Goal: Information Seeking & Learning: Learn about a topic

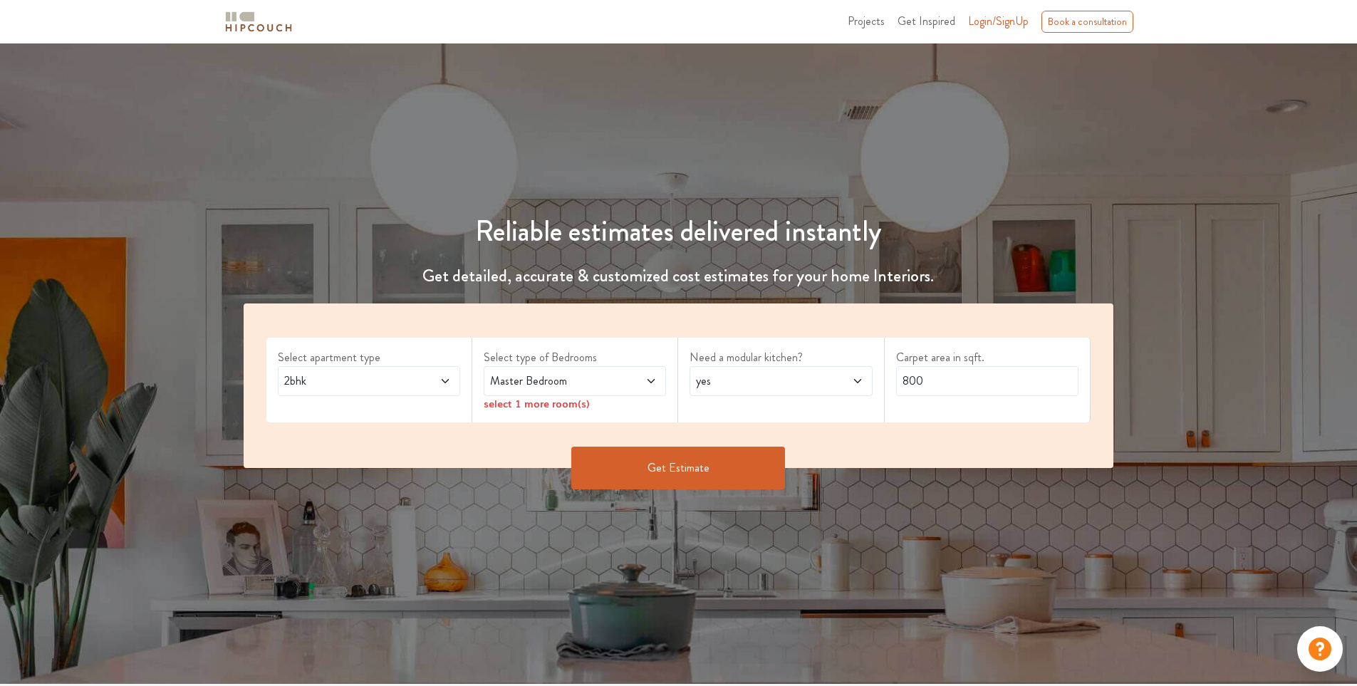
click at [443, 377] on icon at bounding box center [445, 381] width 11 height 11
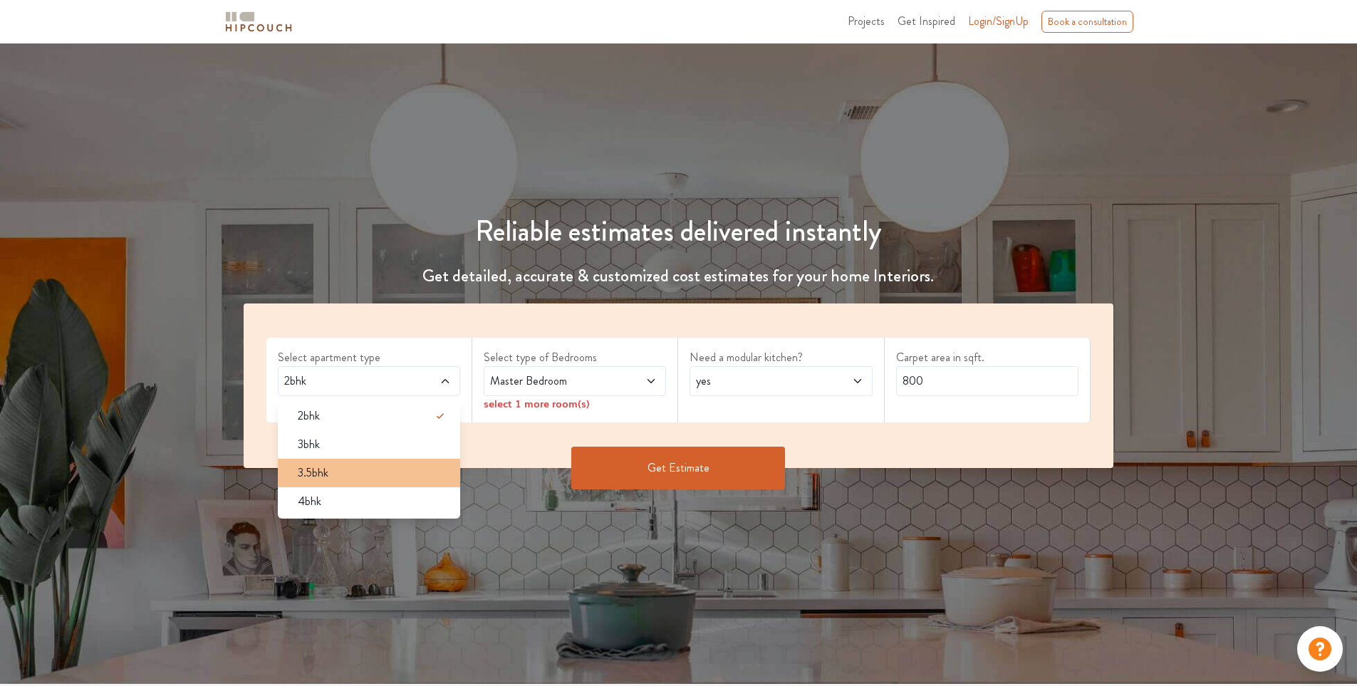
click at [398, 466] on div "3.5bhk" at bounding box center [373, 473] width 174 height 17
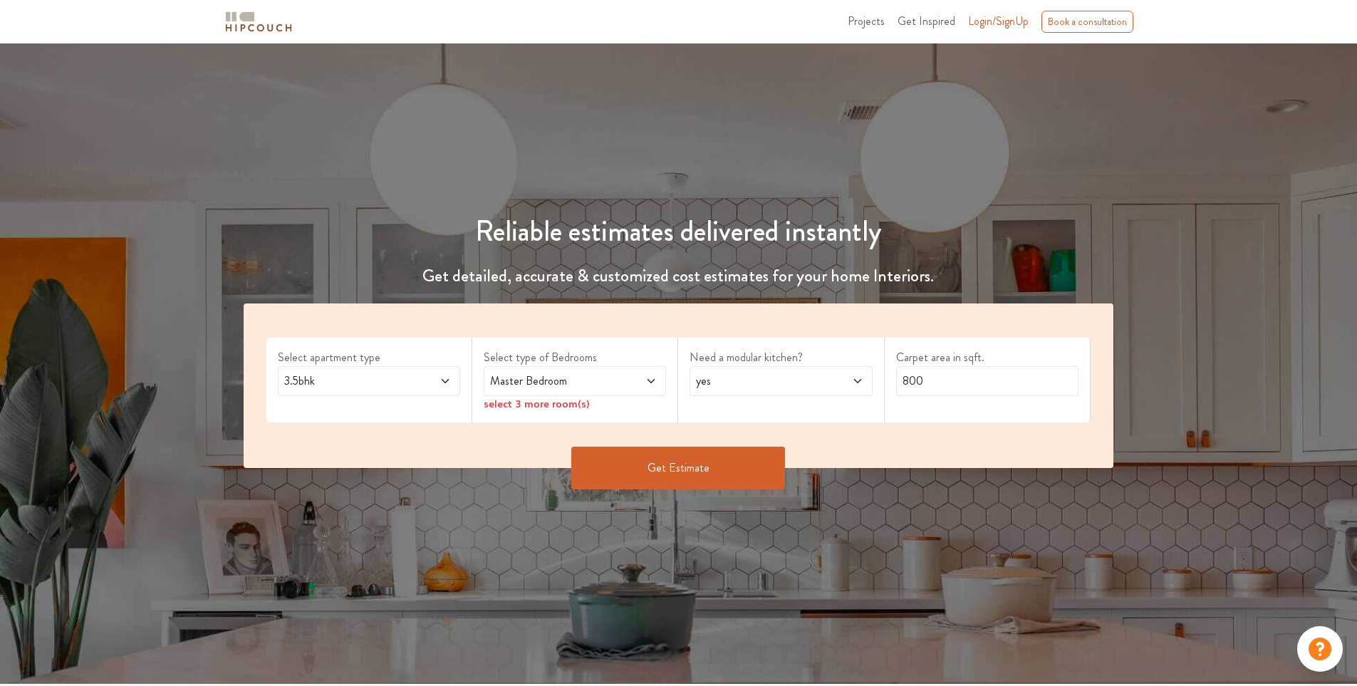
click at [620, 381] on span at bounding box center [636, 381] width 43 height 17
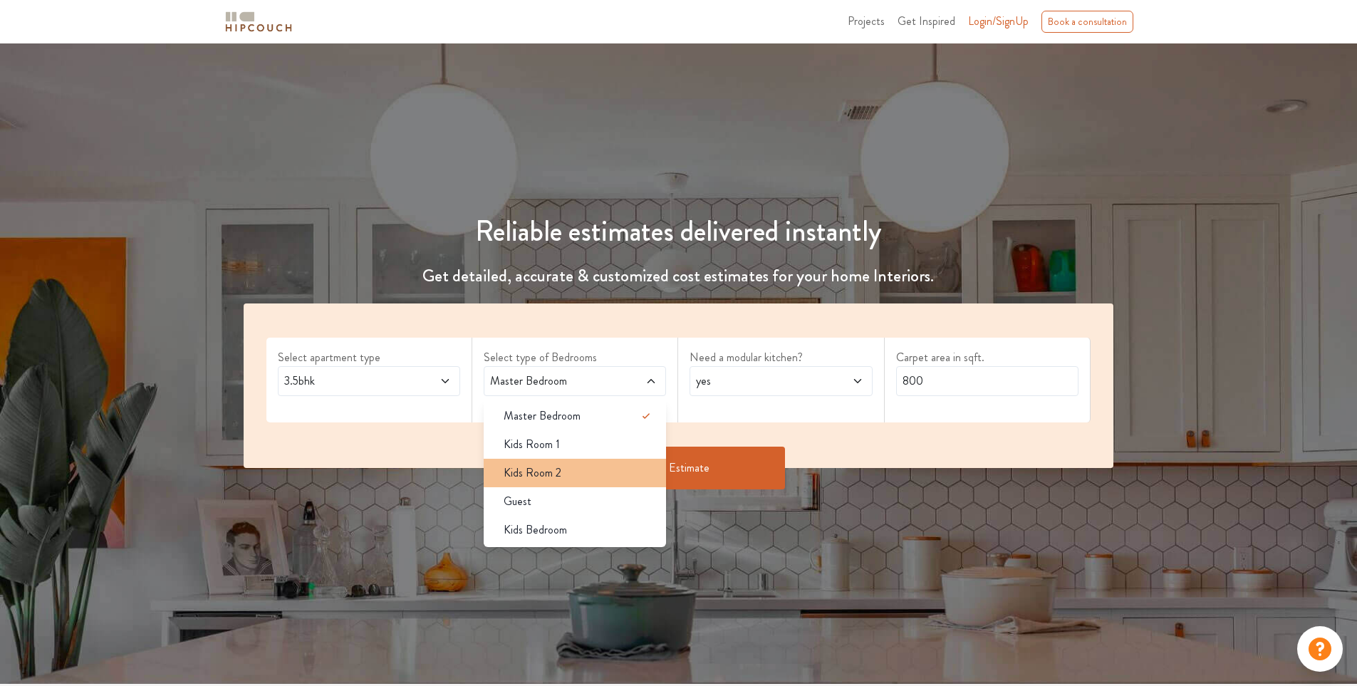
click at [566, 467] on div "Kids Room 2" at bounding box center [579, 473] width 174 height 17
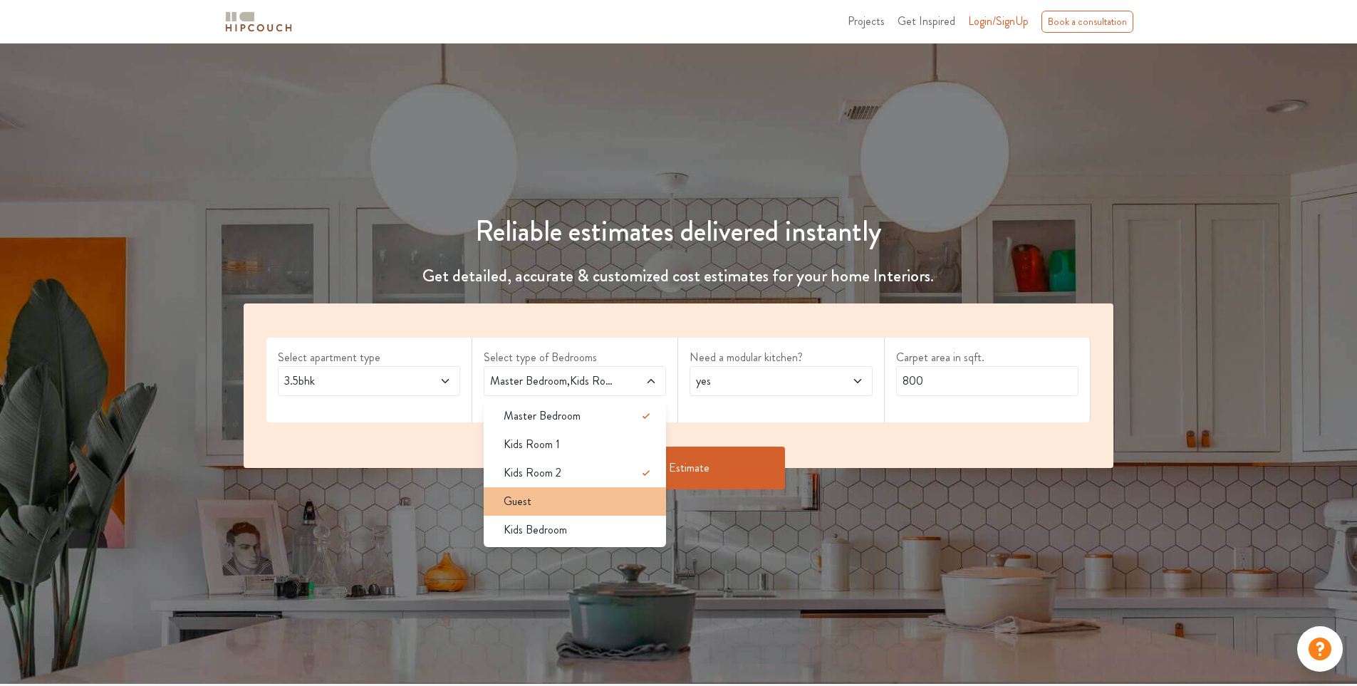
click at [565, 493] on div "Guest" at bounding box center [579, 501] width 174 height 17
click at [859, 383] on icon at bounding box center [857, 381] width 11 height 11
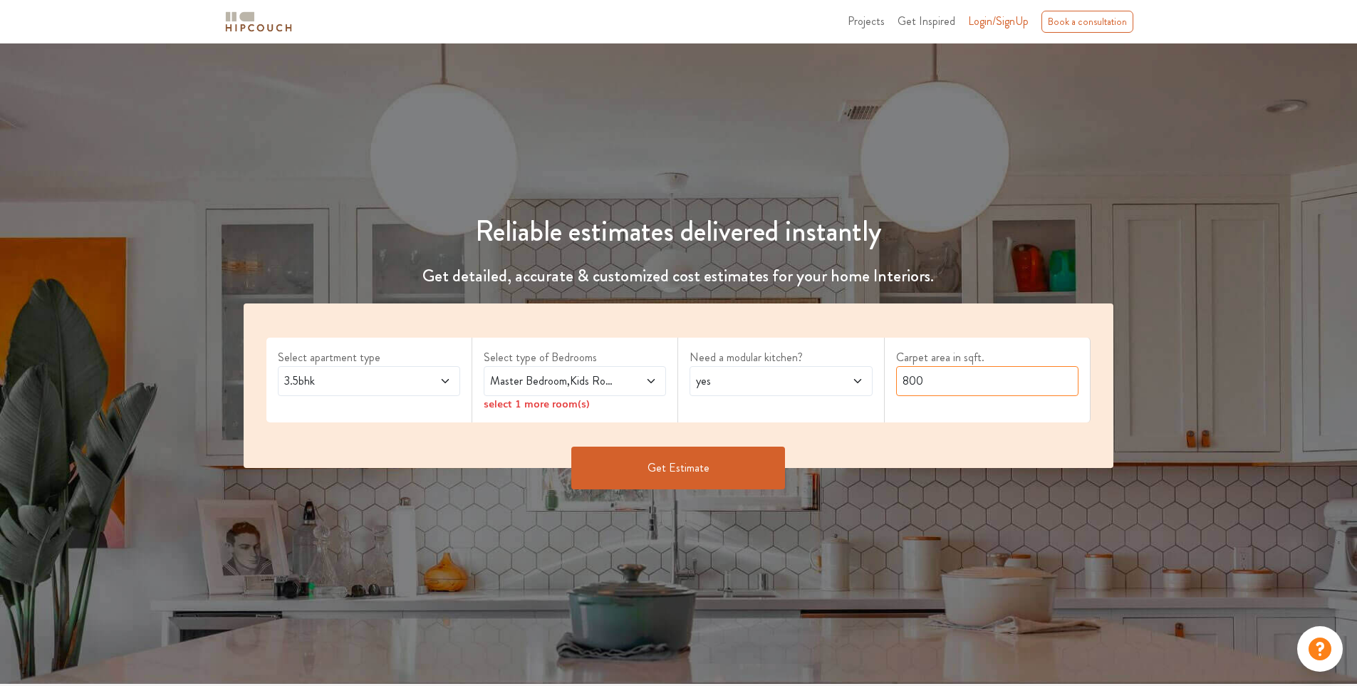
click at [953, 385] on input "800" at bounding box center [987, 381] width 182 height 30
click at [790, 381] on span "yes" at bounding box center [757, 381] width 128 height 17
click at [971, 377] on input "800" at bounding box center [987, 381] width 182 height 30
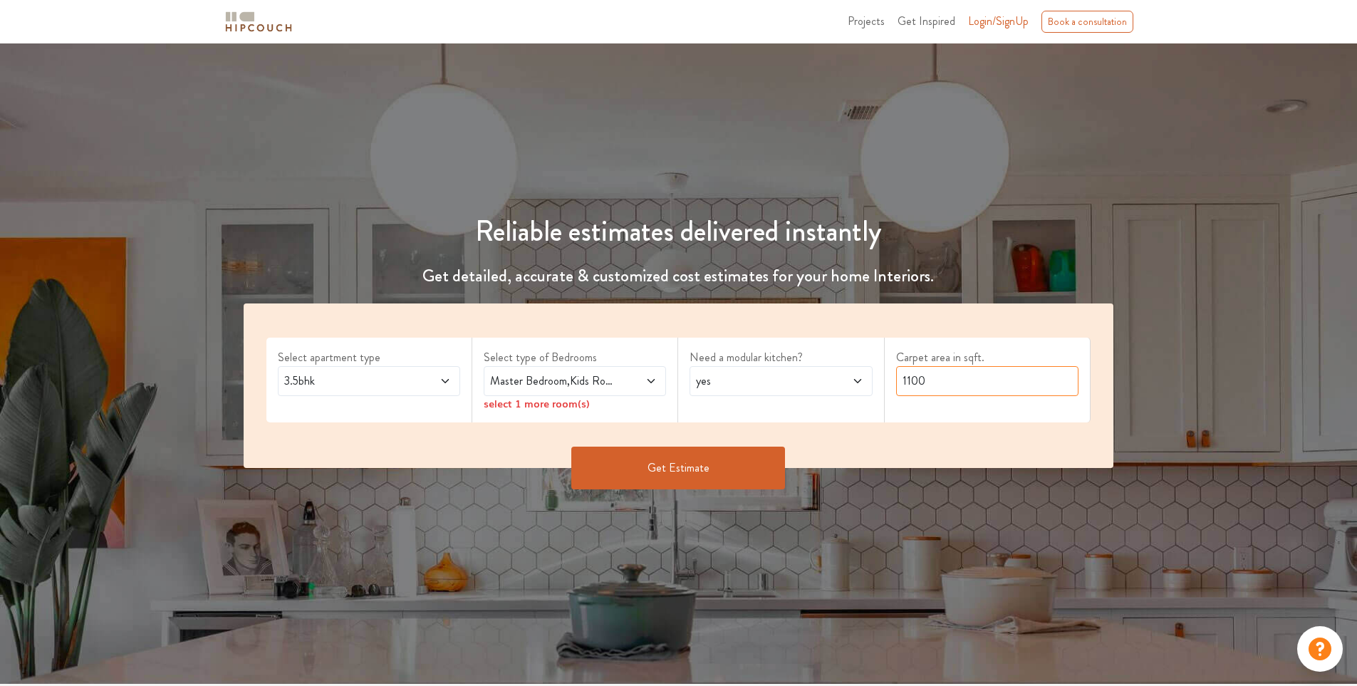
type input "1100"
click at [714, 472] on button "Get Estimate" at bounding box center [678, 468] width 214 height 43
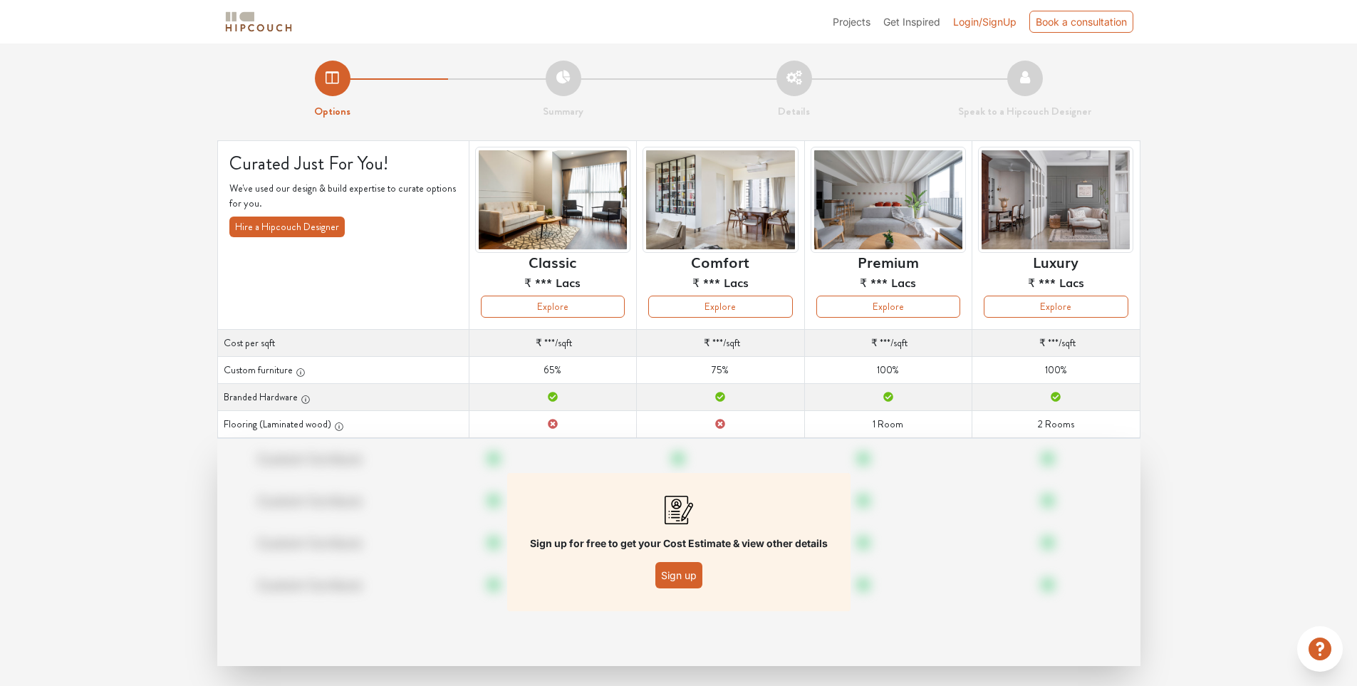
click at [681, 576] on button "Sign up" at bounding box center [679, 575] width 47 height 26
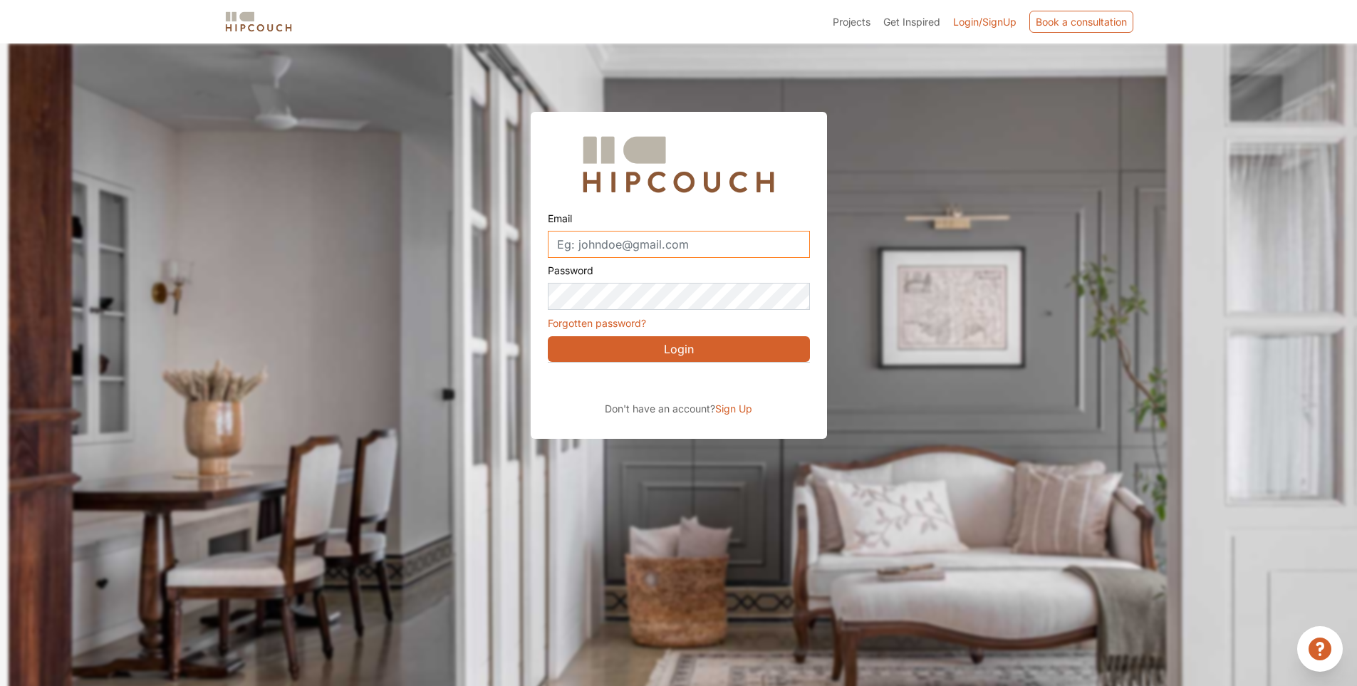
click at [688, 240] on input "Email" at bounding box center [679, 244] width 262 height 27
type input "pranjalik117@gmail.com"
click at [548, 336] on button "Login" at bounding box center [679, 349] width 262 height 26
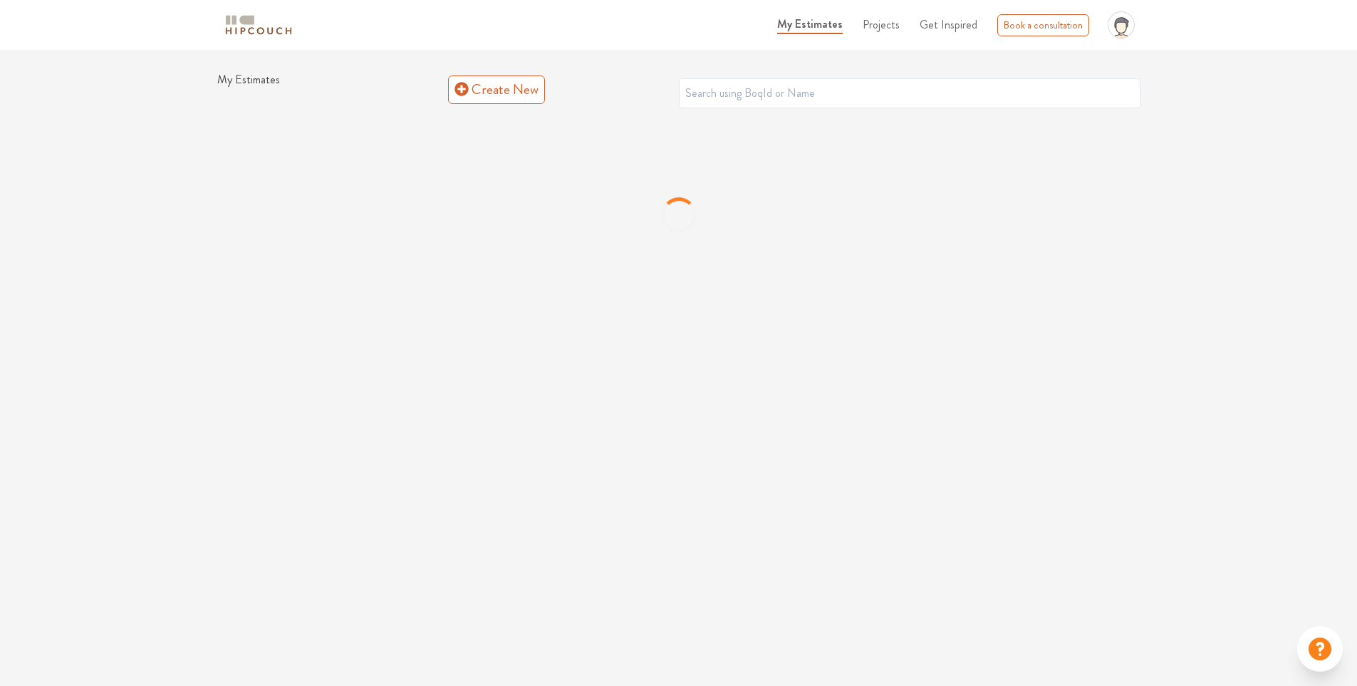
click at [886, 20] on span "Projects" at bounding box center [881, 24] width 37 height 16
click at [897, 85] on span "Interior Design Projects For Inspiration" at bounding box center [955, 81] width 177 height 17
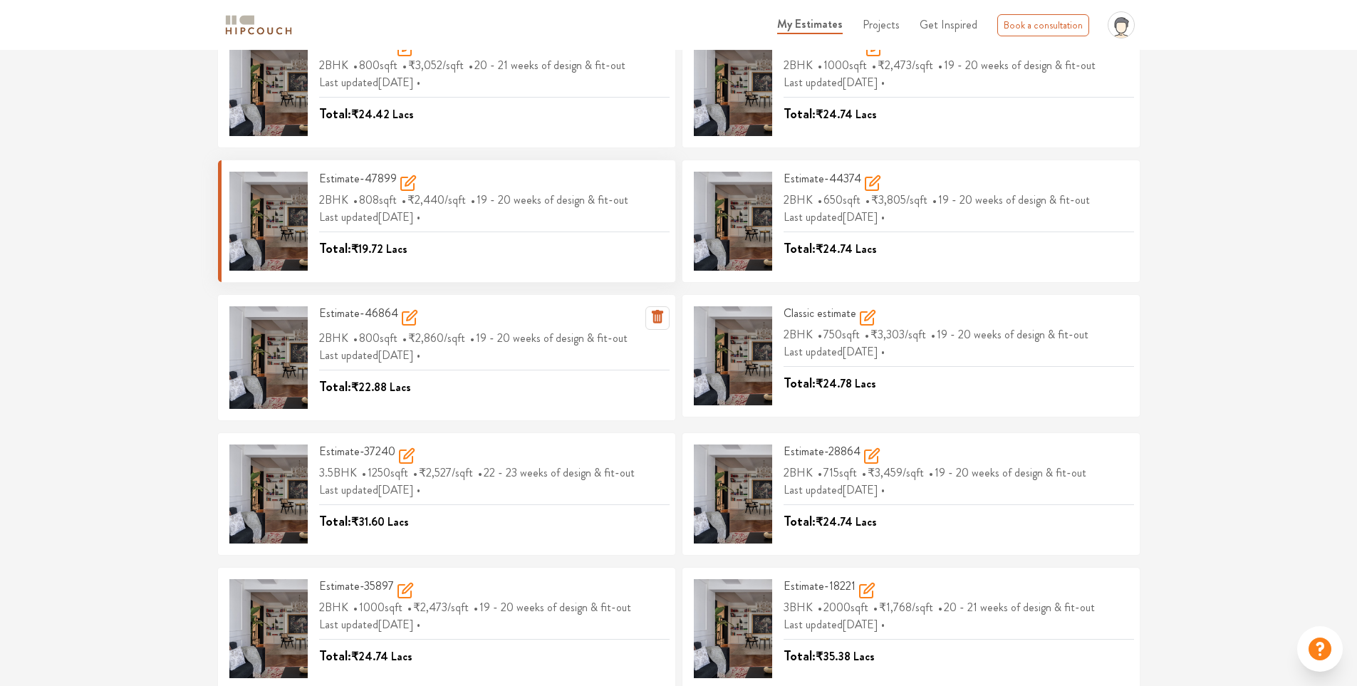
scroll to position [116, 0]
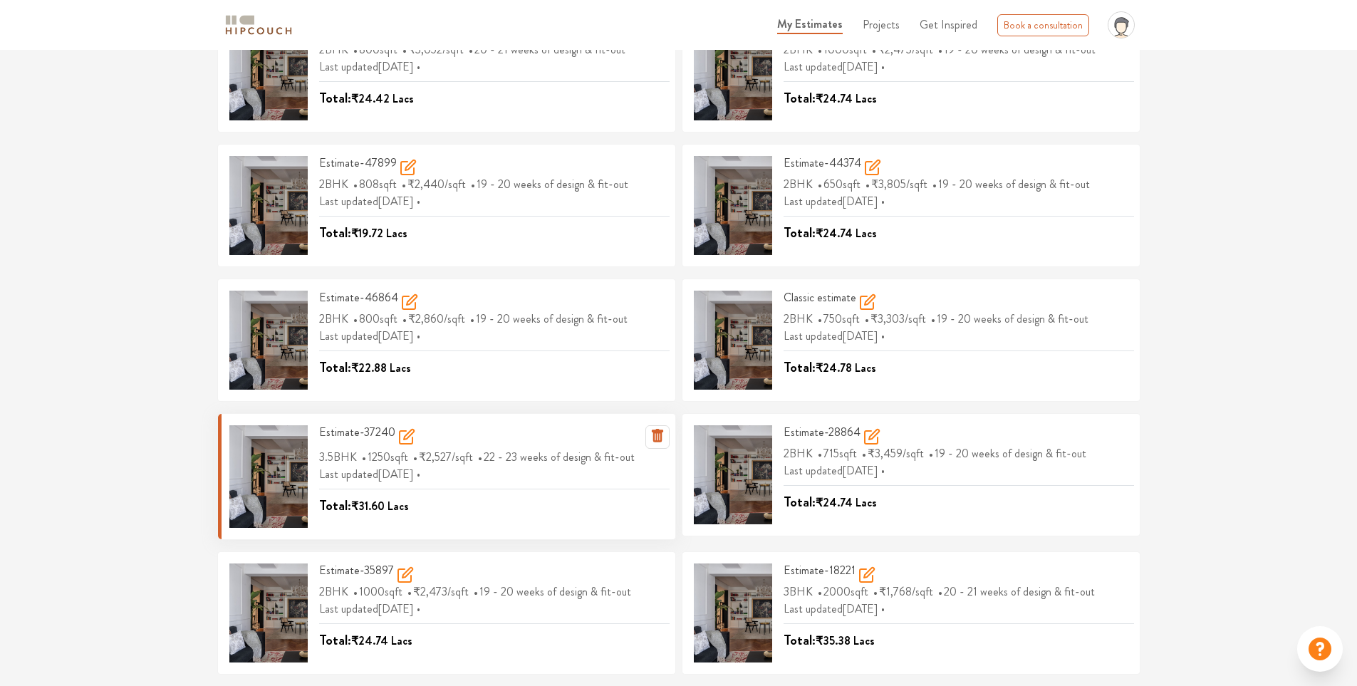
click at [400, 433] on icon at bounding box center [406, 437] width 13 height 13
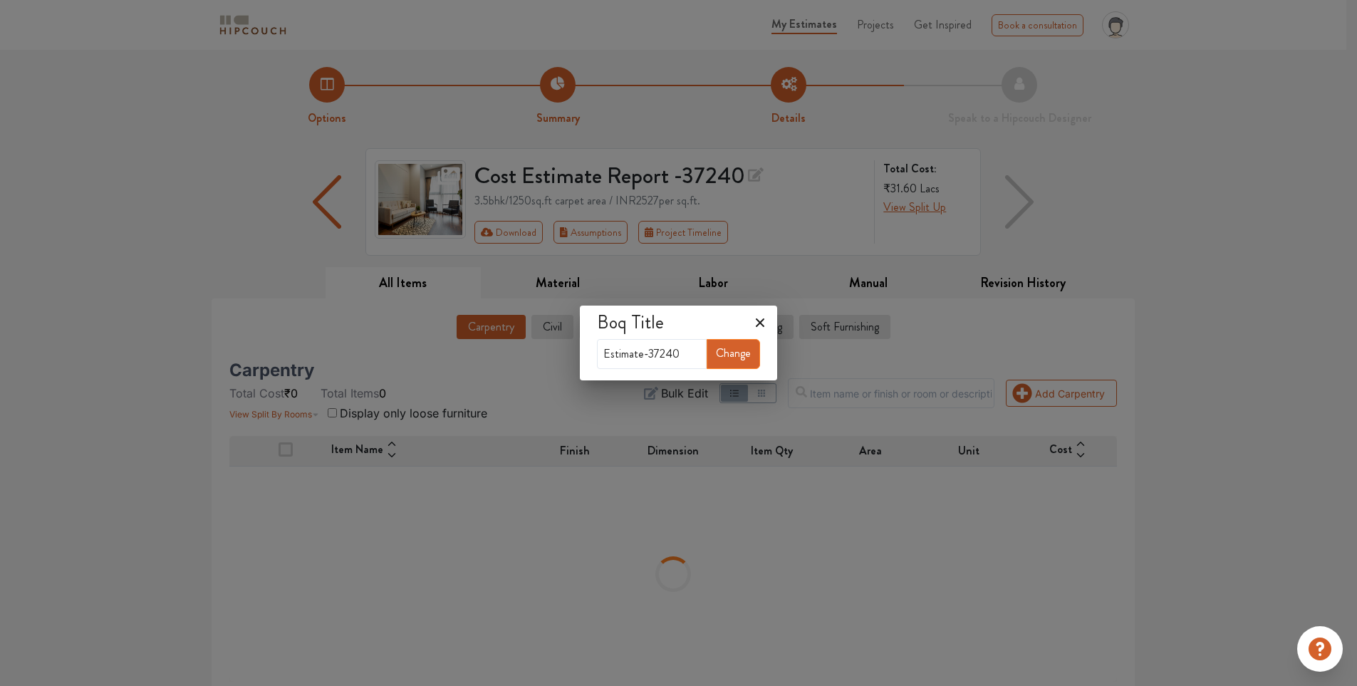
click at [765, 320] on icon at bounding box center [760, 323] width 9 height 9
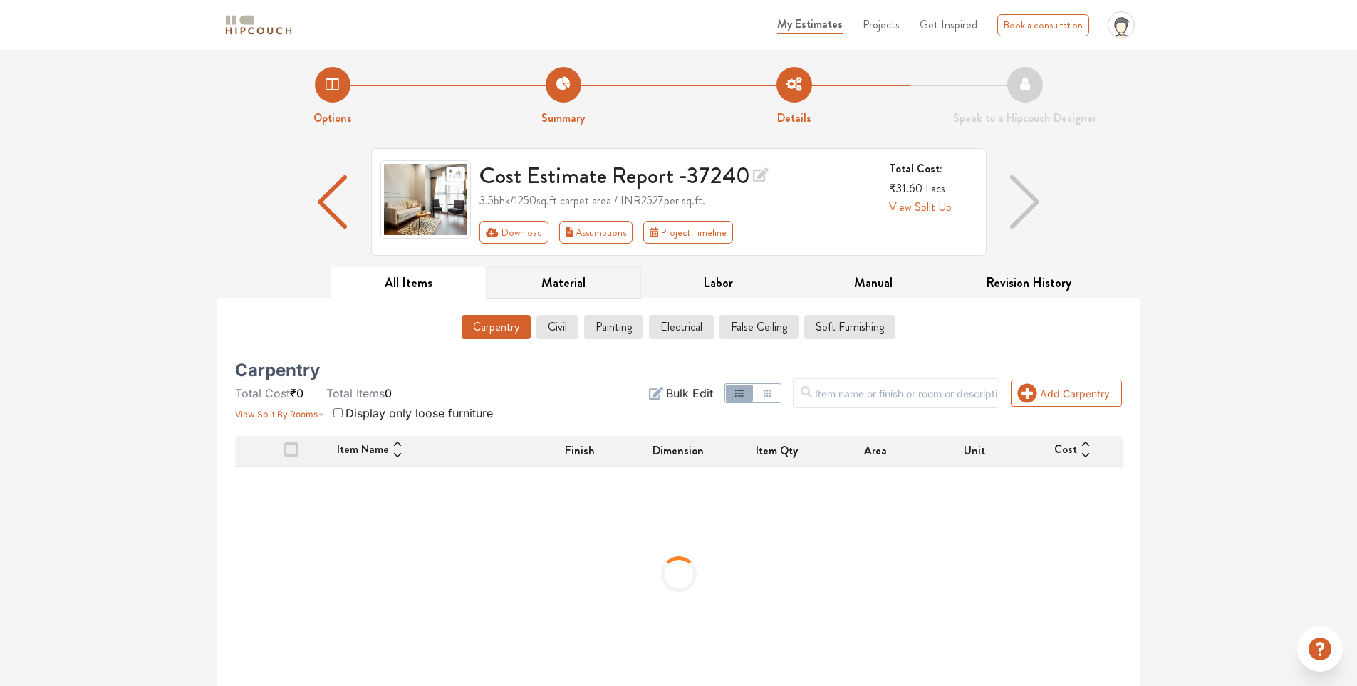
click at [568, 294] on button "Material" at bounding box center [563, 283] width 155 height 32
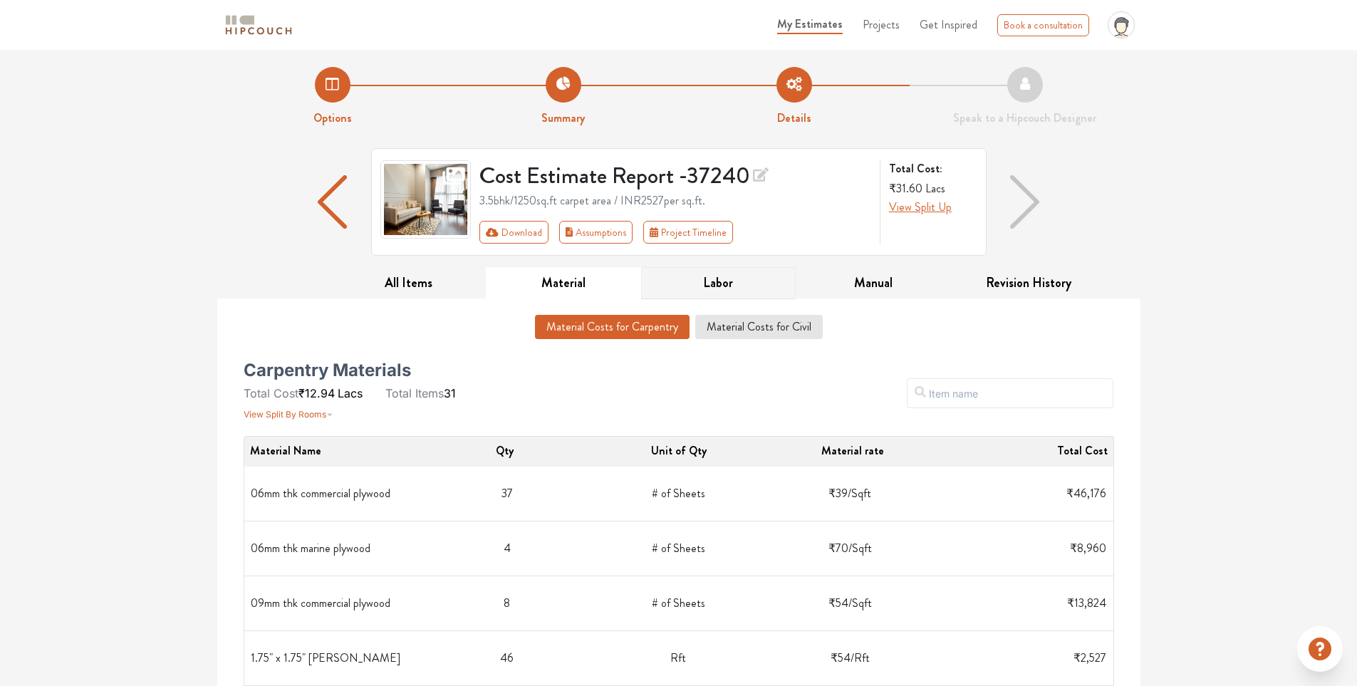
click at [719, 281] on button "Labor" at bounding box center [718, 283] width 155 height 32
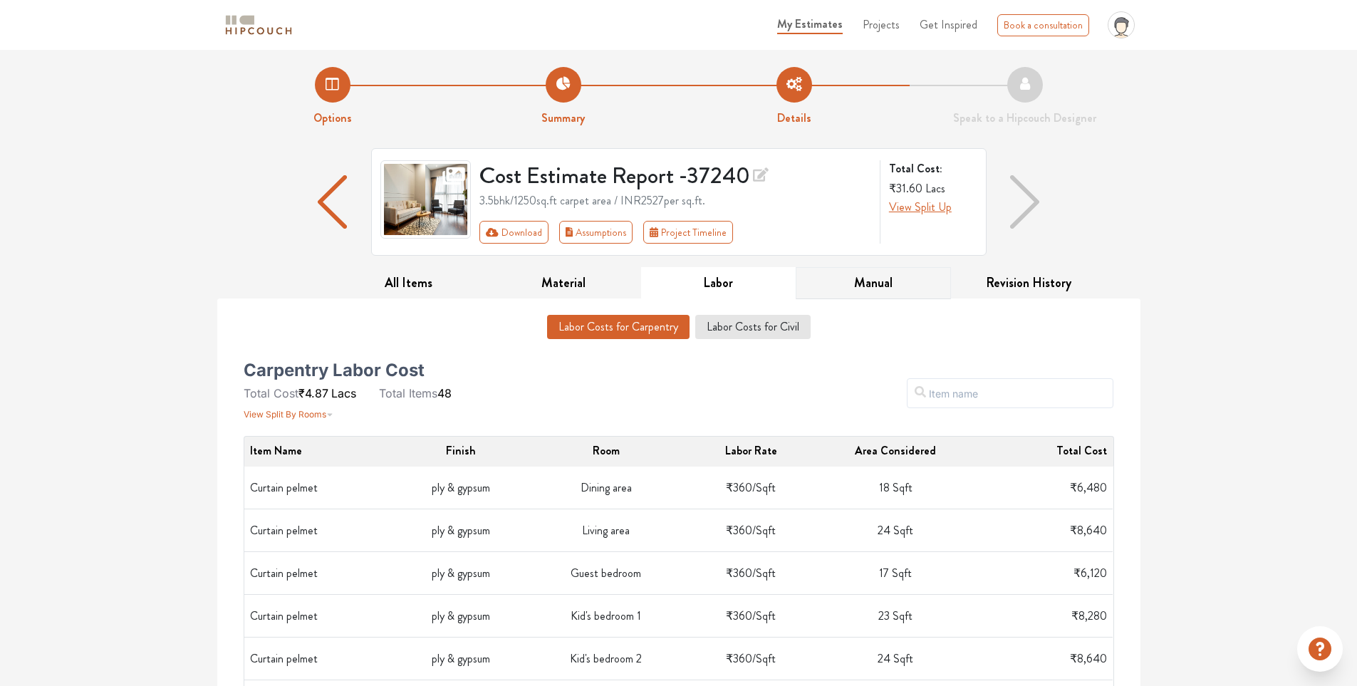
click at [873, 290] on button "Manual" at bounding box center [873, 283] width 155 height 32
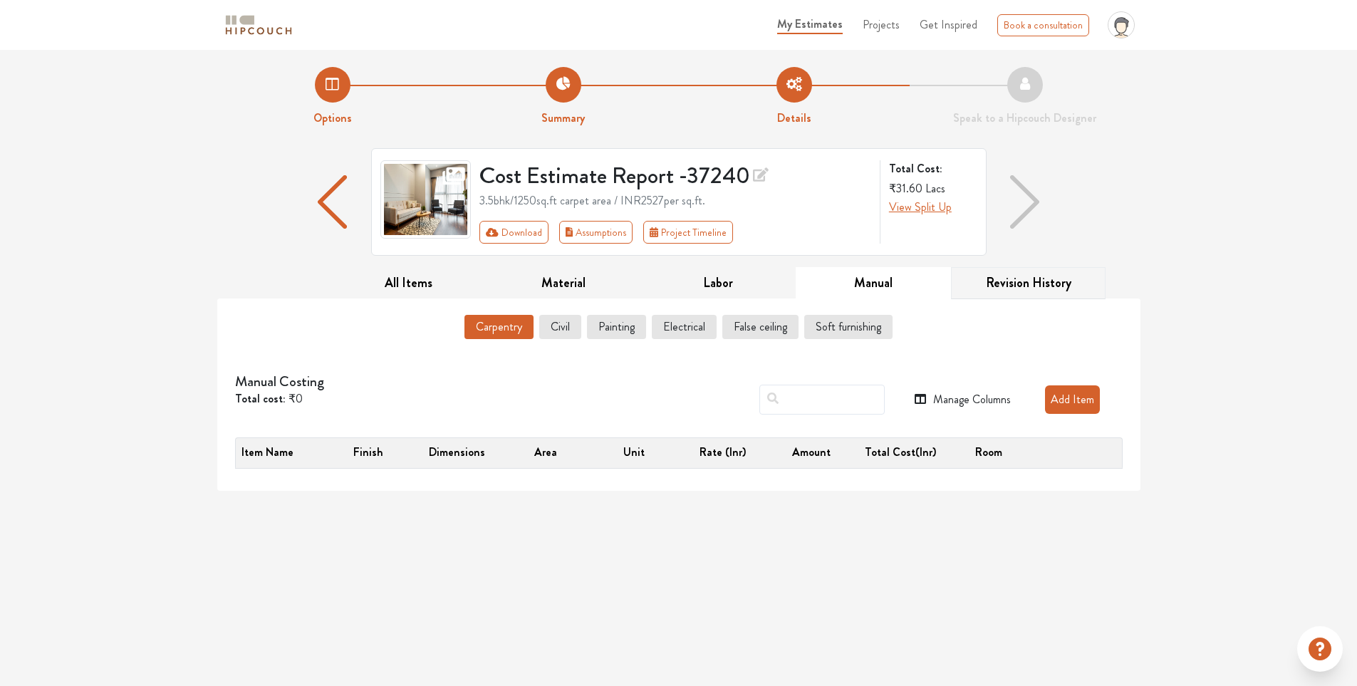
click at [1041, 287] on button "Revision History" at bounding box center [1028, 283] width 155 height 32
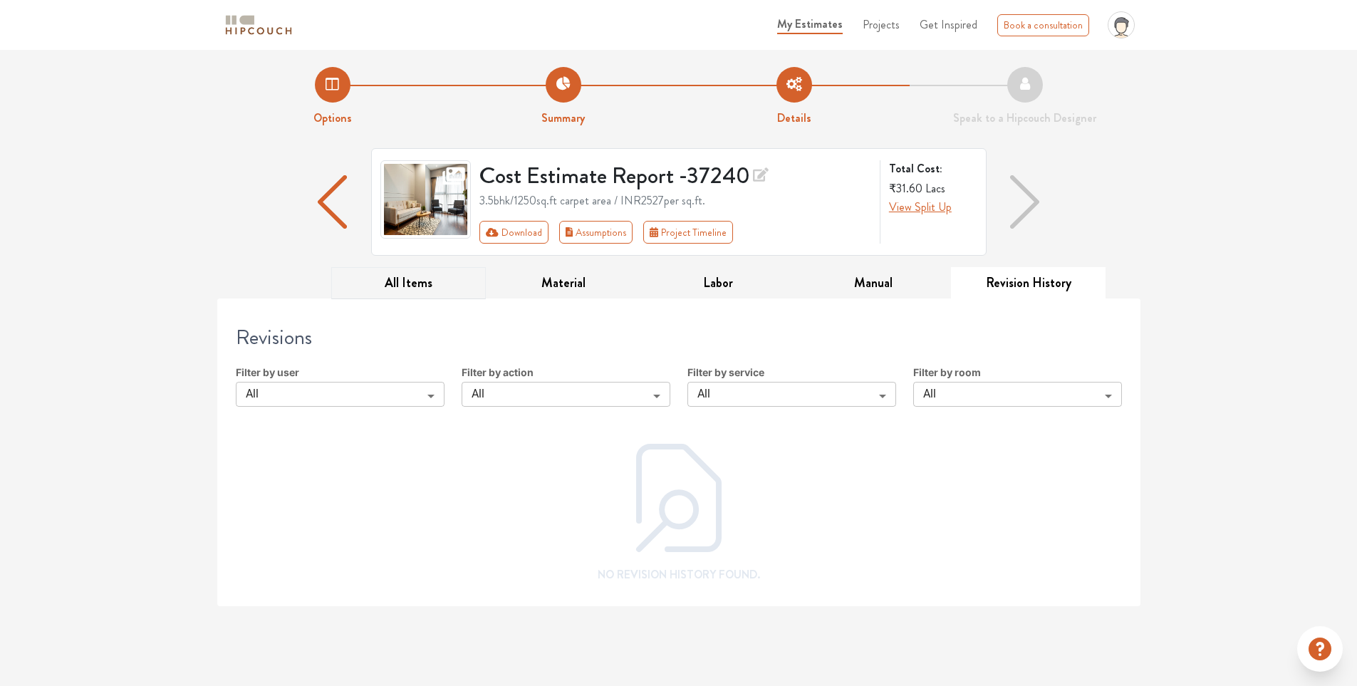
click at [437, 288] on button "All Items" at bounding box center [408, 283] width 155 height 32
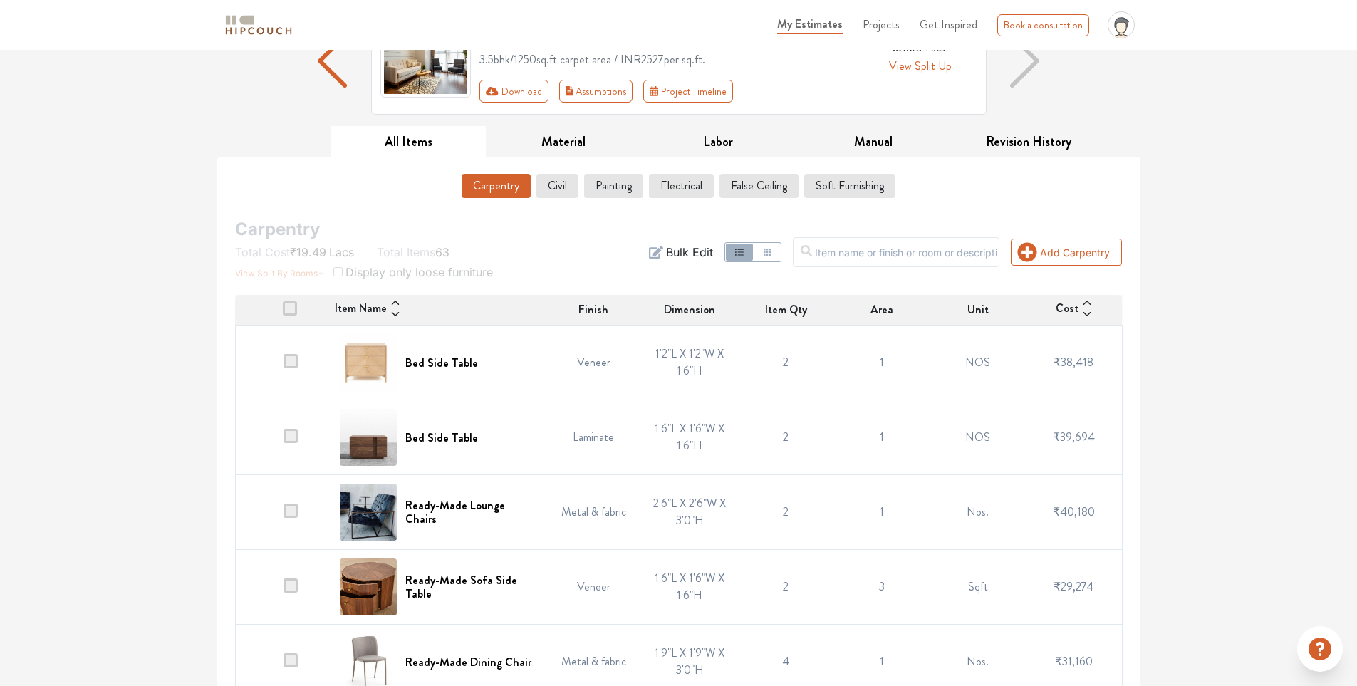
scroll to position [143, 0]
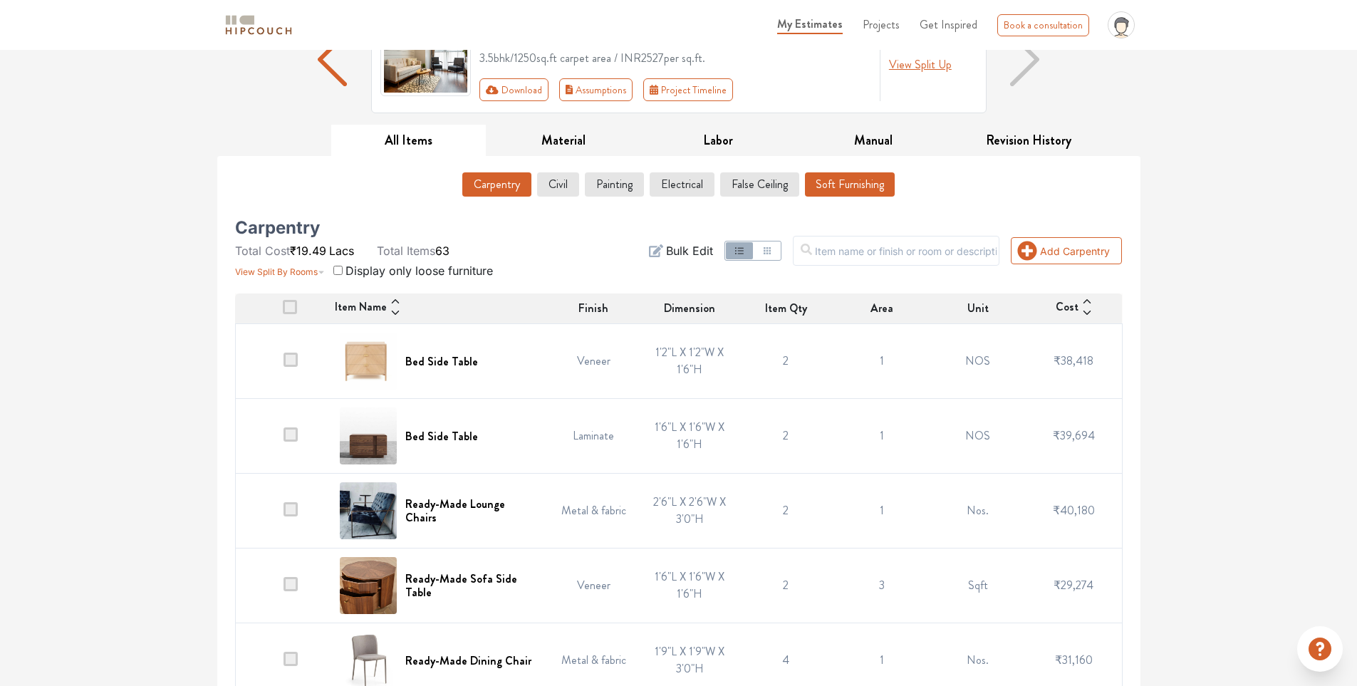
click at [842, 182] on button "Soft Furnishing" at bounding box center [850, 184] width 90 height 24
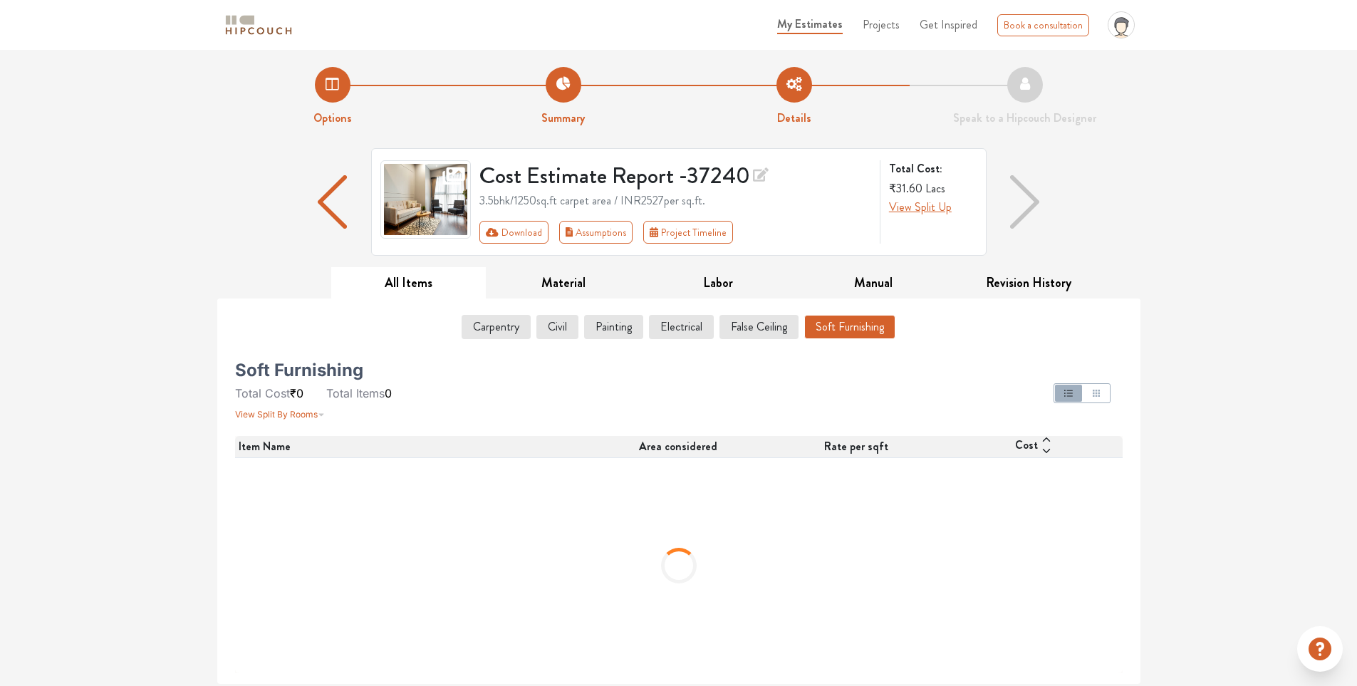
scroll to position [0, 0]
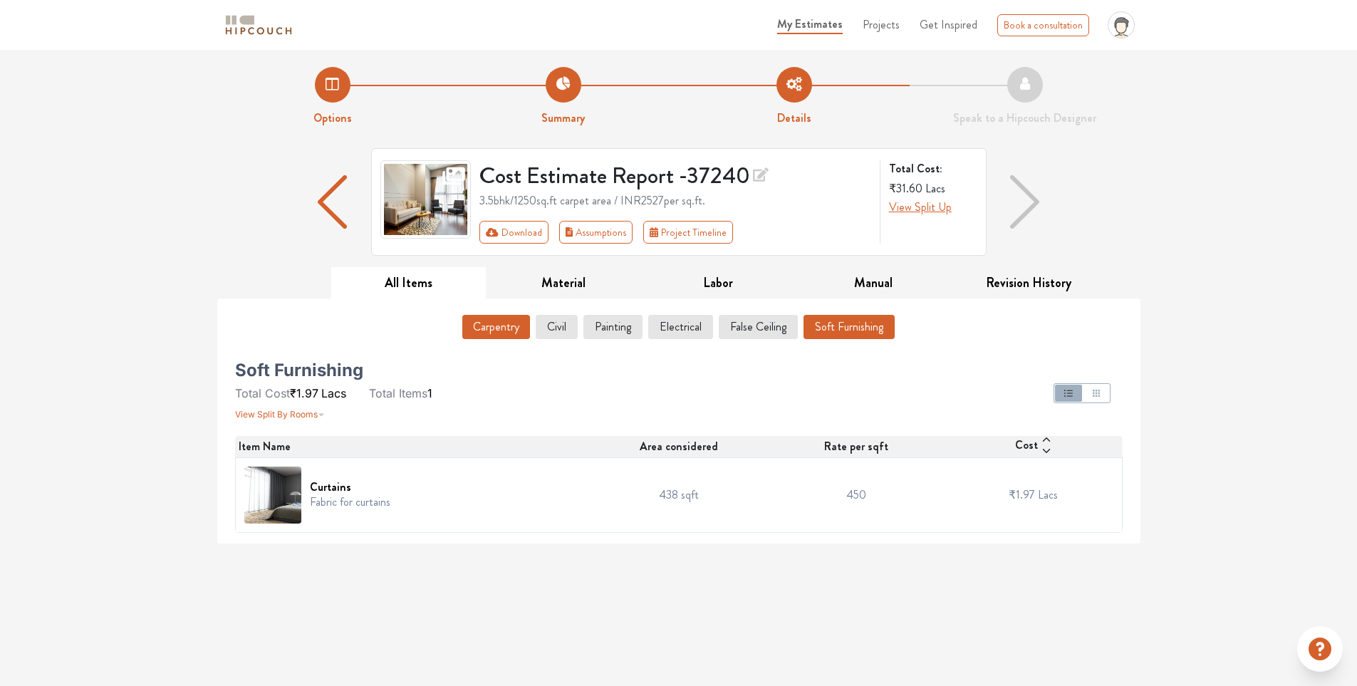
click at [513, 328] on button "Carpentry" at bounding box center [496, 327] width 68 height 24
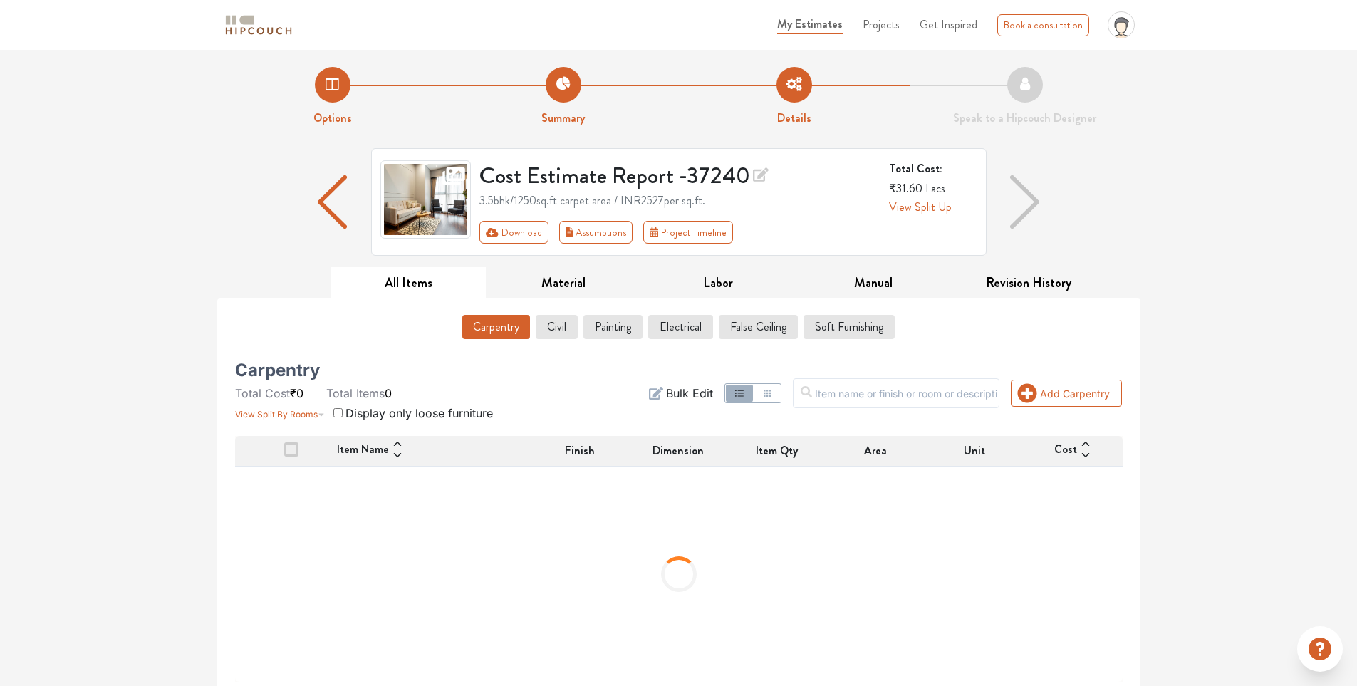
click at [497, 330] on button "Carpentry" at bounding box center [496, 327] width 68 height 24
click at [589, 280] on button "Material" at bounding box center [563, 283] width 155 height 32
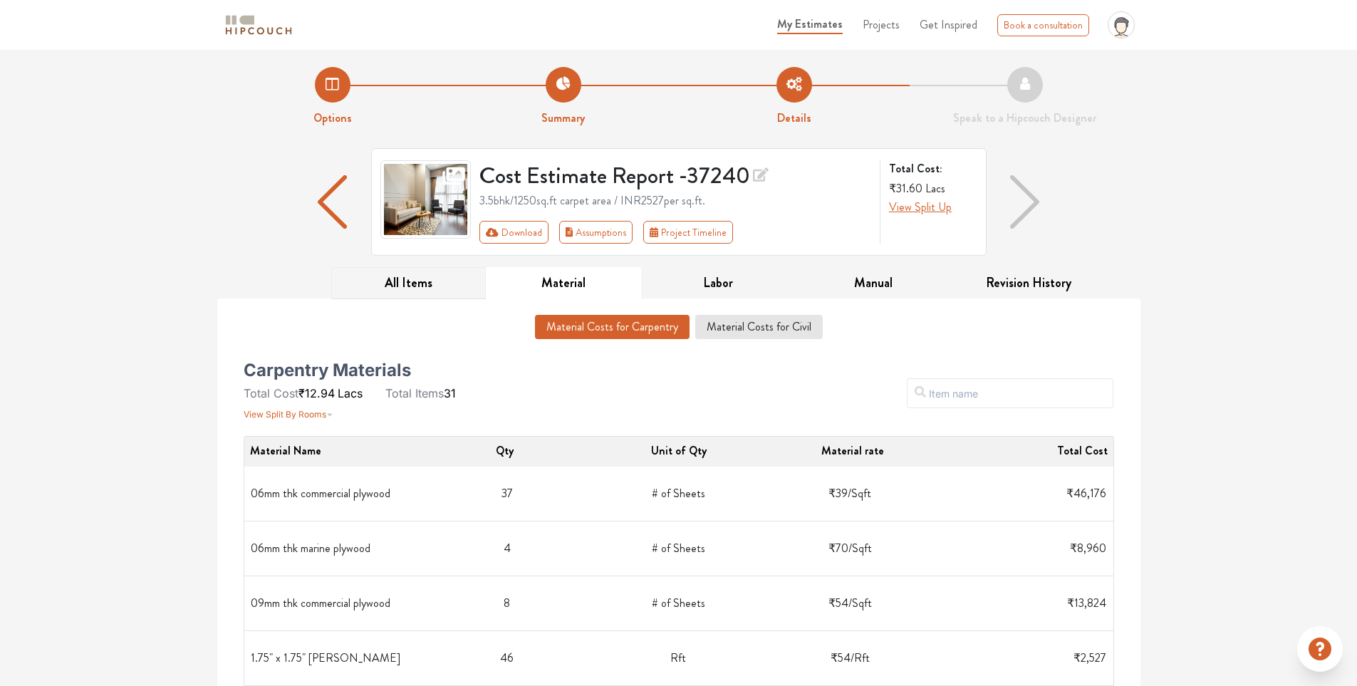
click at [438, 284] on button "All Items" at bounding box center [408, 283] width 155 height 32
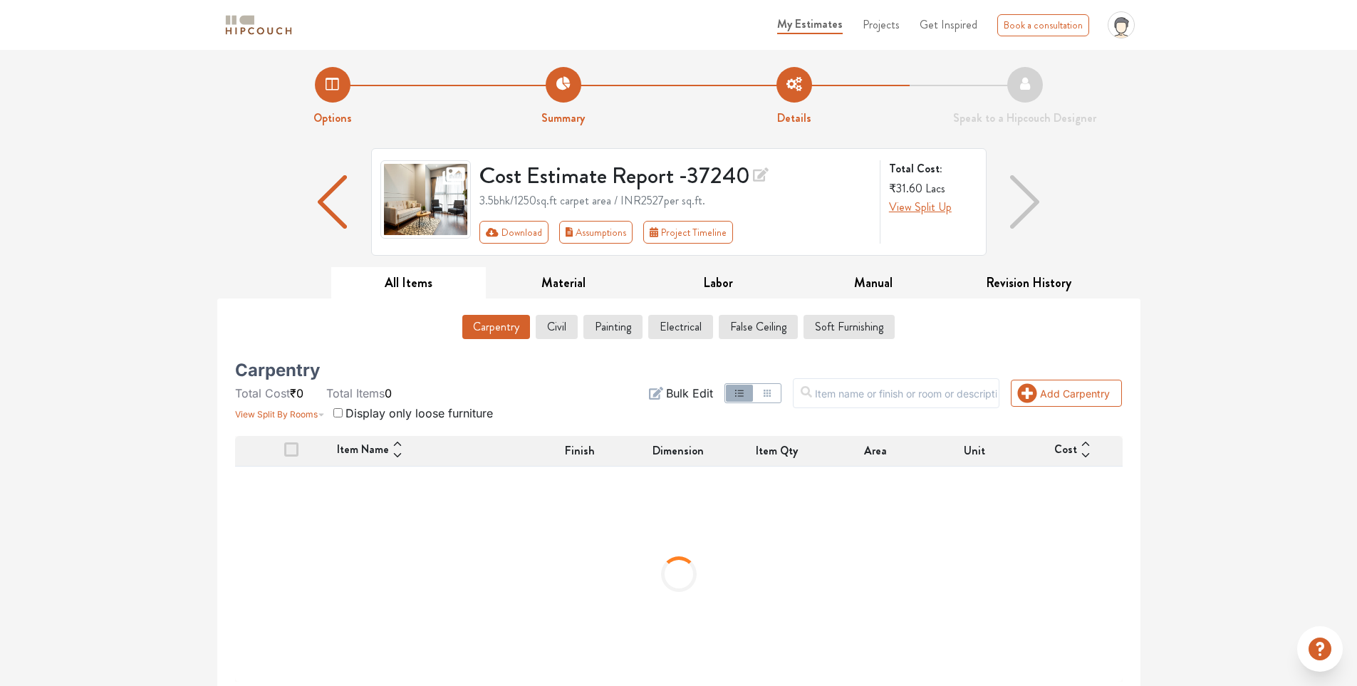
click at [504, 328] on button "Carpentry" at bounding box center [496, 327] width 68 height 24
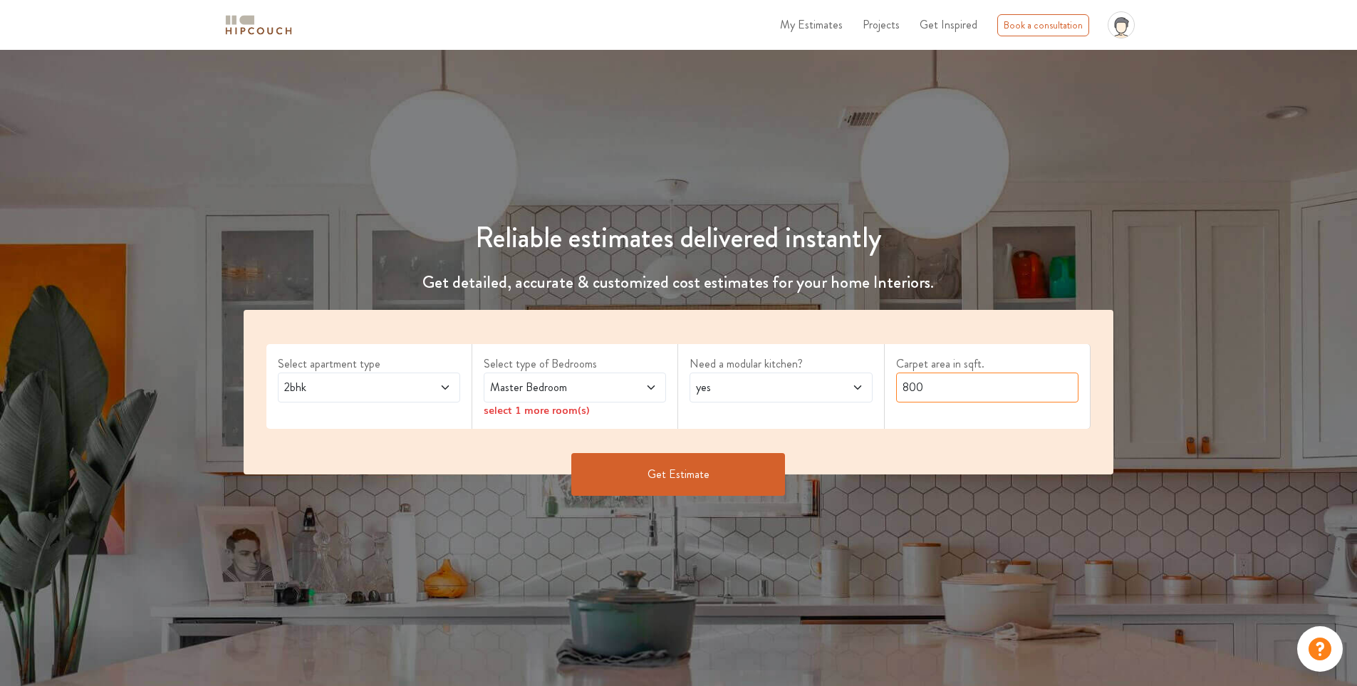
click at [933, 387] on input "800" at bounding box center [987, 388] width 182 height 30
type input "1100"
click at [370, 398] on div "2bhk" at bounding box center [369, 388] width 182 height 30
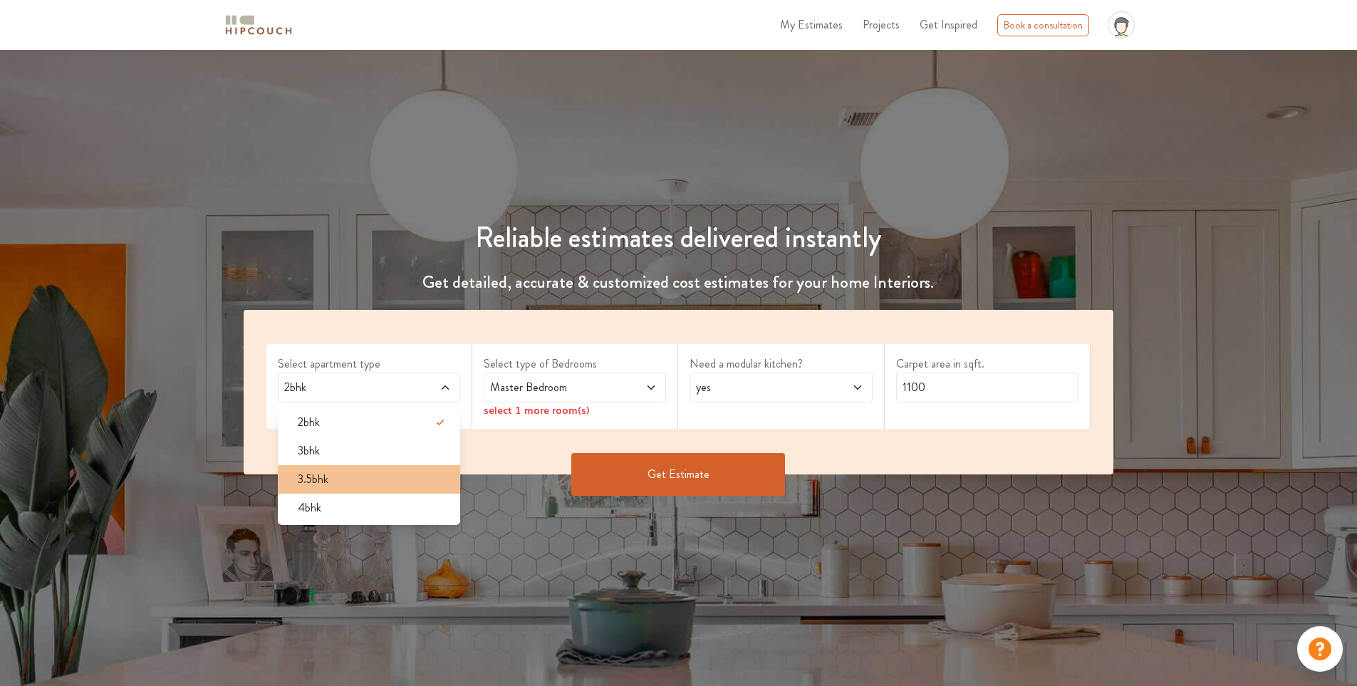
click at [357, 477] on div "3.5bhk" at bounding box center [373, 479] width 174 height 17
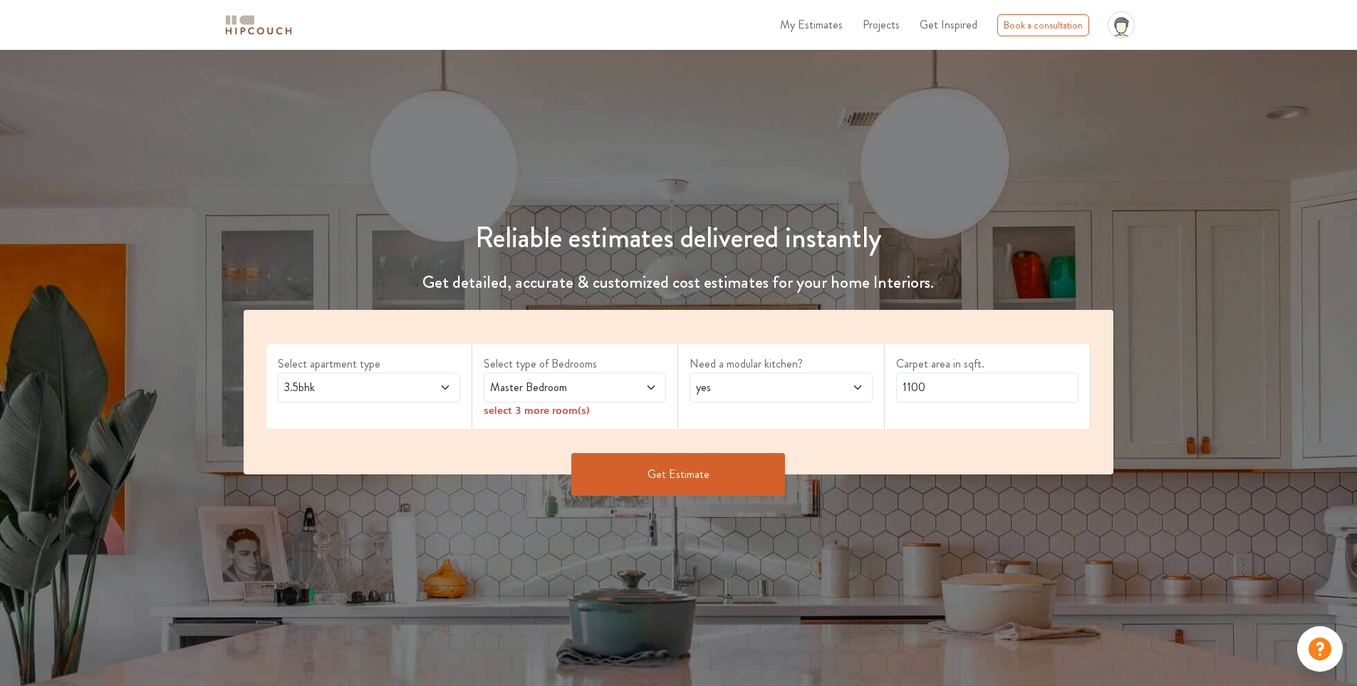
click at [623, 382] on span at bounding box center [636, 387] width 43 height 17
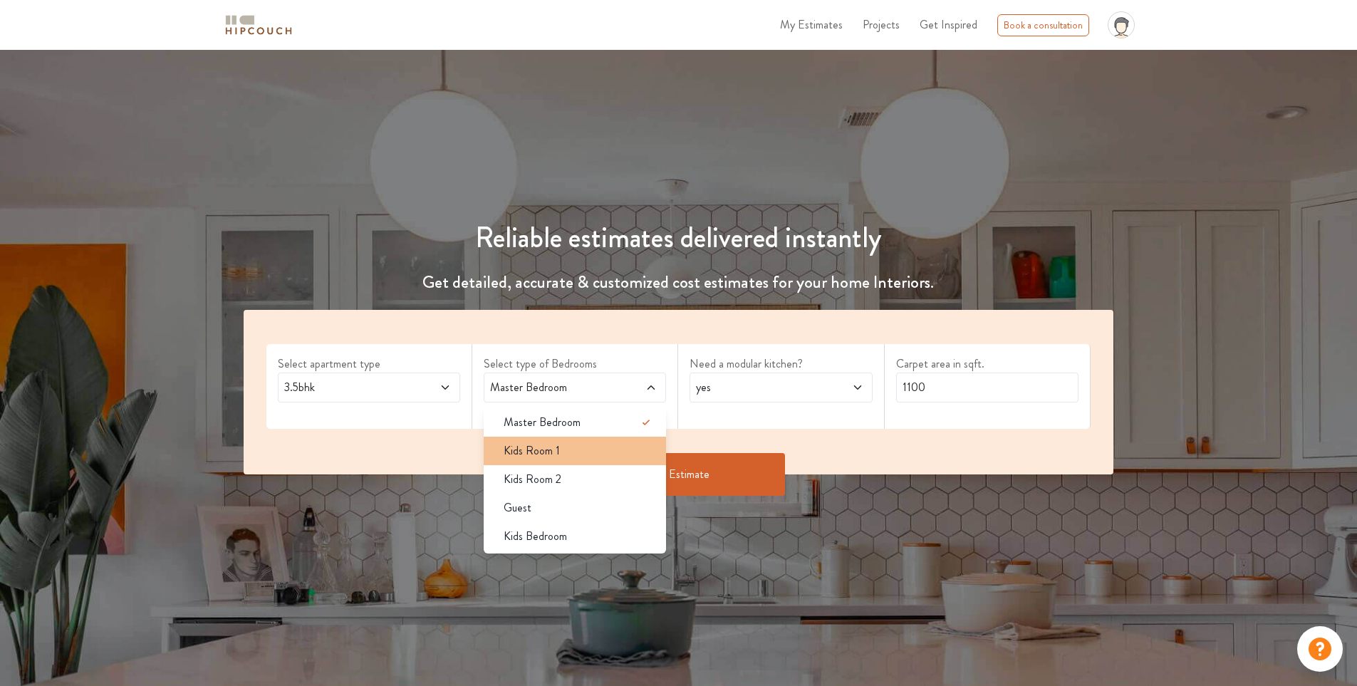
click at [553, 459] on span "Kids Room 1" at bounding box center [532, 450] width 56 height 17
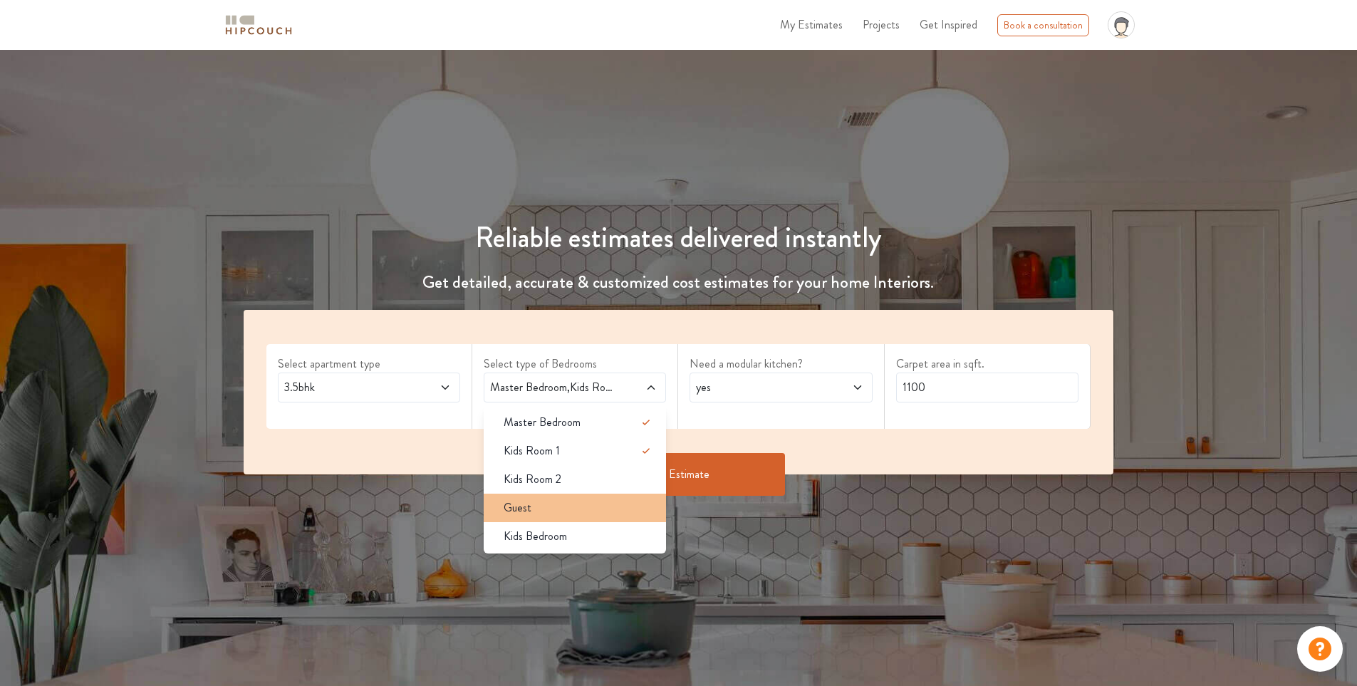
click at [540, 507] on div "Guest" at bounding box center [579, 508] width 174 height 17
click at [737, 475] on button "Get Estimate" at bounding box center [678, 474] width 214 height 43
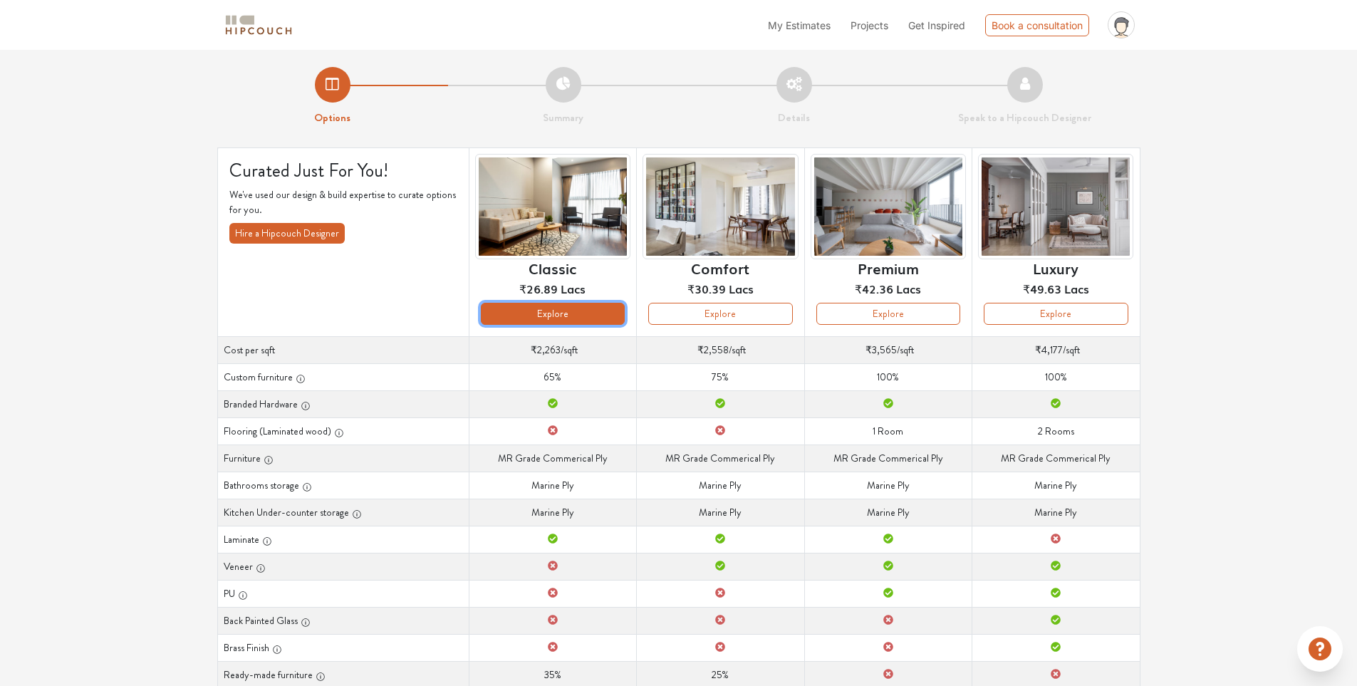
click at [554, 318] on button "Explore" at bounding box center [553, 314] width 144 height 22
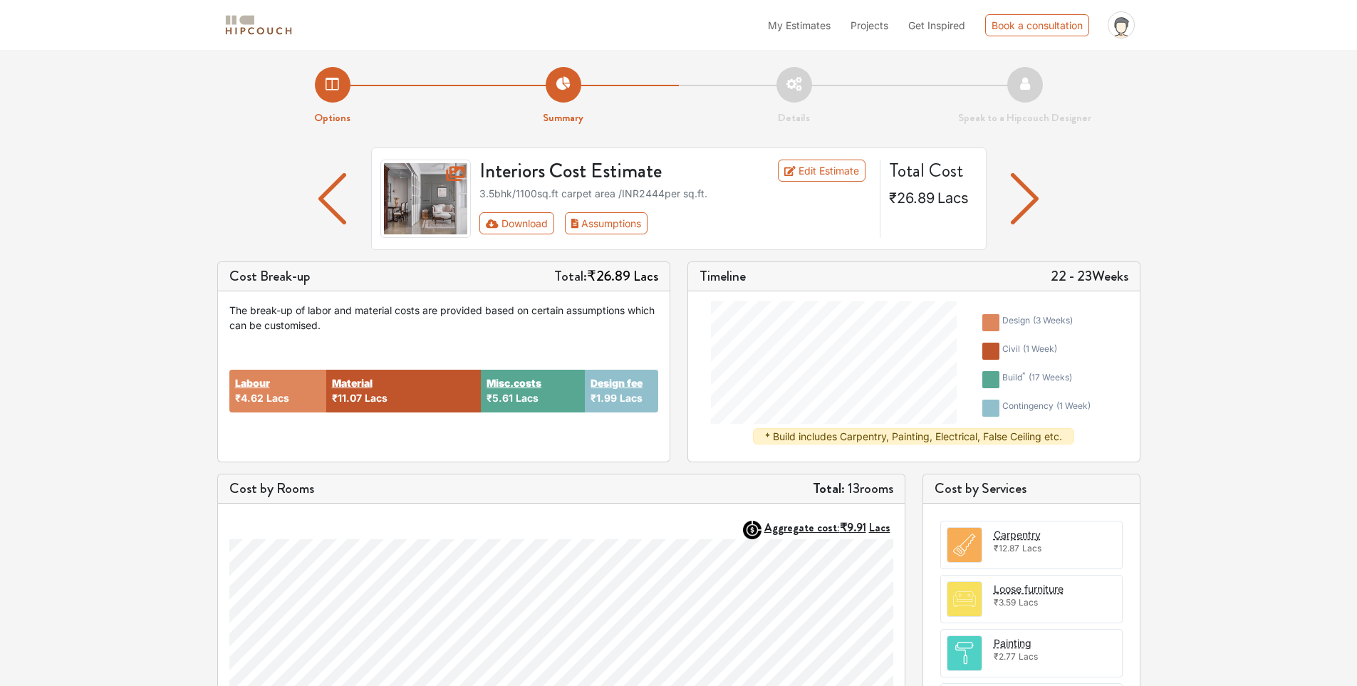
click at [1028, 195] on img "button" at bounding box center [1025, 198] width 28 height 51
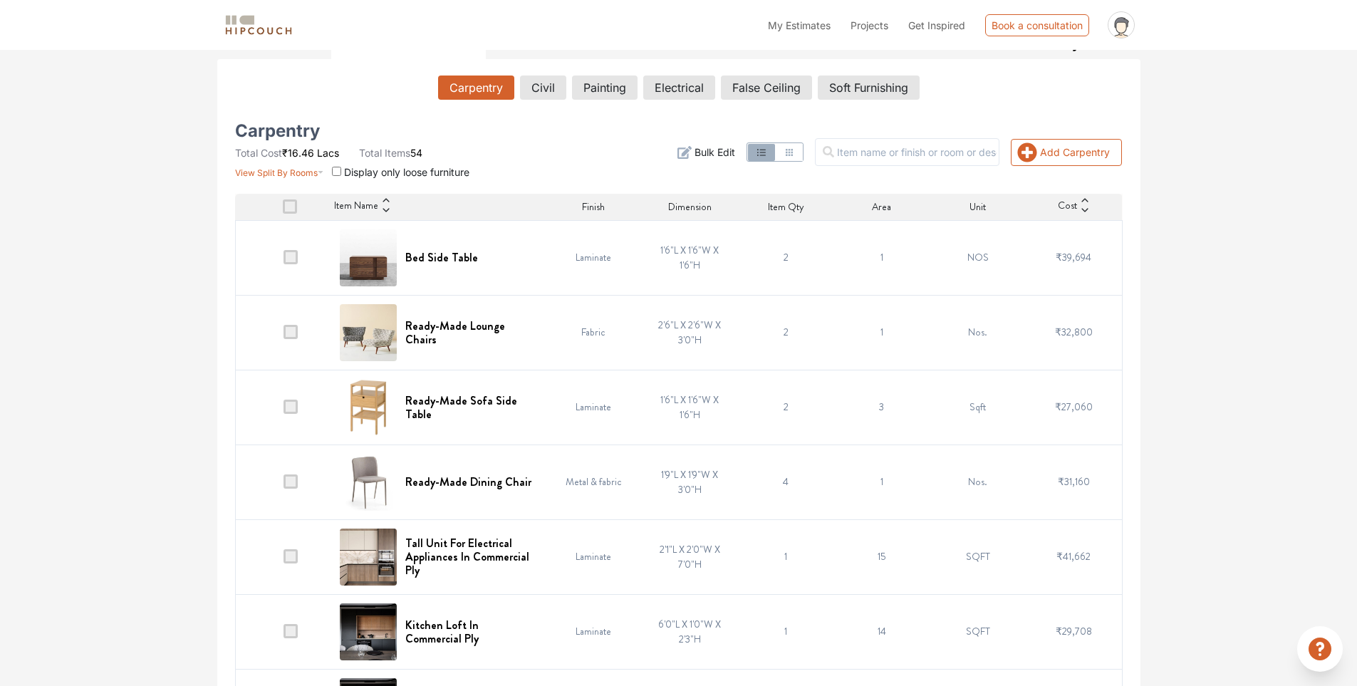
scroll to position [285, 0]
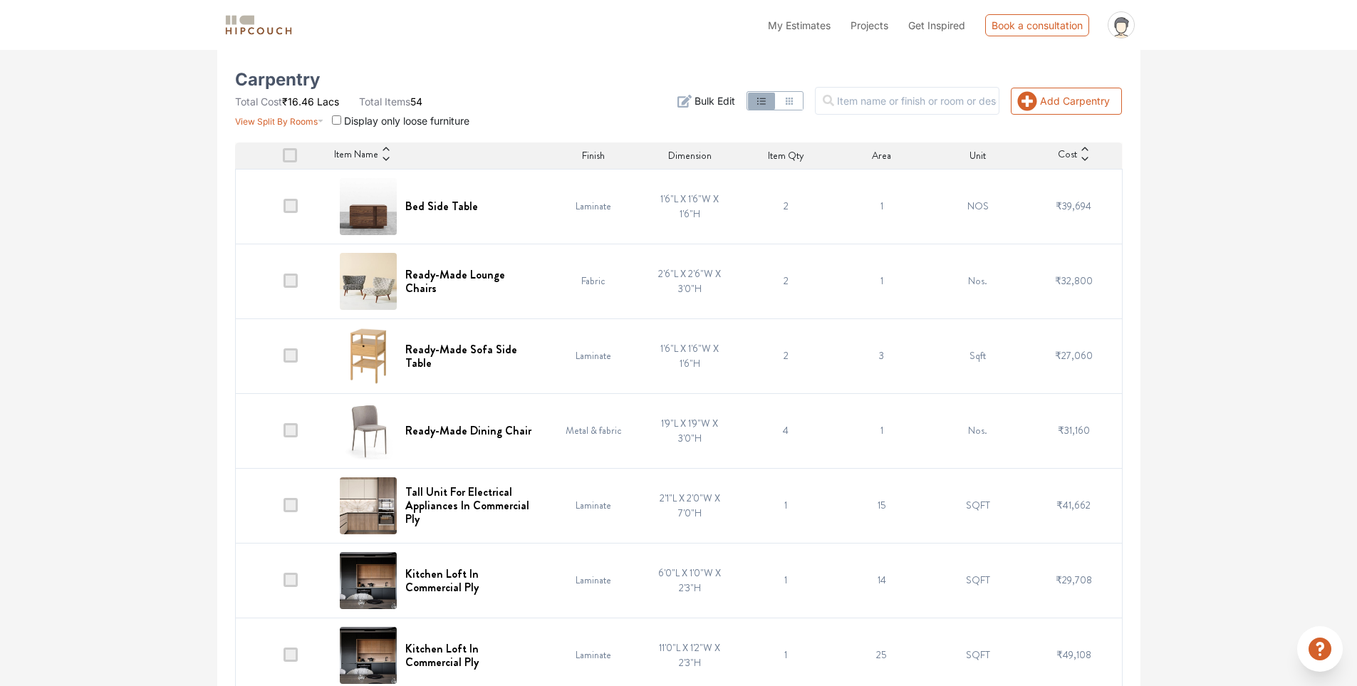
click at [294, 206] on span at bounding box center [291, 206] width 14 height 14
click at [284, 209] on input "checkbox" at bounding box center [284, 209] width 0 height 0
click at [294, 206] on span at bounding box center [291, 206] width 14 height 14
click at [284, 209] on input "checkbox" at bounding box center [284, 209] width 0 height 0
drag, startPoint x: 452, startPoint y: 206, endPoint x: 420, endPoint y: 211, distance: 33.2
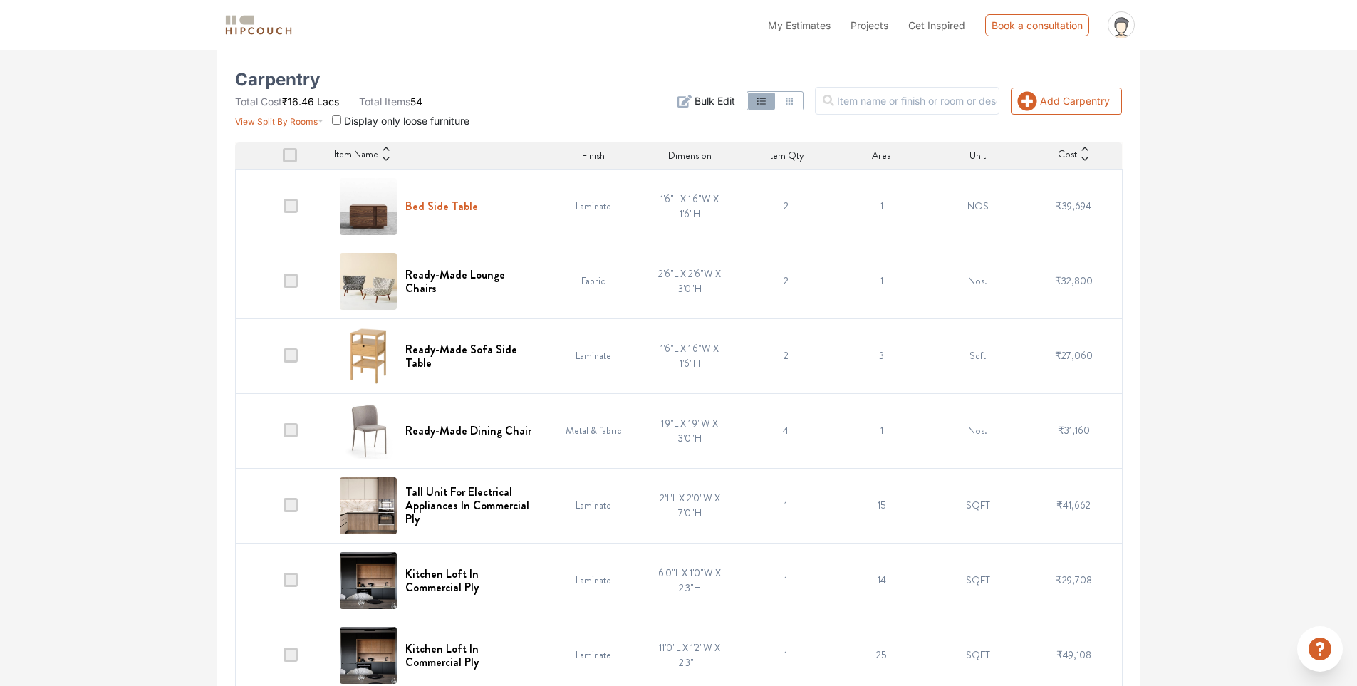
click at [420, 211] on h6 "Bed Side Table" at bounding box center [441, 207] width 73 height 14
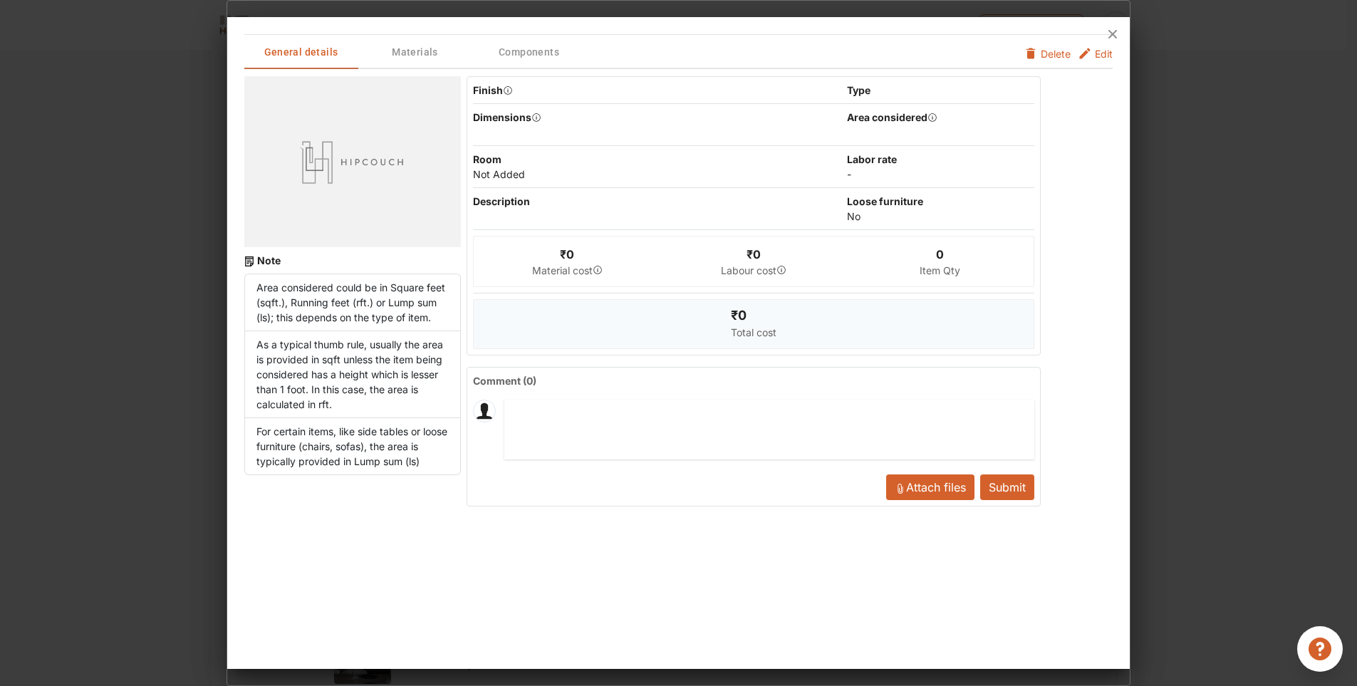
scroll to position [0, 0]
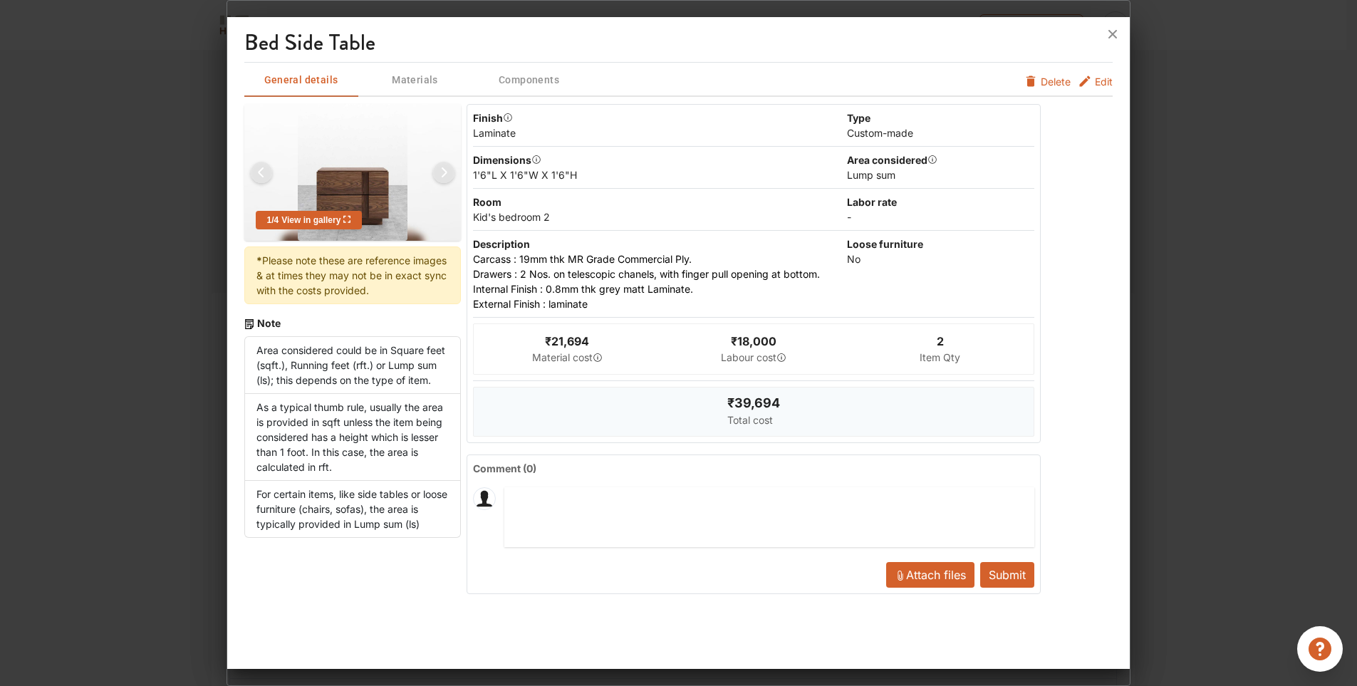
click at [1134, 308] on div at bounding box center [678, 343] width 1357 height 686
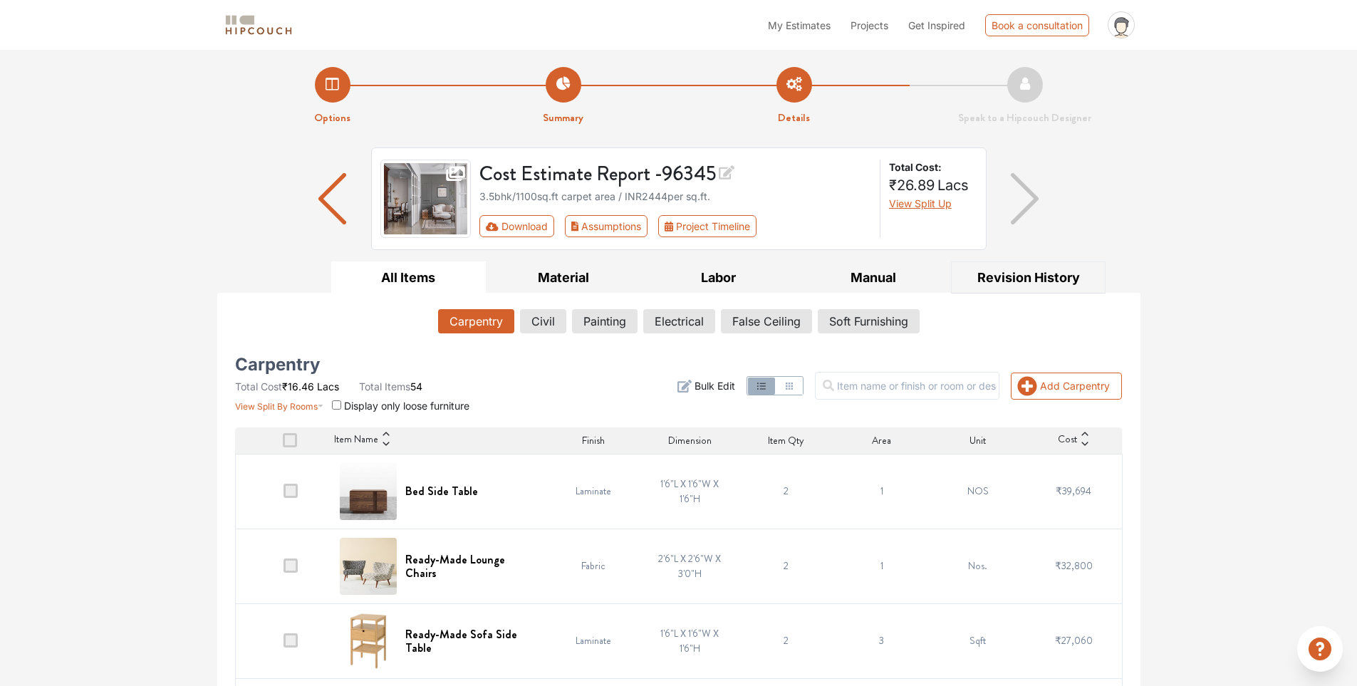
click at [1065, 277] on button "Revision History" at bounding box center [1028, 278] width 155 height 32
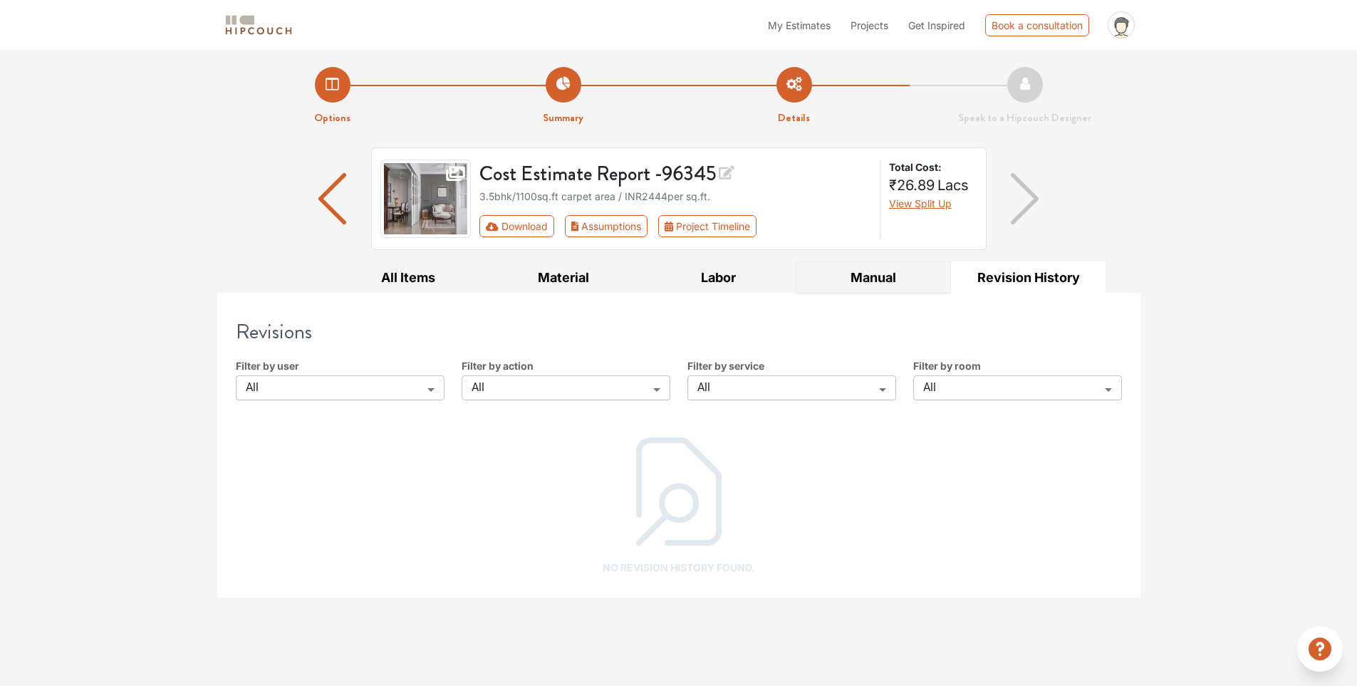
click at [883, 286] on button "Manual" at bounding box center [873, 278] width 155 height 32
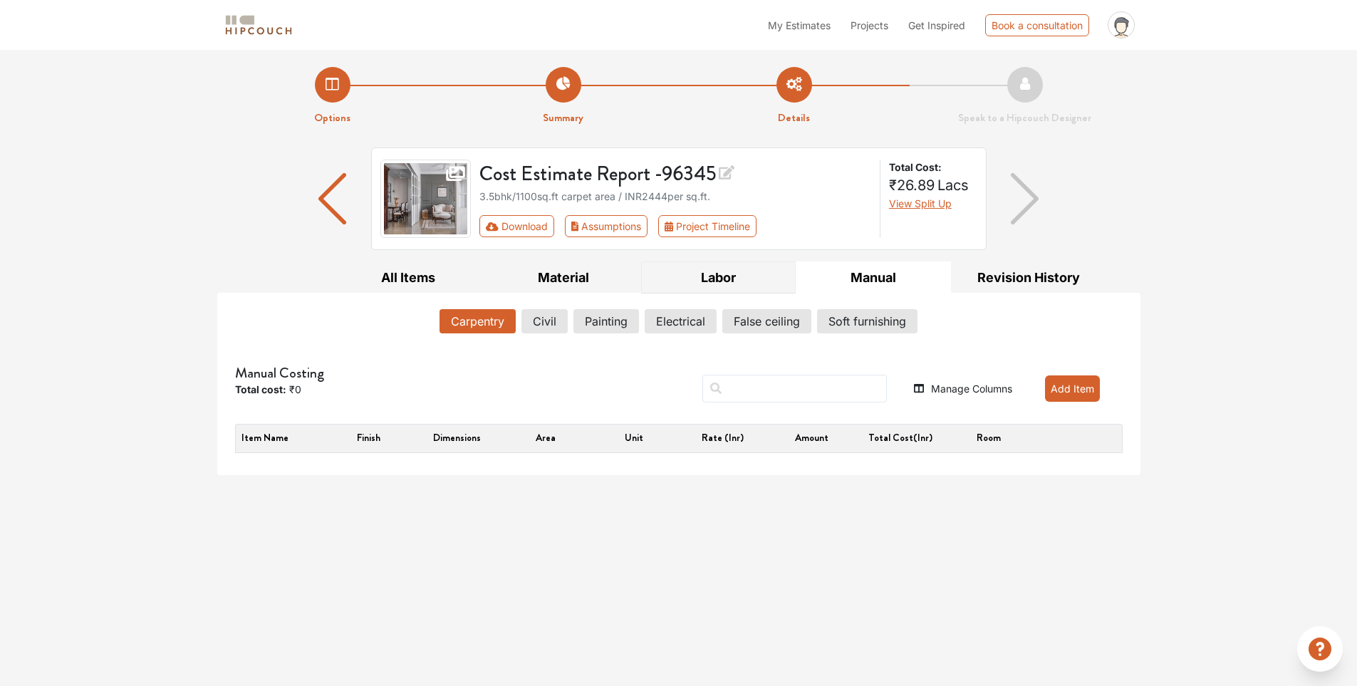
click at [760, 286] on button "Labor" at bounding box center [718, 278] width 155 height 32
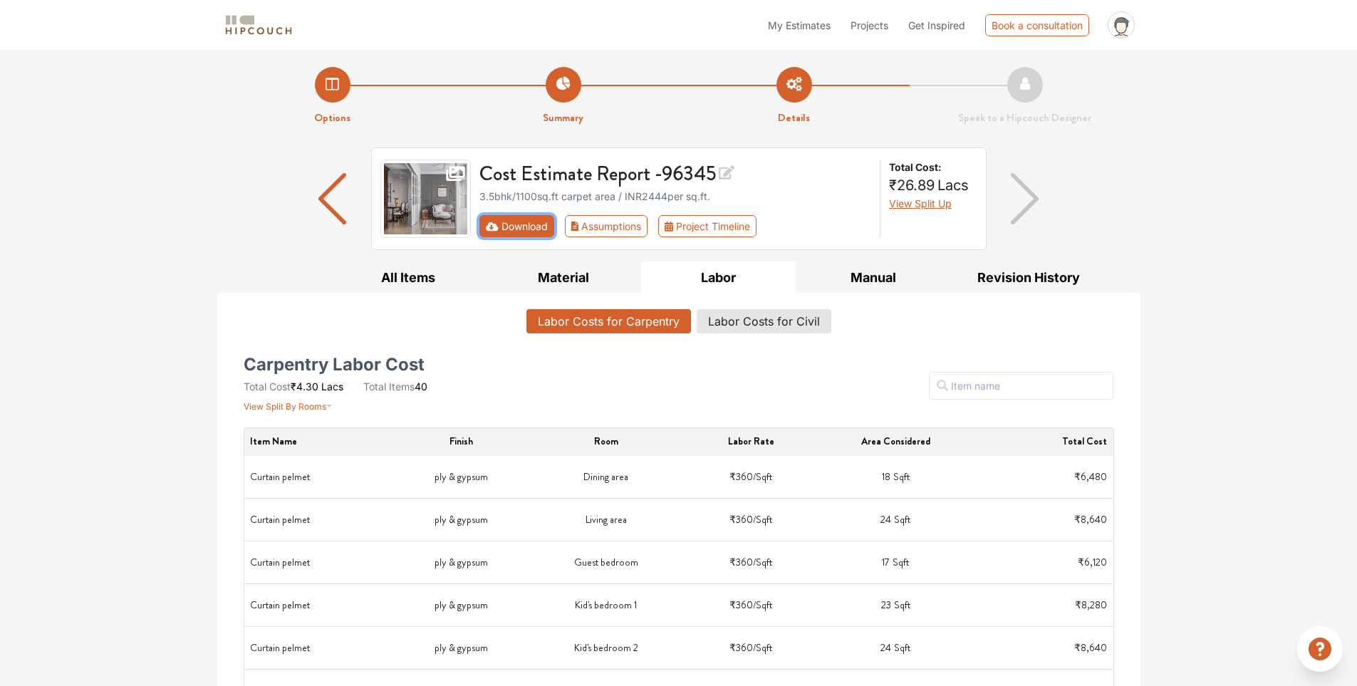
click at [517, 229] on button "Download" at bounding box center [517, 226] width 75 height 22
click at [609, 227] on button "Assumptions" at bounding box center [606, 226] width 83 height 22
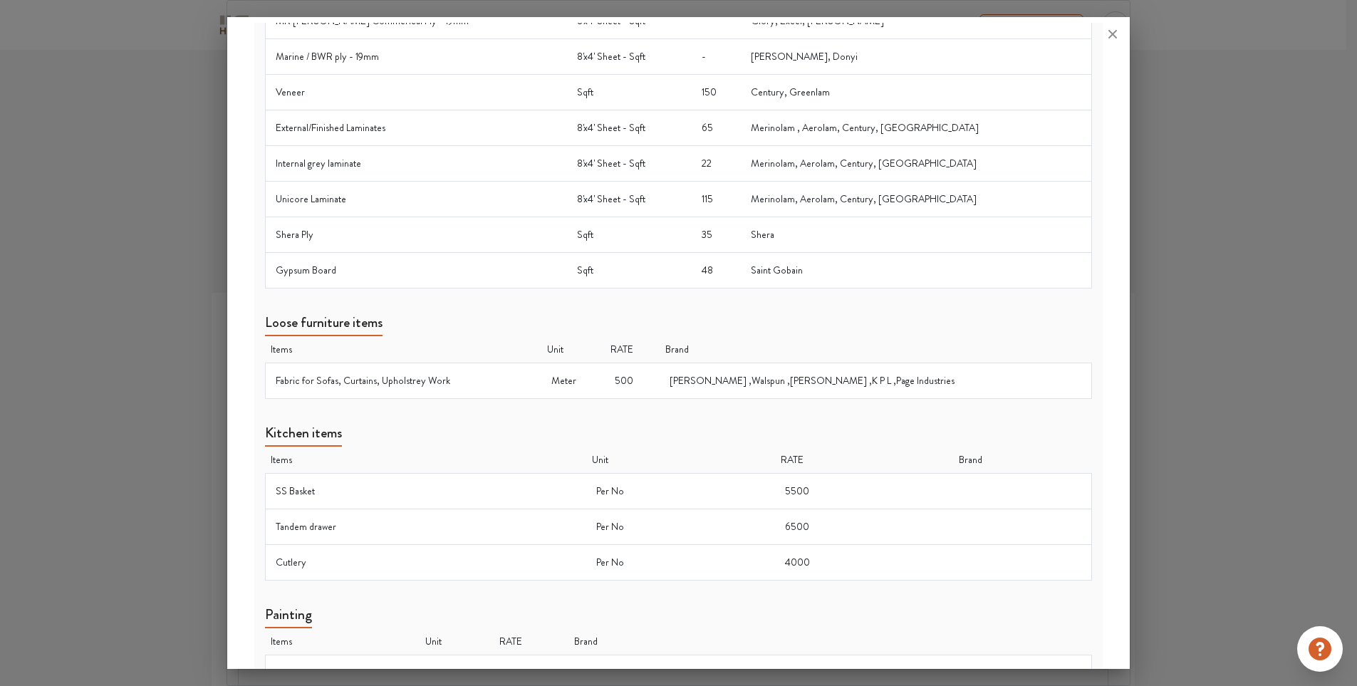
scroll to position [750, 0]
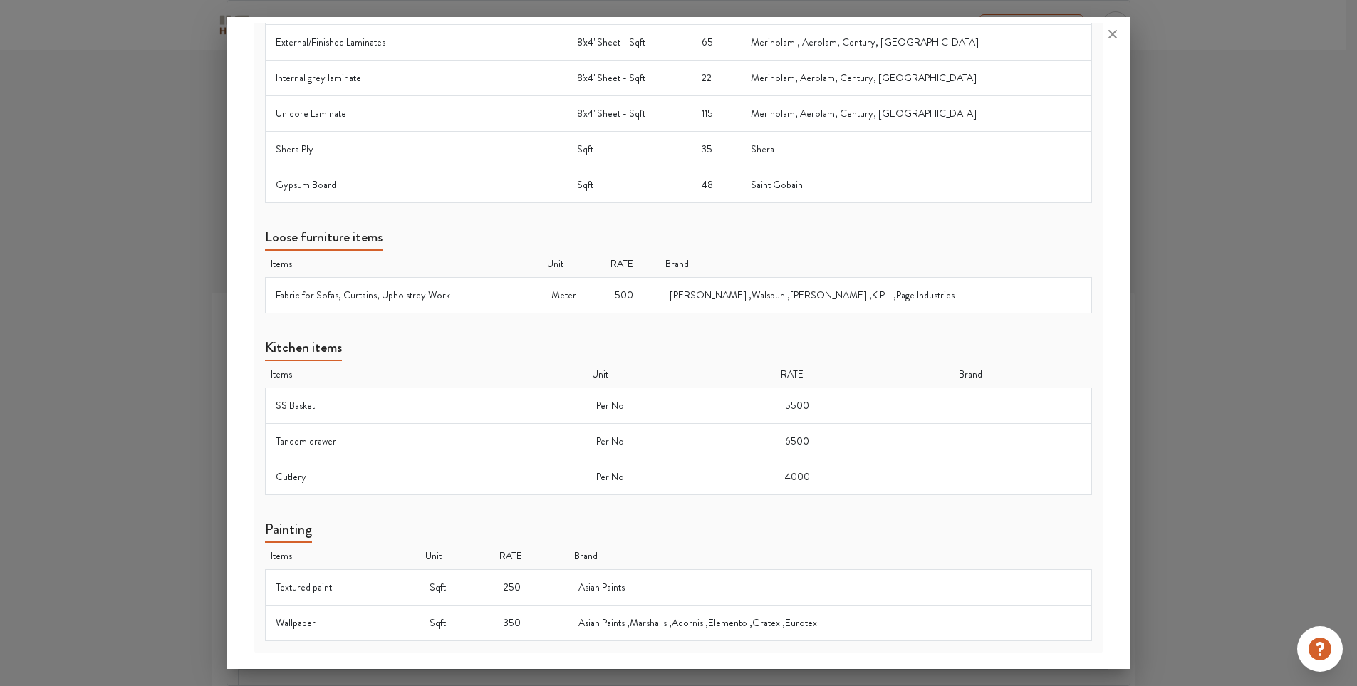
click at [1254, 328] on div at bounding box center [678, 343] width 1357 height 686
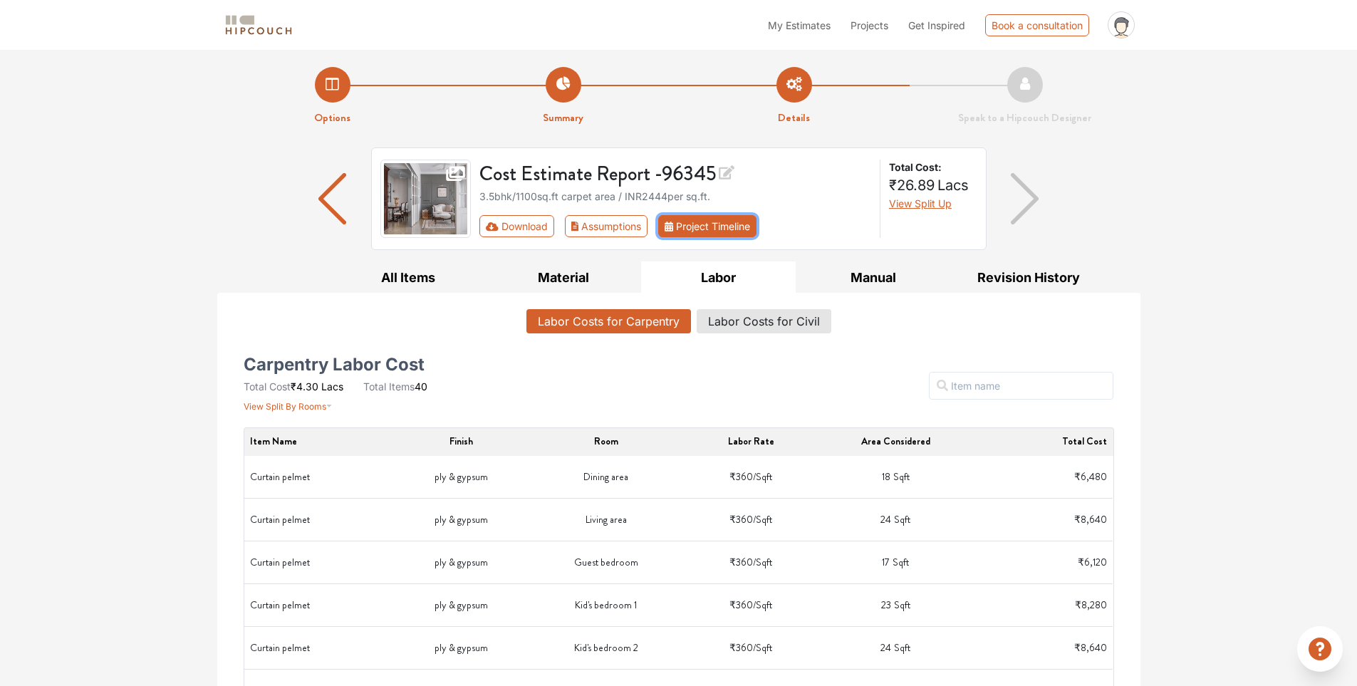
click at [699, 232] on button "Project Timeline" at bounding box center [707, 226] width 98 height 22
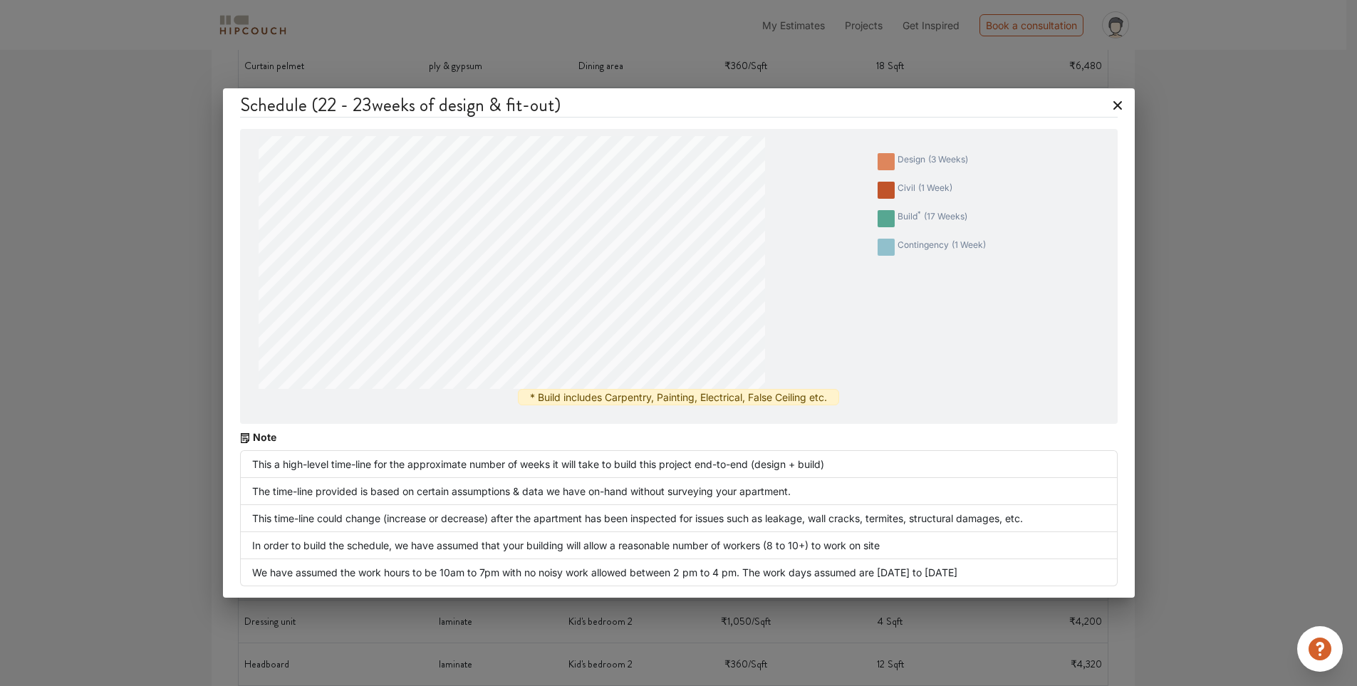
scroll to position [428, 0]
click at [1117, 98] on icon at bounding box center [1118, 105] width 23 height 23
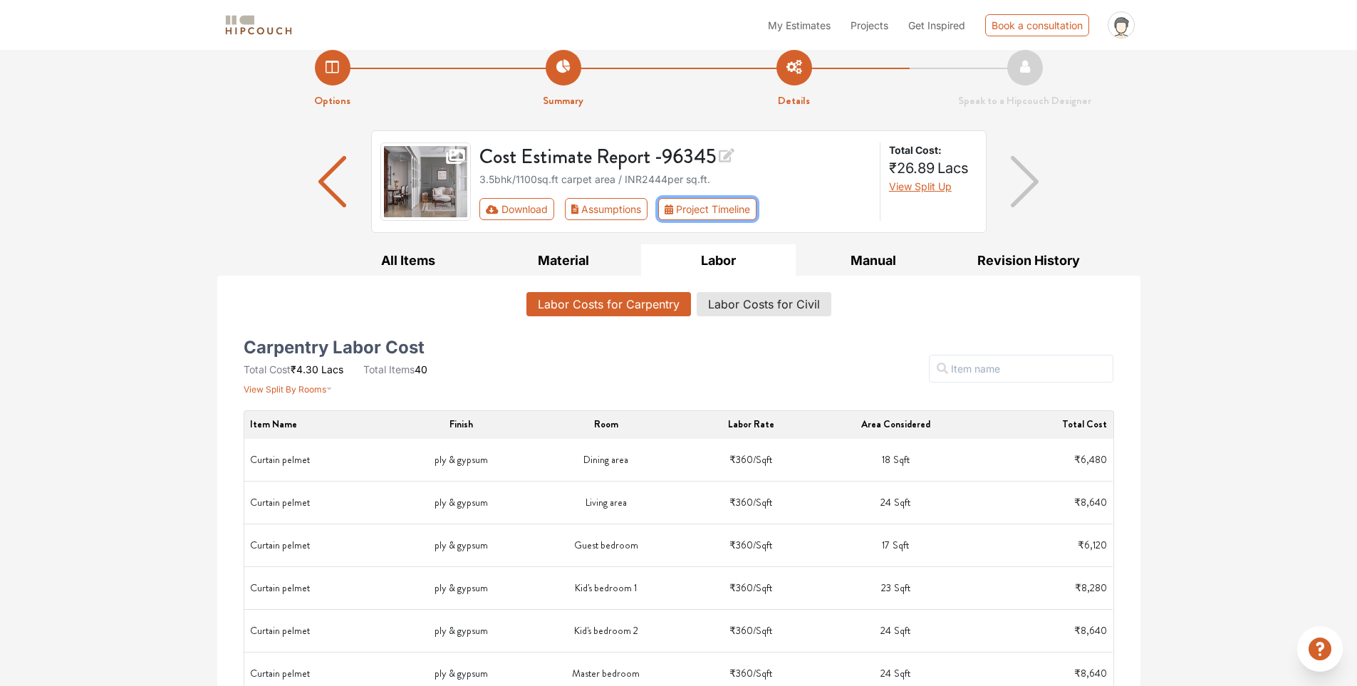
scroll to position [0, 0]
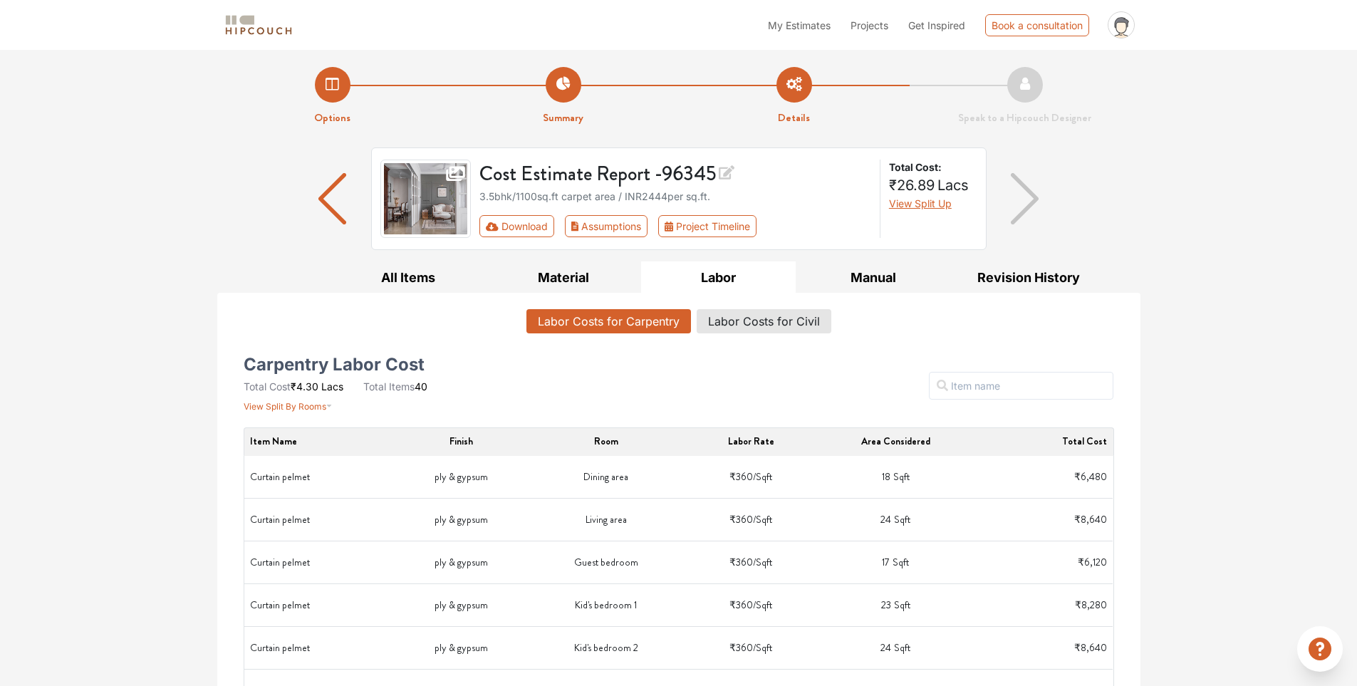
click at [925, 201] on span "View Split Up" at bounding box center [920, 203] width 63 height 12
click at [734, 321] on button "Labor Costs for Civil" at bounding box center [764, 321] width 133 height 24
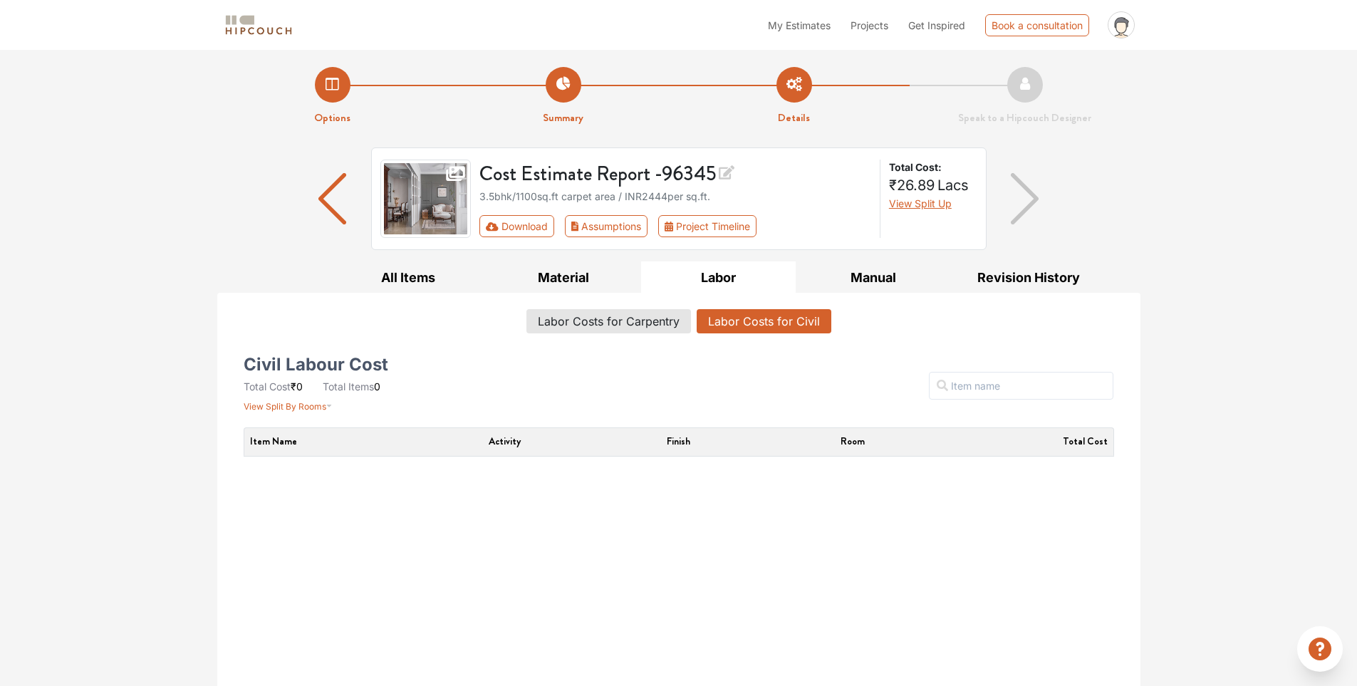
click at [931, 203] on span "View Split Up" at bounding box center [920, 203] width 63 height 12
click at [881, 269] on button "Manual" at bounding box center [873, 278] width 155 height 32
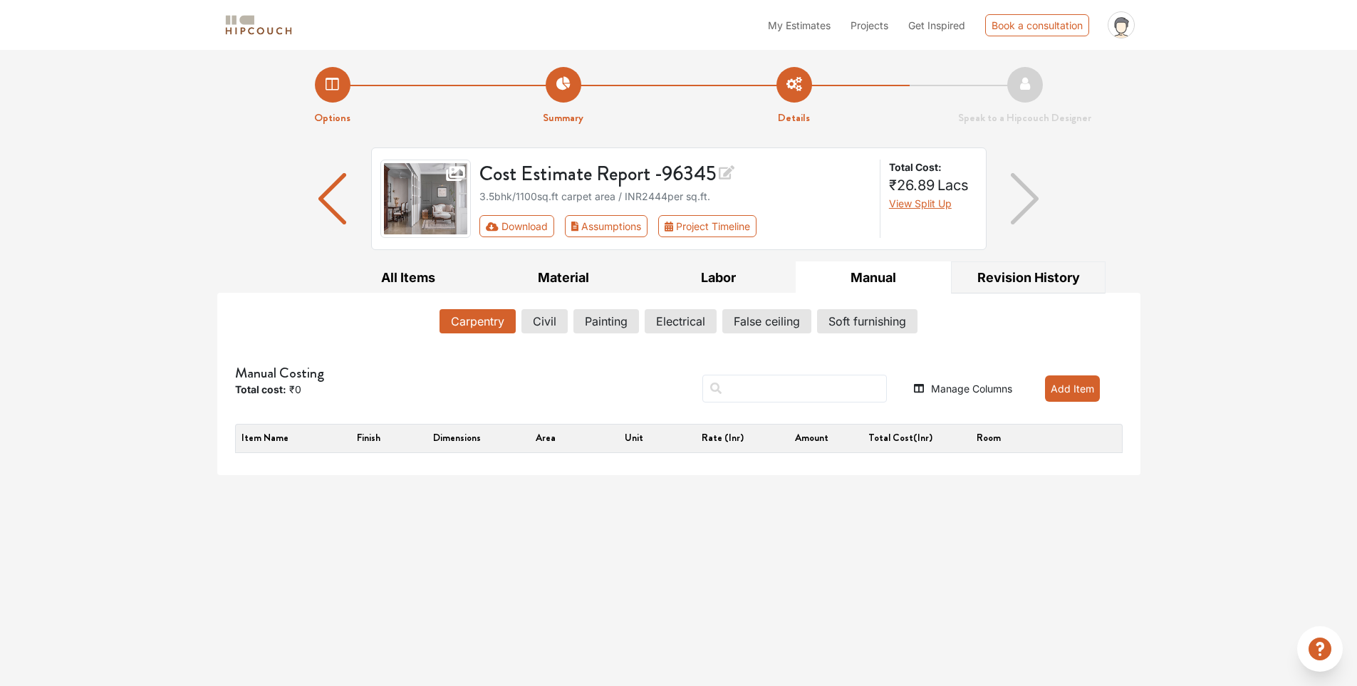
click at [1011, 284] on button "Revision History" at bounding box center [1028, 278] width 155 height 32
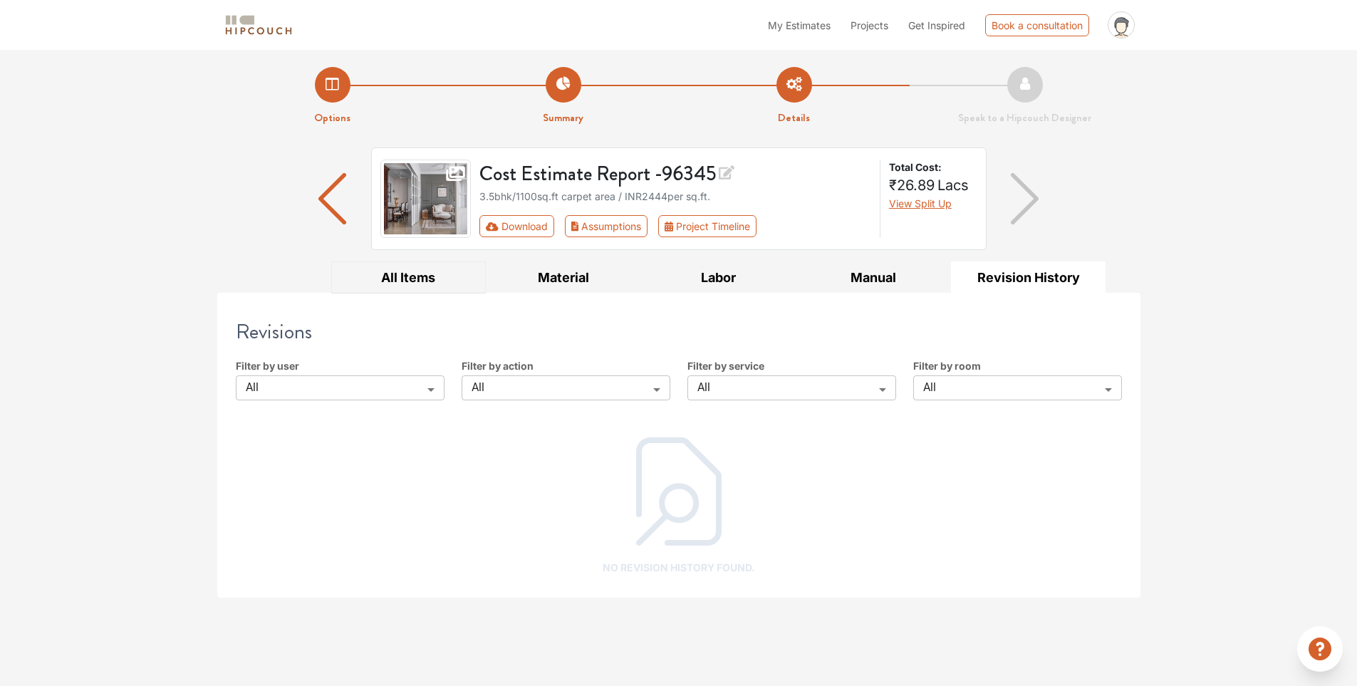
click at [412, 283] on button "All Items" at bounding box center [408, 278] width 155 height 32
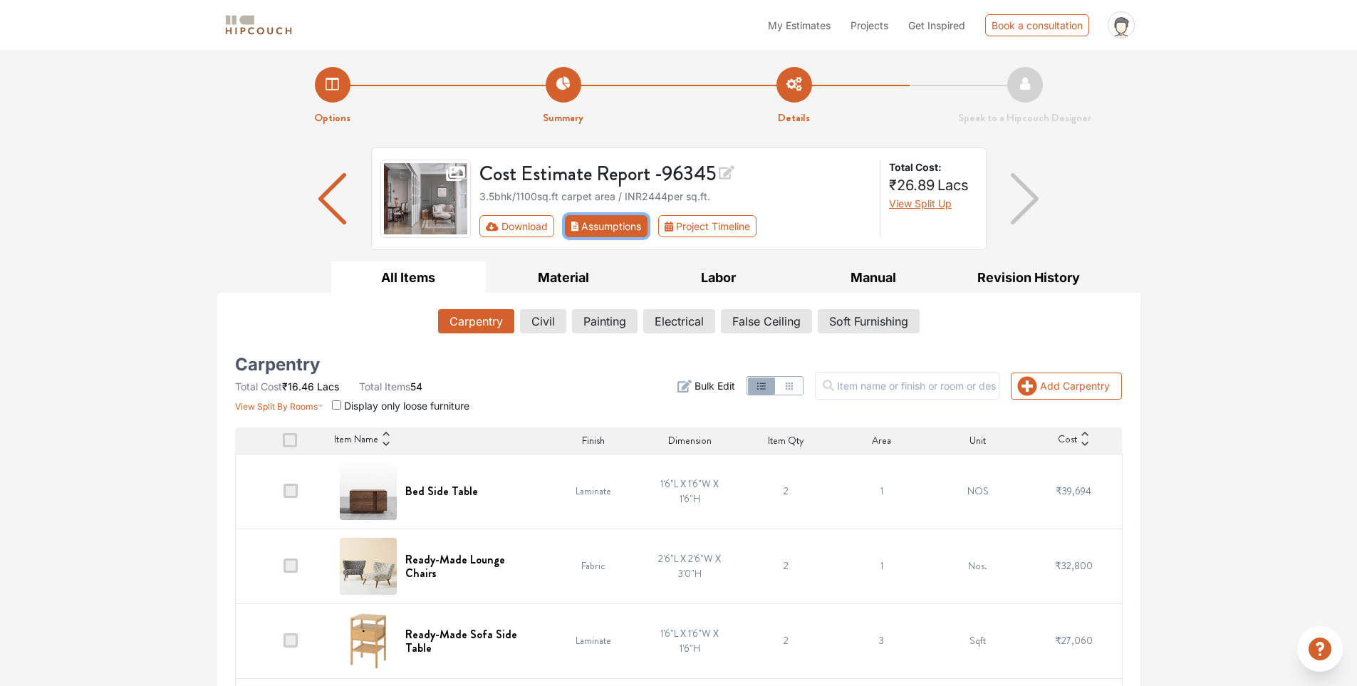
click at [640, 220] on button "Assumptions" at bounding box center [606, 226] width 83 height 22
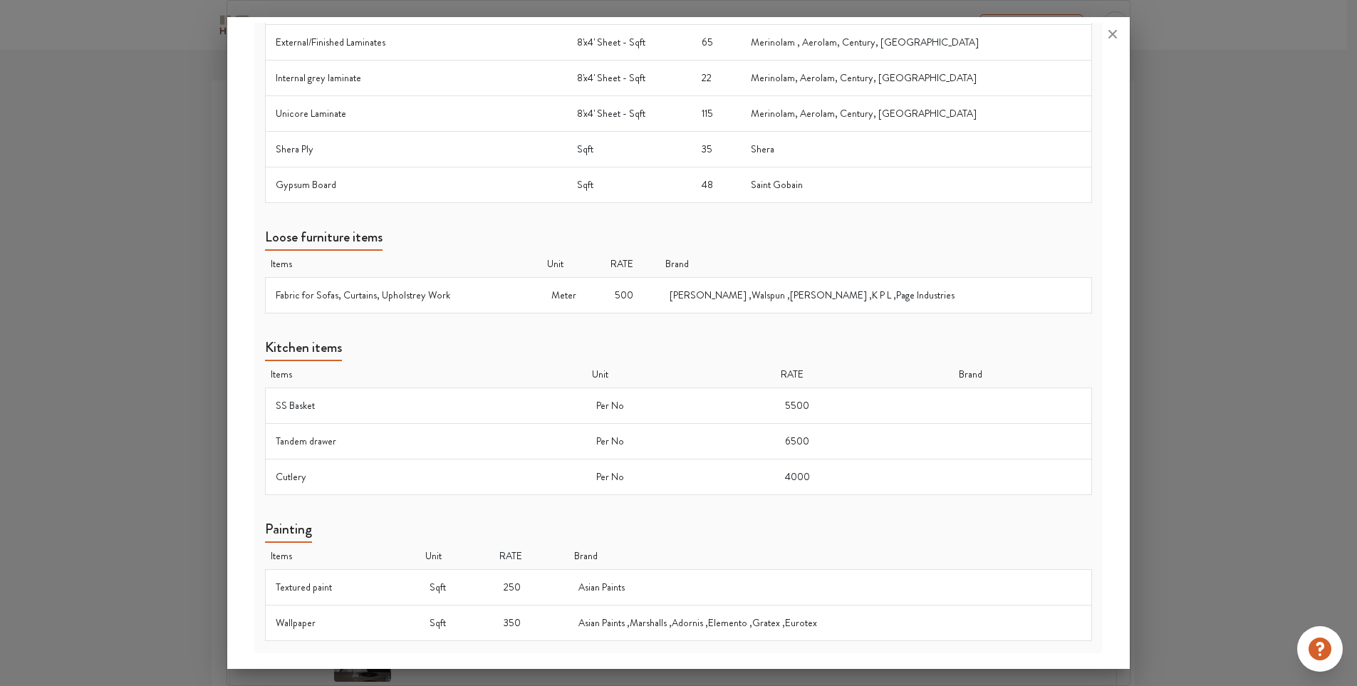
scroll to position [214, 0]
click at [1310, 393] on div at bounding box center [678, 343] width 1357 height 686
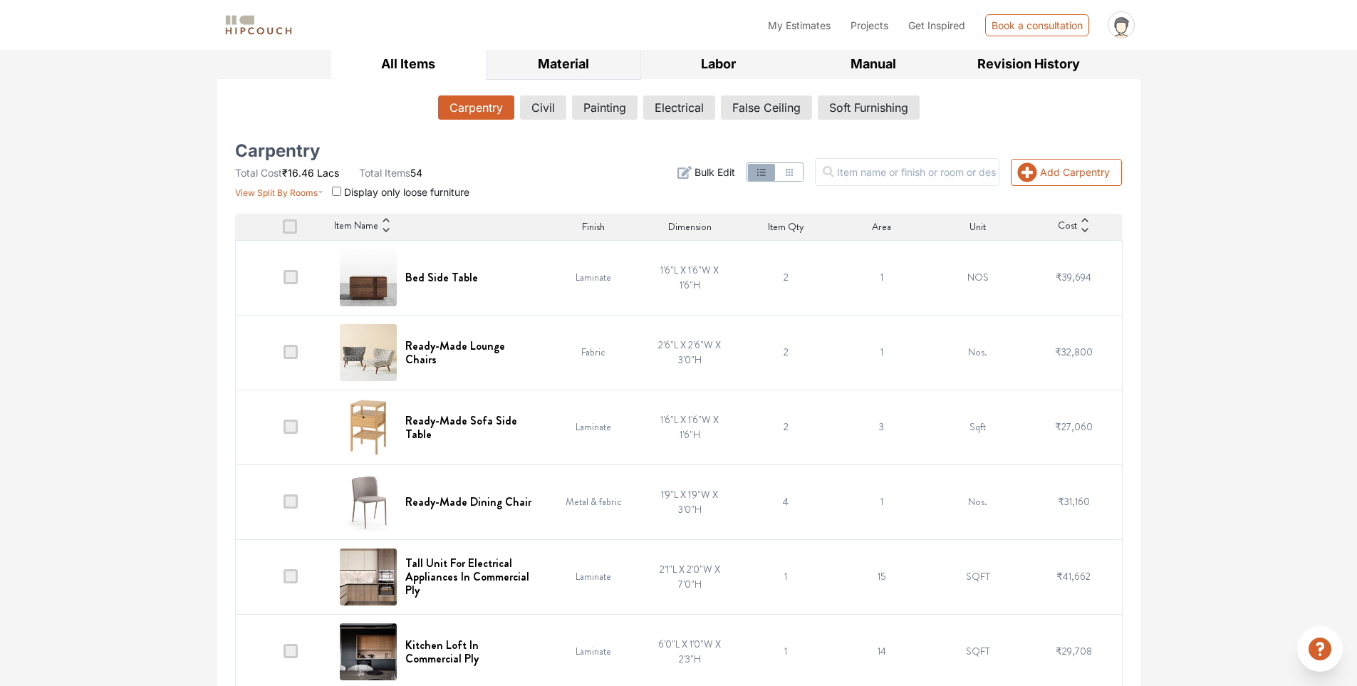
click at [564, 53] on button "Material" at bounding box center [563, 64] width 155 height 32
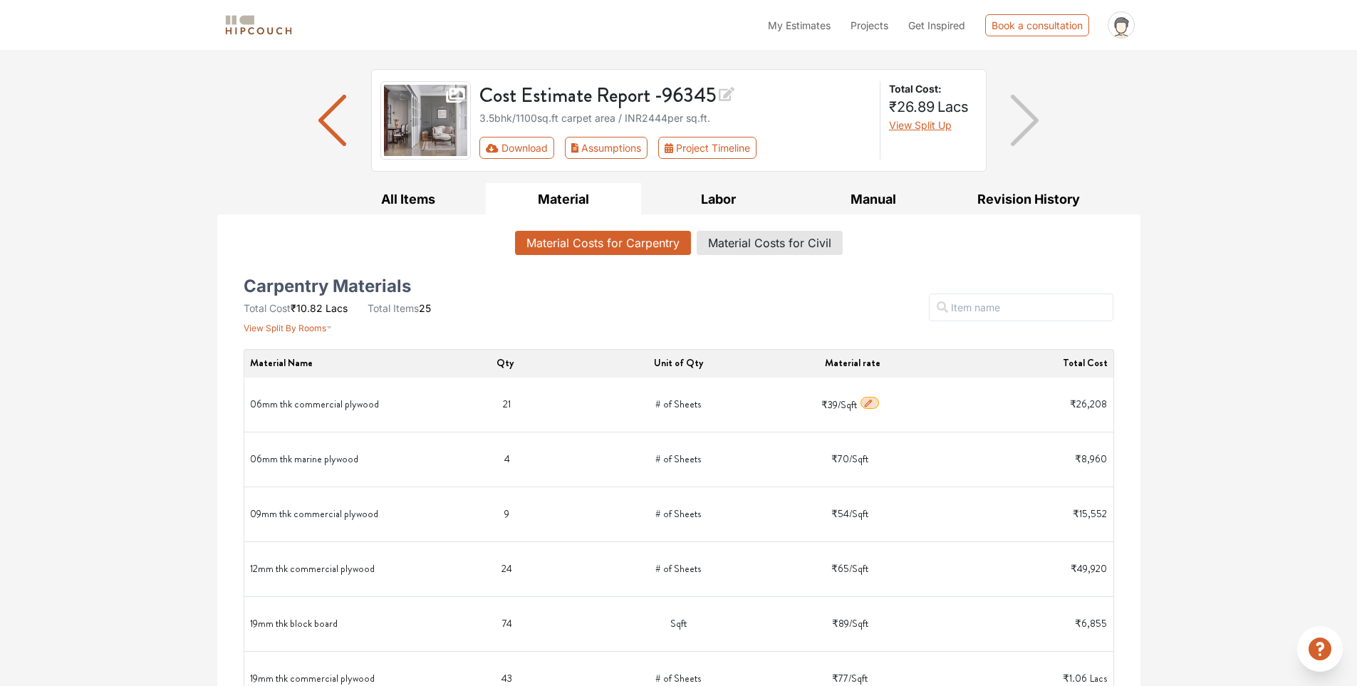
scroll to position [0, 0]
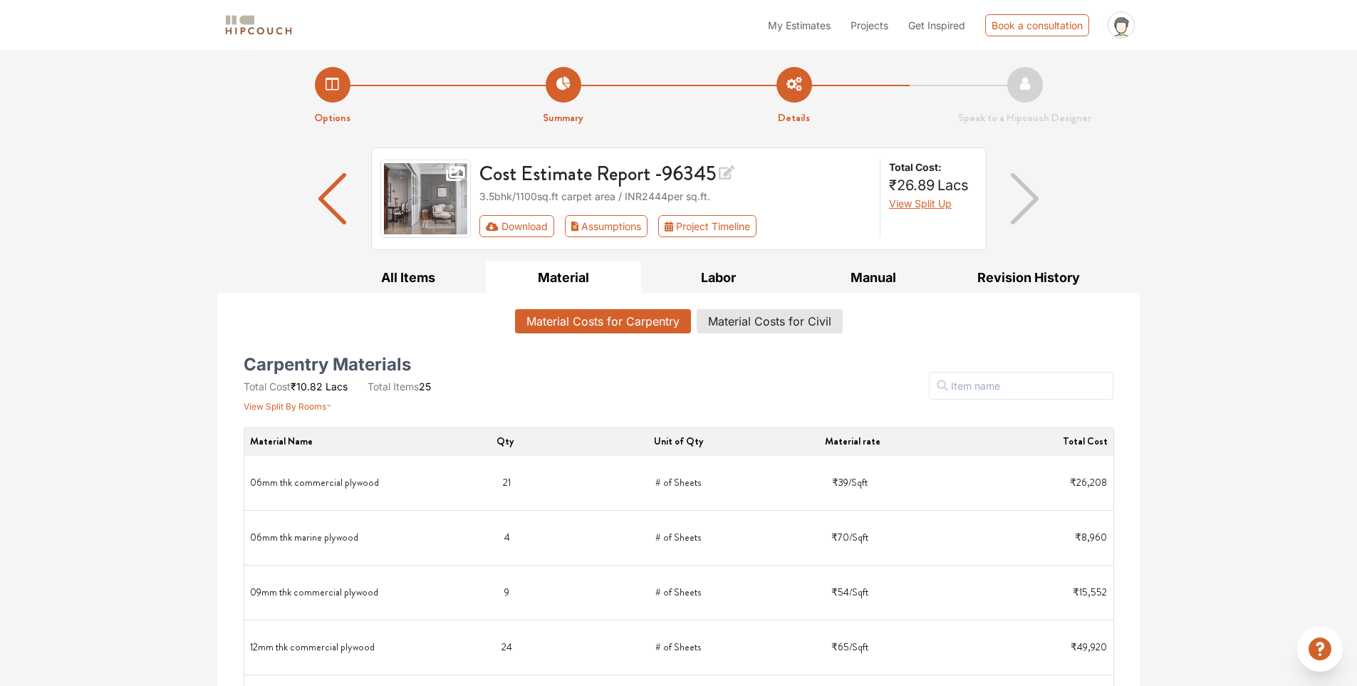
click at [799, 18] on li "My Estimates" at bounding box center [799, 25] width 63 height 15
click at [866, 25] on span "Projects" at bounding box center [870, 25] width 38 height 12
click at [887, 53] on span "Completed Projects" at bounding box center [901, 51] width 92 height 15
click at [860, 23] on span "Projects" at bounding box center [870, 25] width 38 height 12
click at [886, 72] on span "Interior Design Projects For Inspiration" at bounding box center [943, 78] width 177 height 15
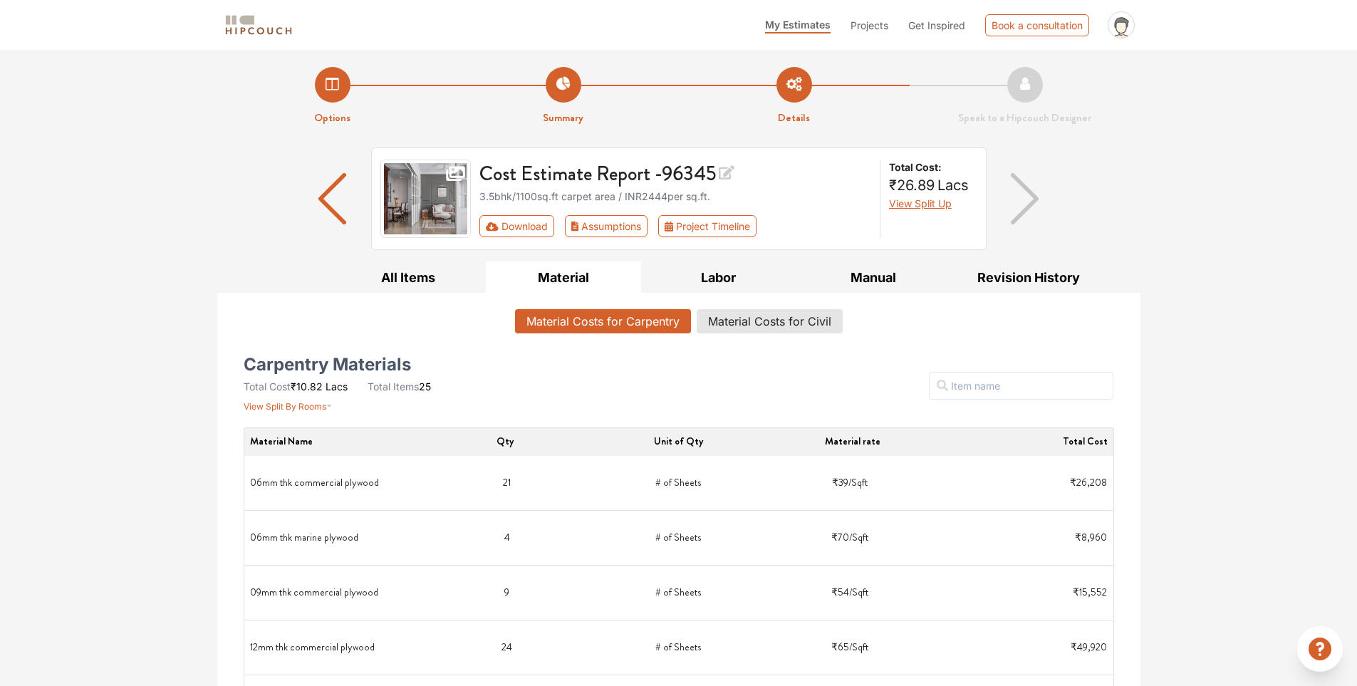
click at [328, 100] on li "Options" at bounding box center [332, 96] width 231 height 59
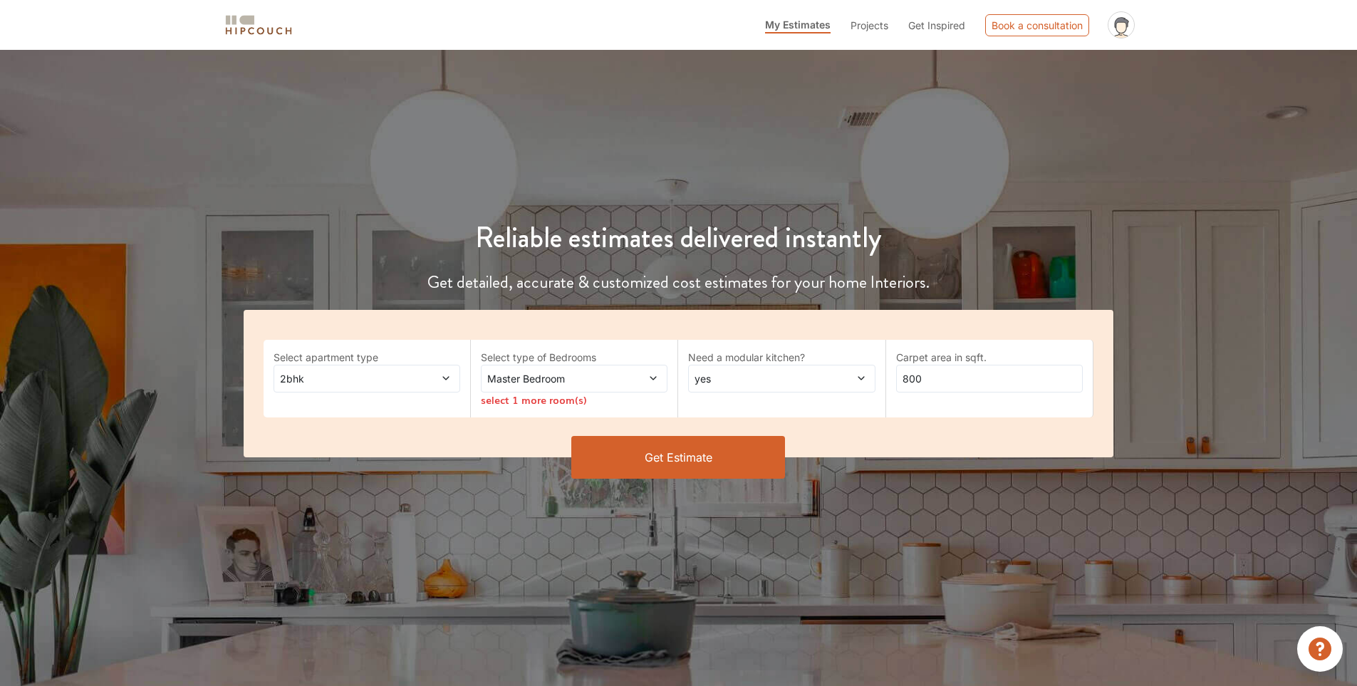
click at [432, 381] on span at bounding box center [429, 378] width 43 height 15
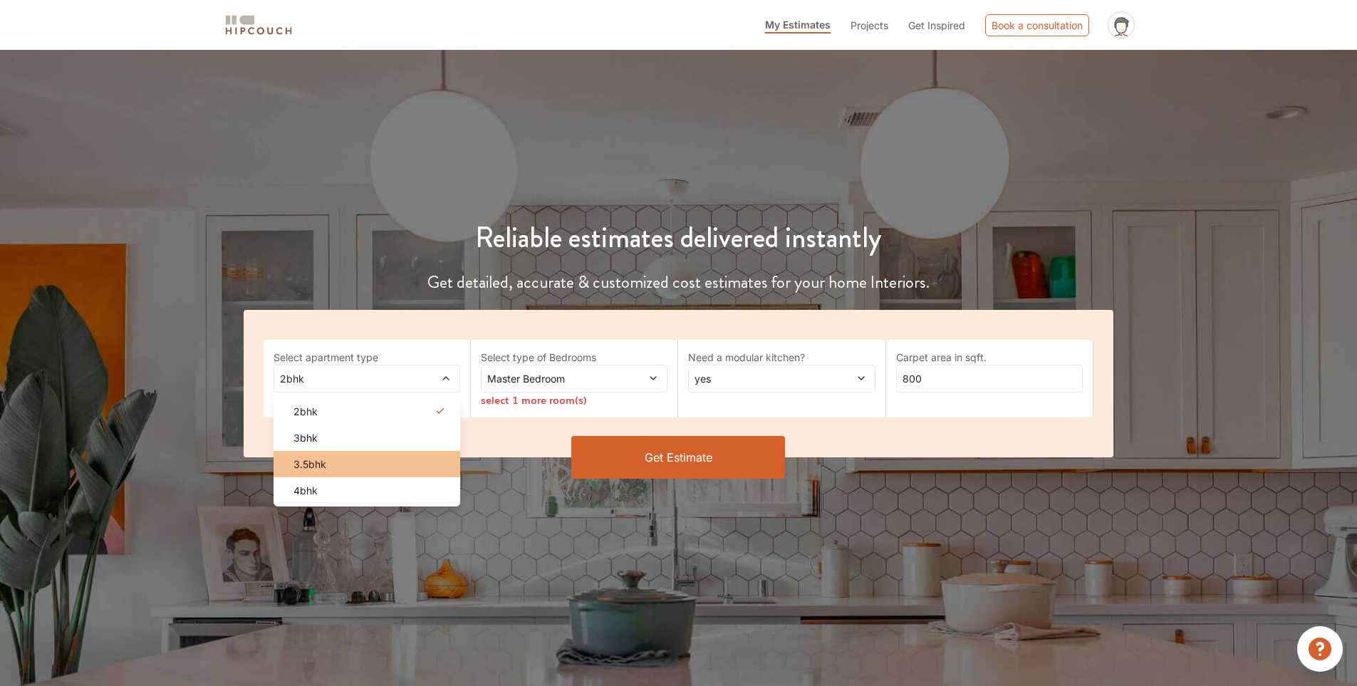
click at [385, 462] on div "3.5bhk" at bounding box center [371, 464] width 178 height 15
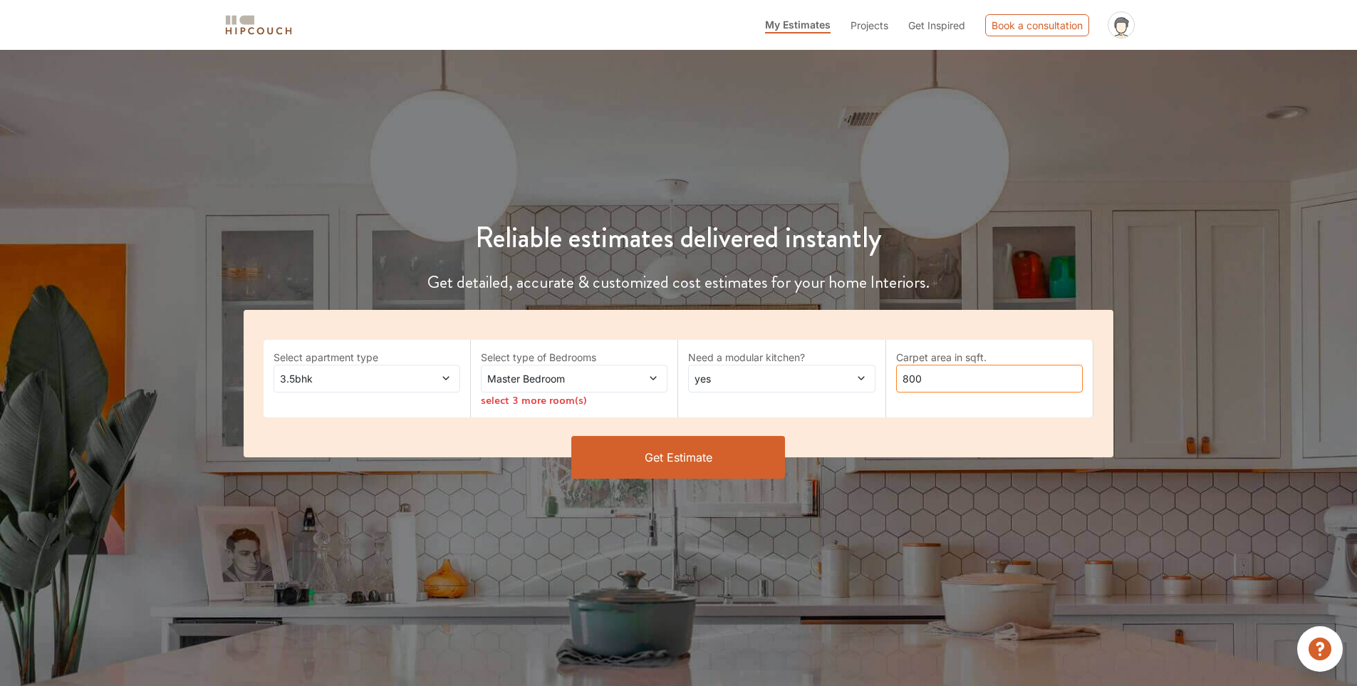
click at [951, 383] on input "800" at bounding box center [989, 379] width 187 height 28
type input "1100"
click at [737, 387] on div "yes" at bounding box center [781, 379] width 187 height 28
click at [733, 428] on li "no" at bounding box center [781, 438] width 187 height 26
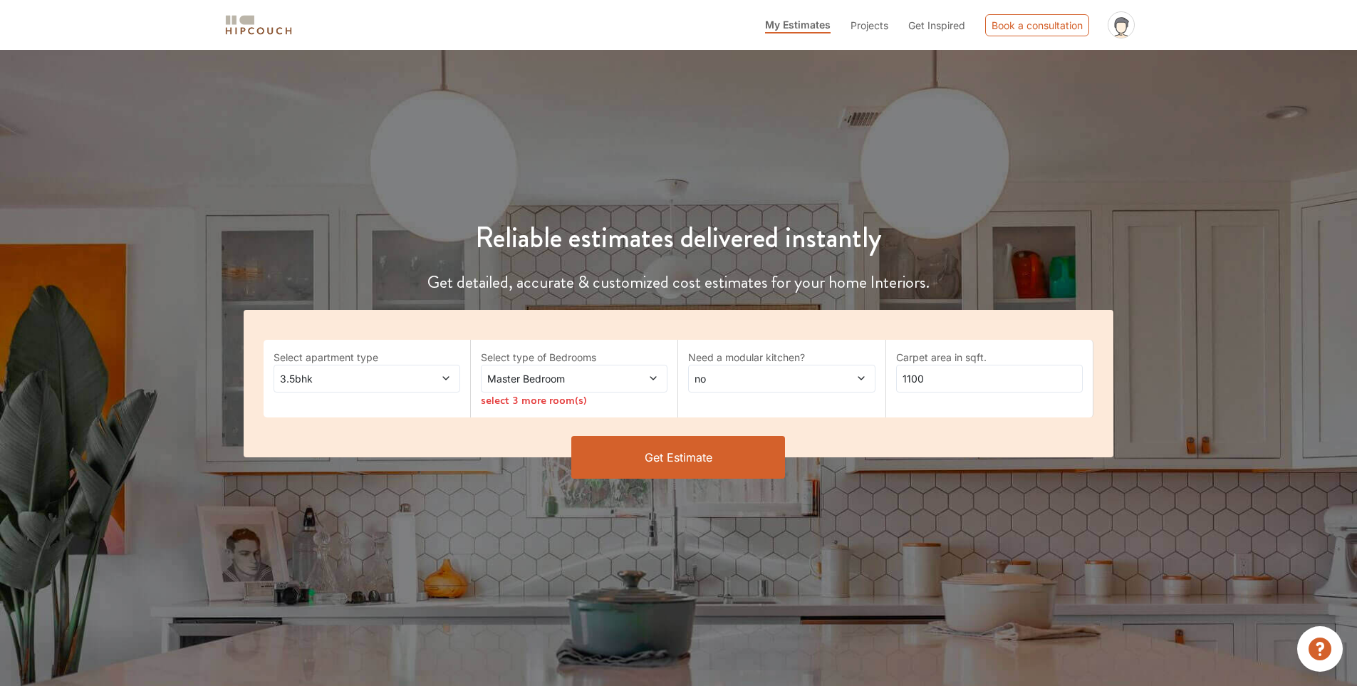
click at [574, 378] on span "Master Bedroom" at bounding box center [550, 378] width 130 height 15
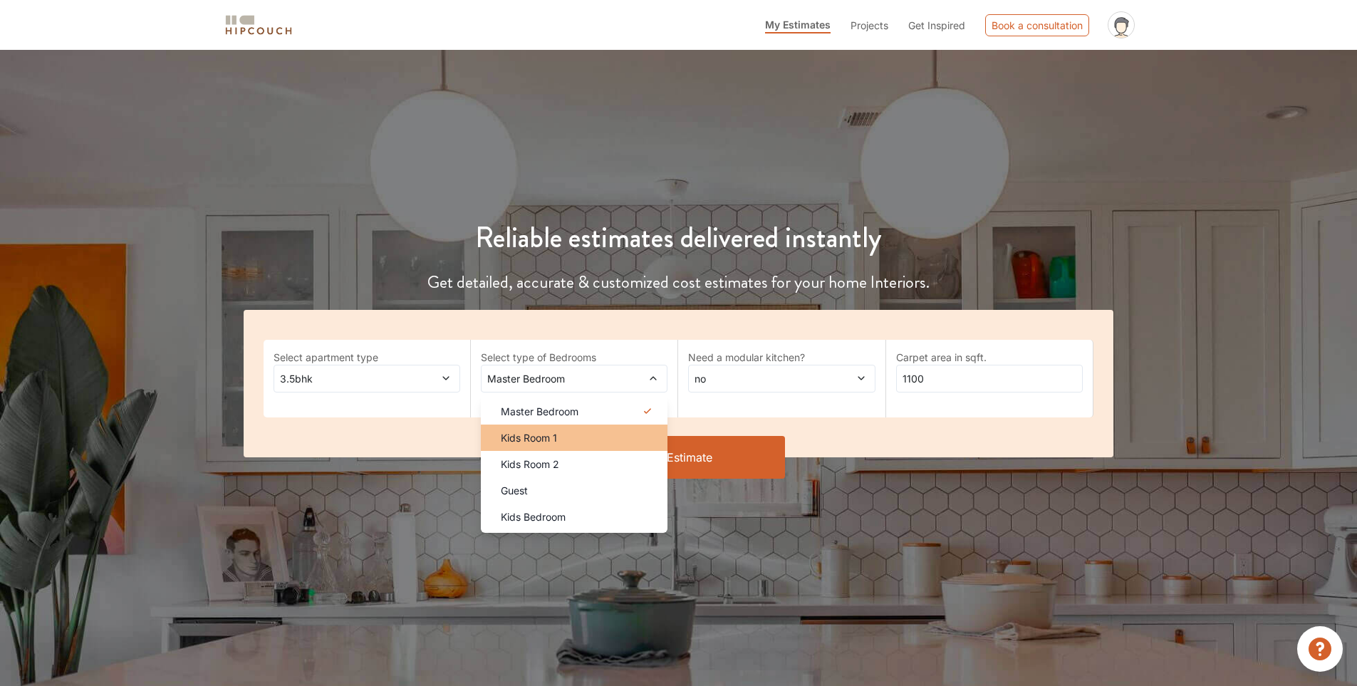
click at [556, 433] on span "Kids Room 1" at bounding box center [529, 437] width 56 height 15
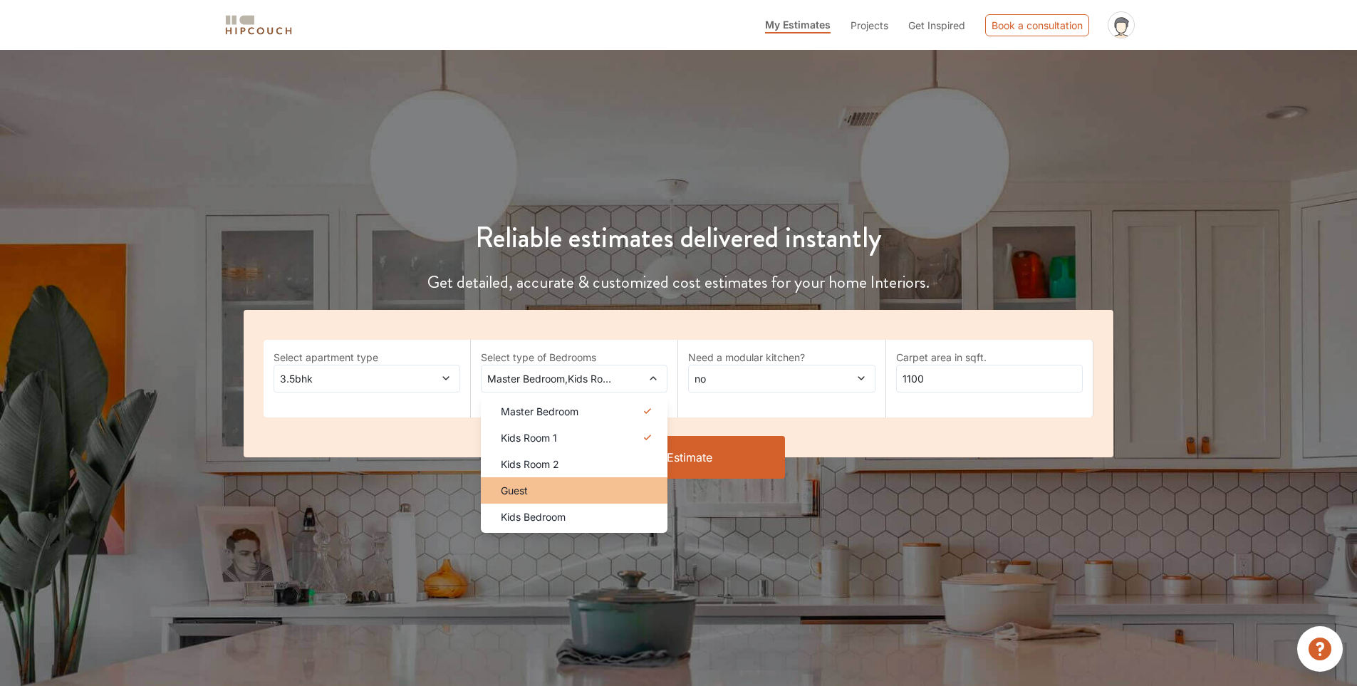
click at [547, 502] on li "Guest" at bounding box center [574, 490] width 187 height 26
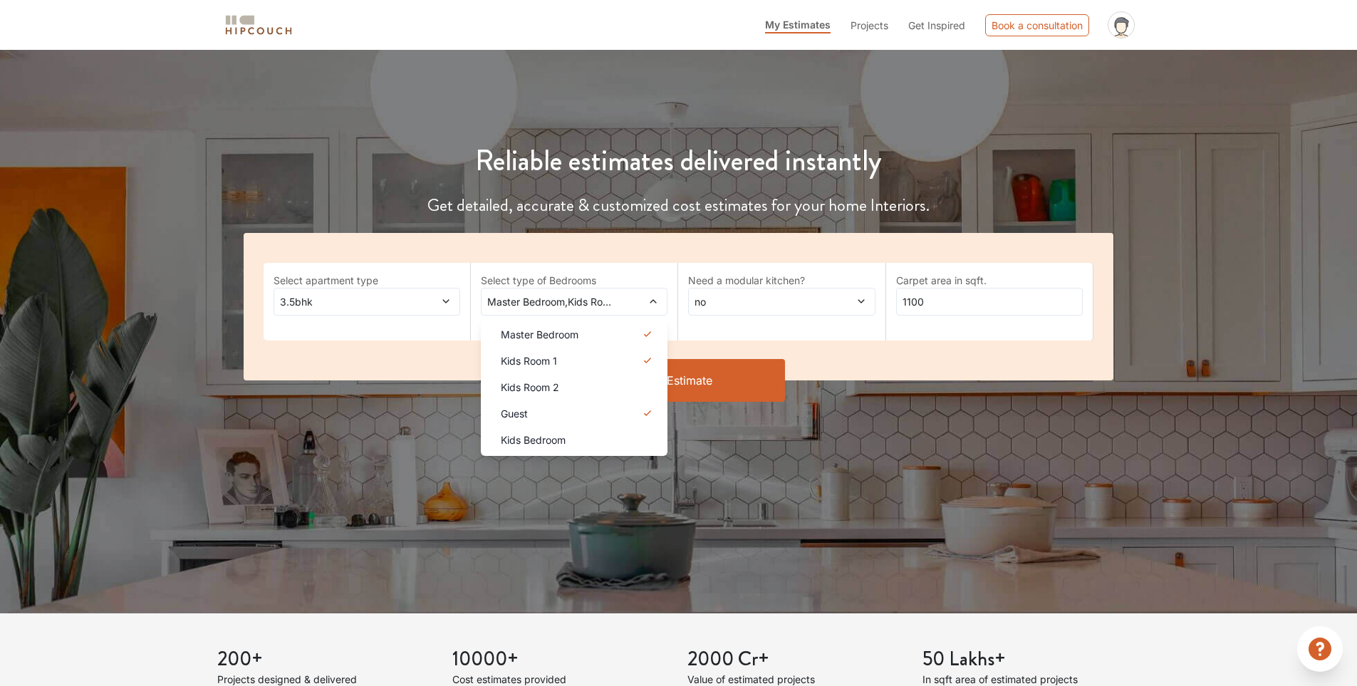
scroll to position [71, 0]
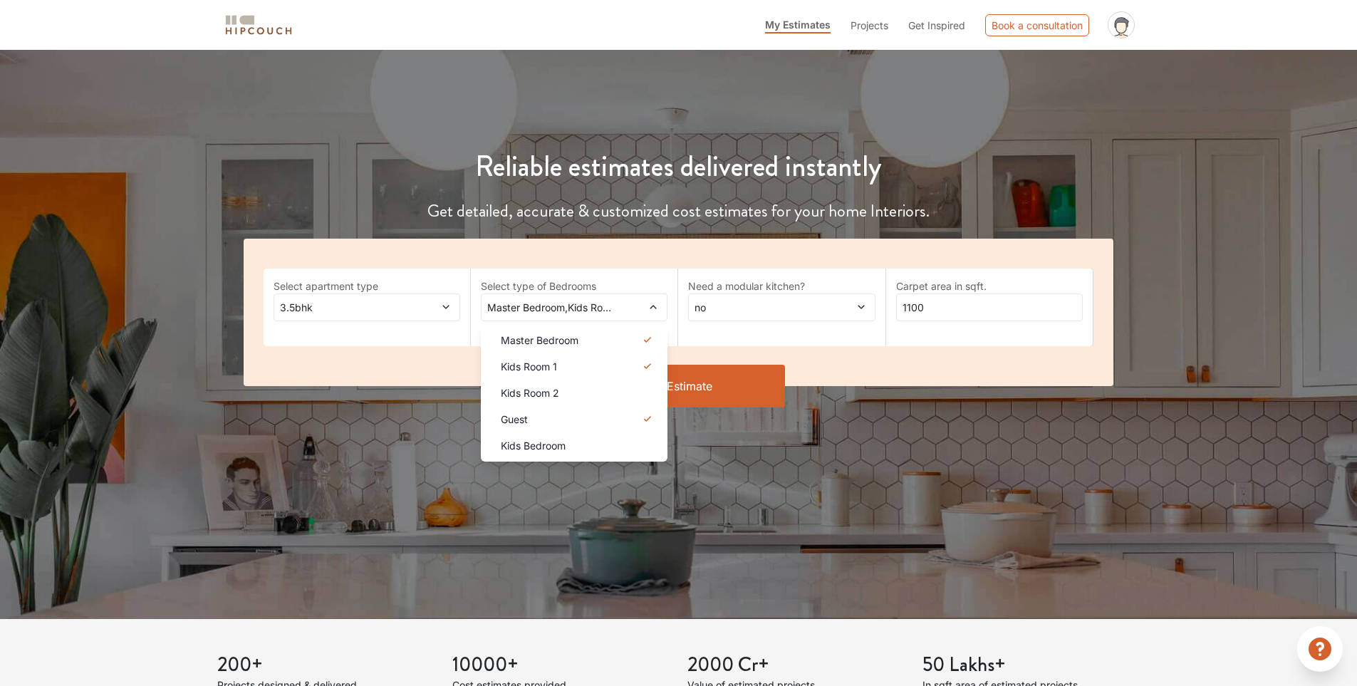
click at [702, 371] on button "Get Estimate" at bounding box center [678, 386] width 214 height 43
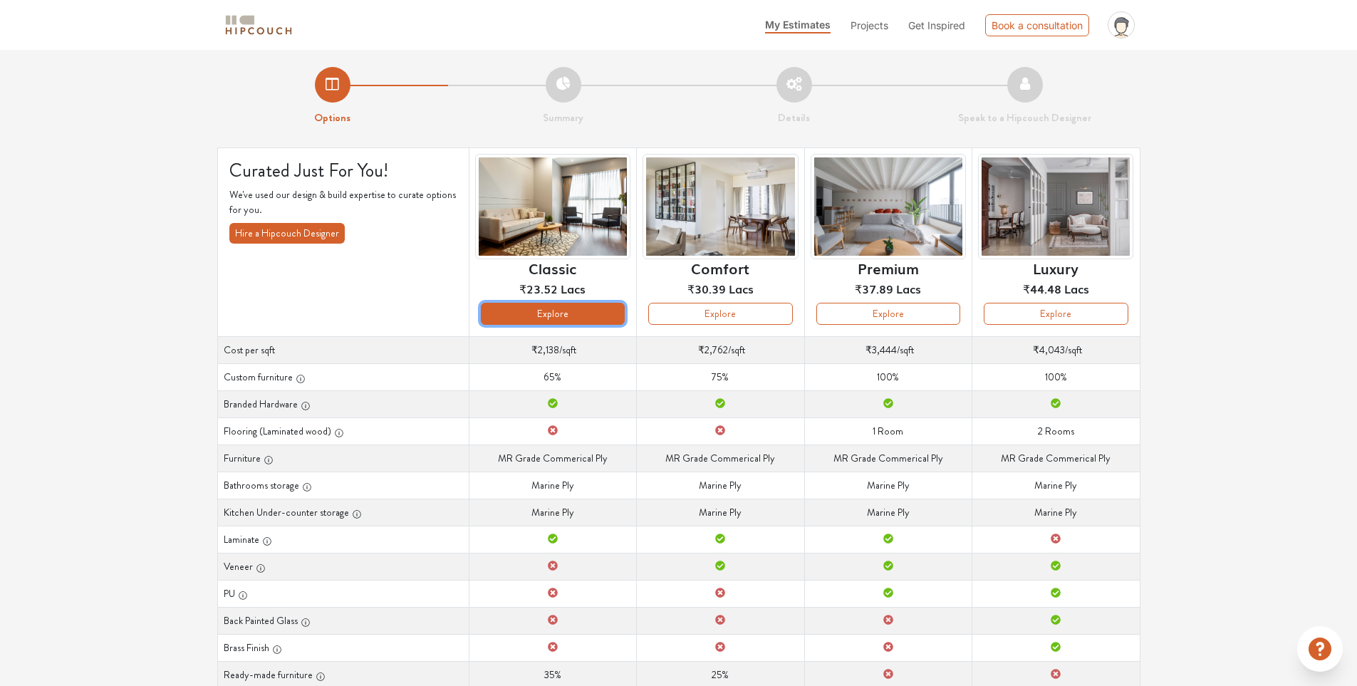
click at [539, 322] on button "Explore" at bounding box center [553, 314] width 144 height 22
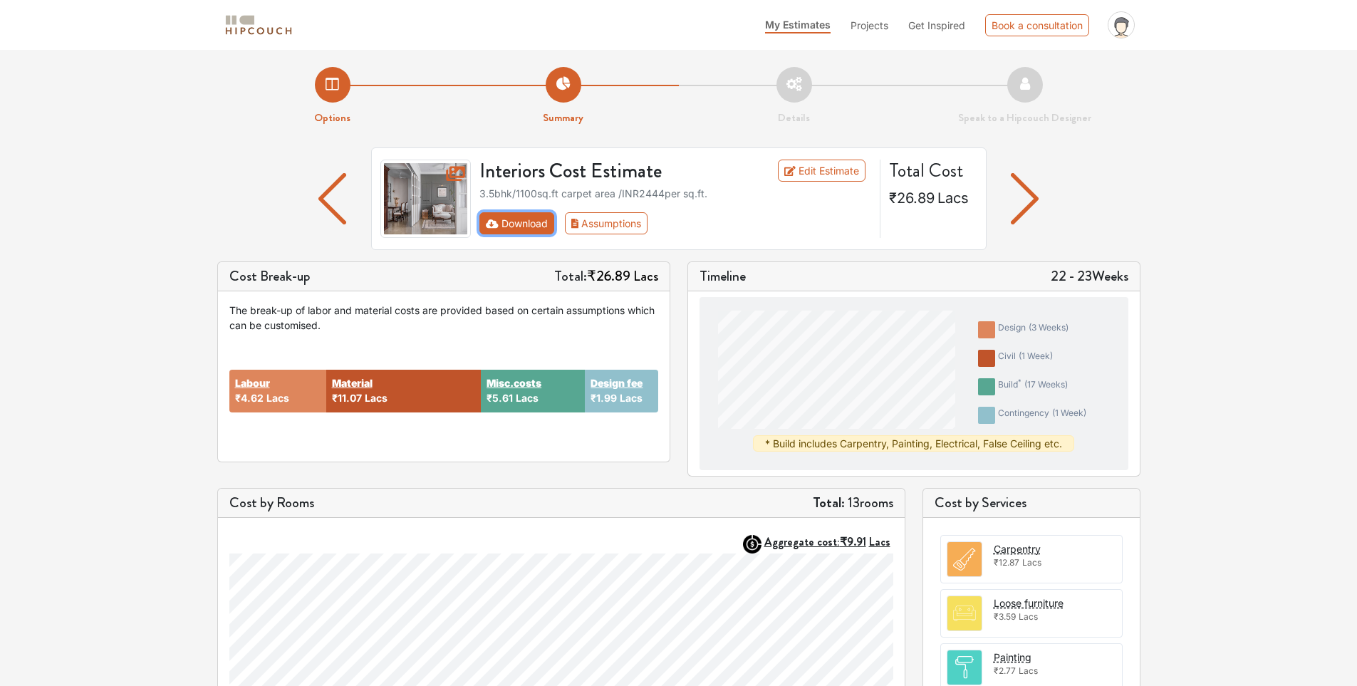
click at [534, 222] on button "Download" at bounding box center [517, 223] width 75 height 22
click at [629, 225] on button "Assumptions" at bounding box center [606, 223] width 83 height 22
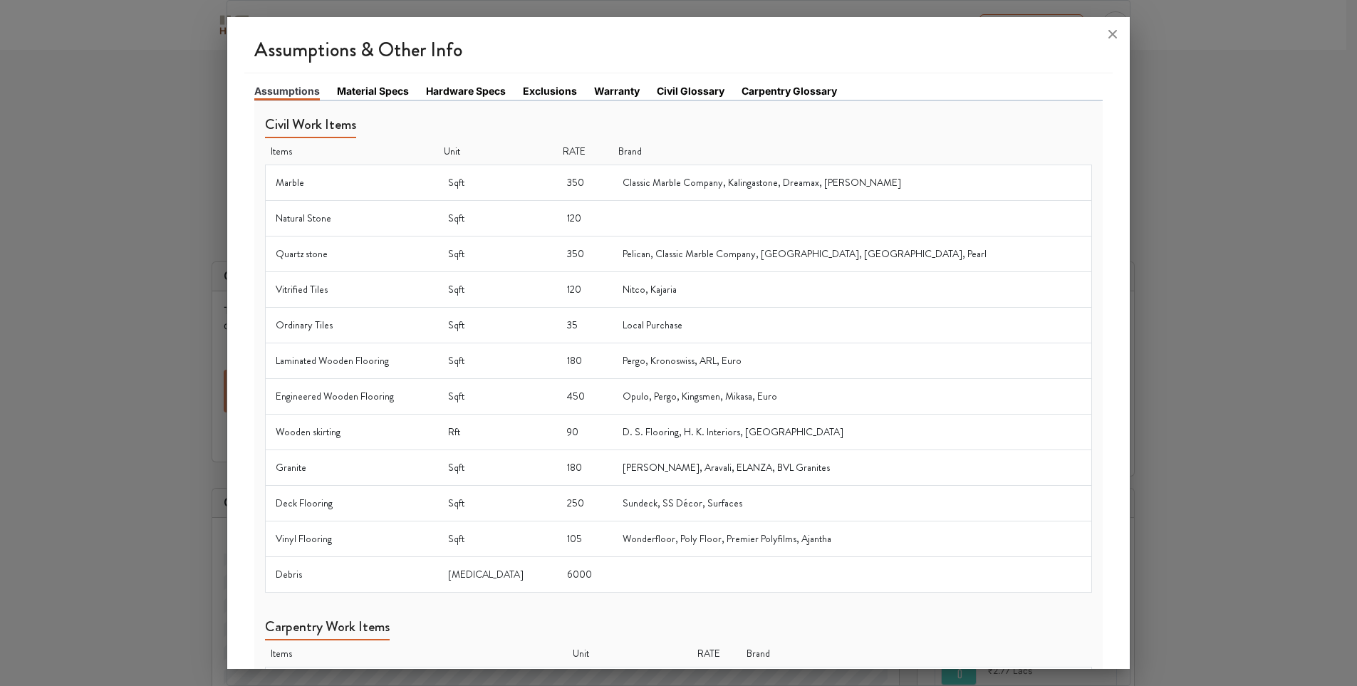
click at [1180, 255] on div at bounding box center [678, 343] width 1357 height 686
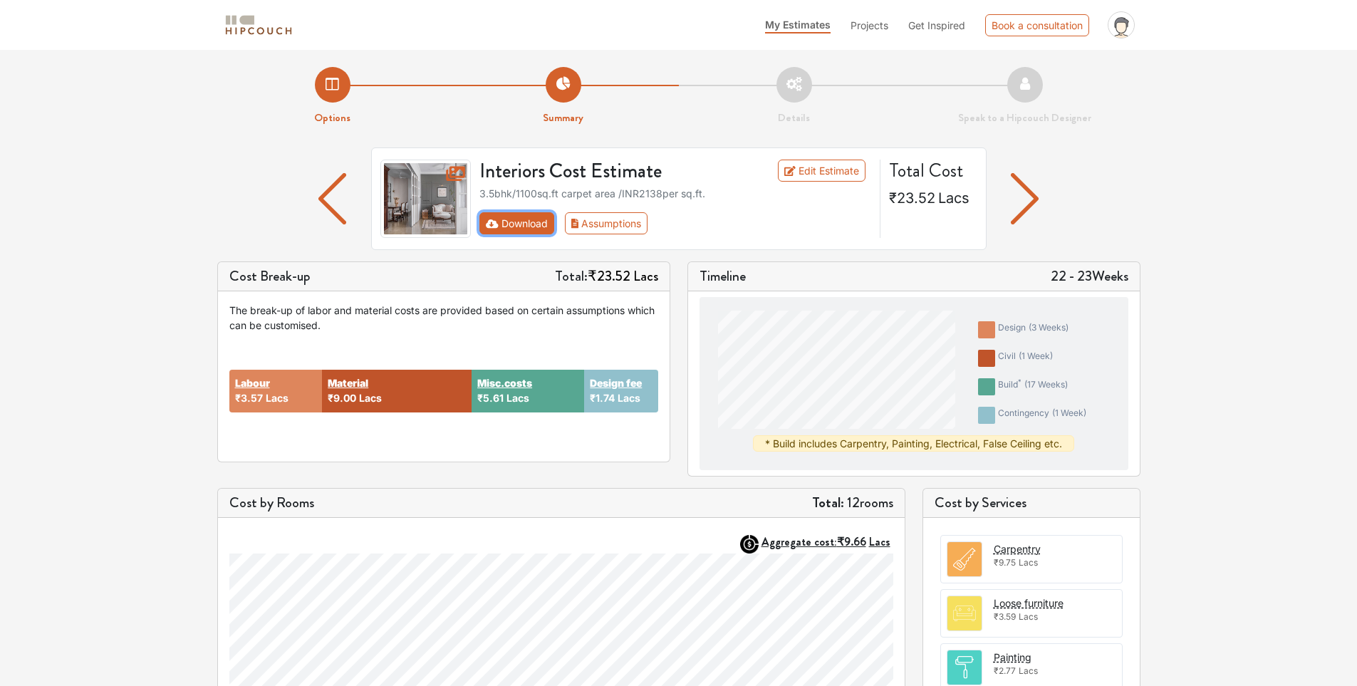
click at [519, 218] on button "Download" at bounding box center [517, 223] width 75 height 22
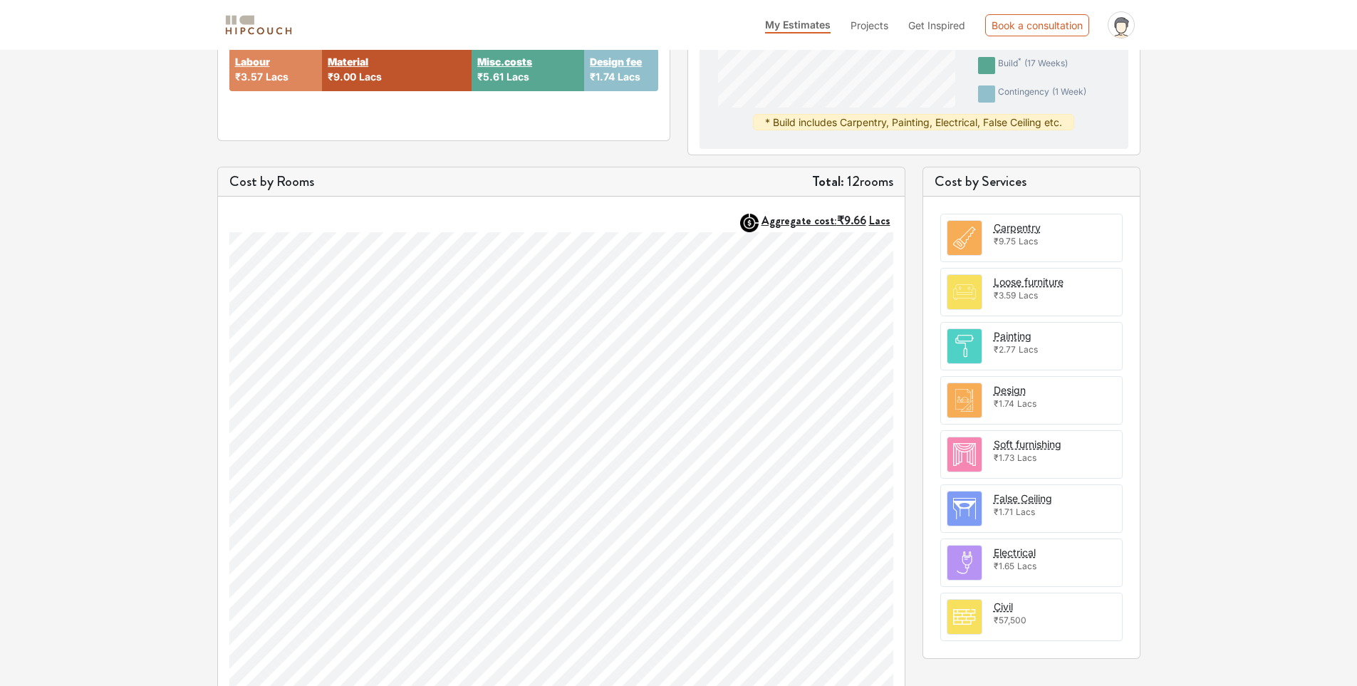
scroll to position [242, 0]
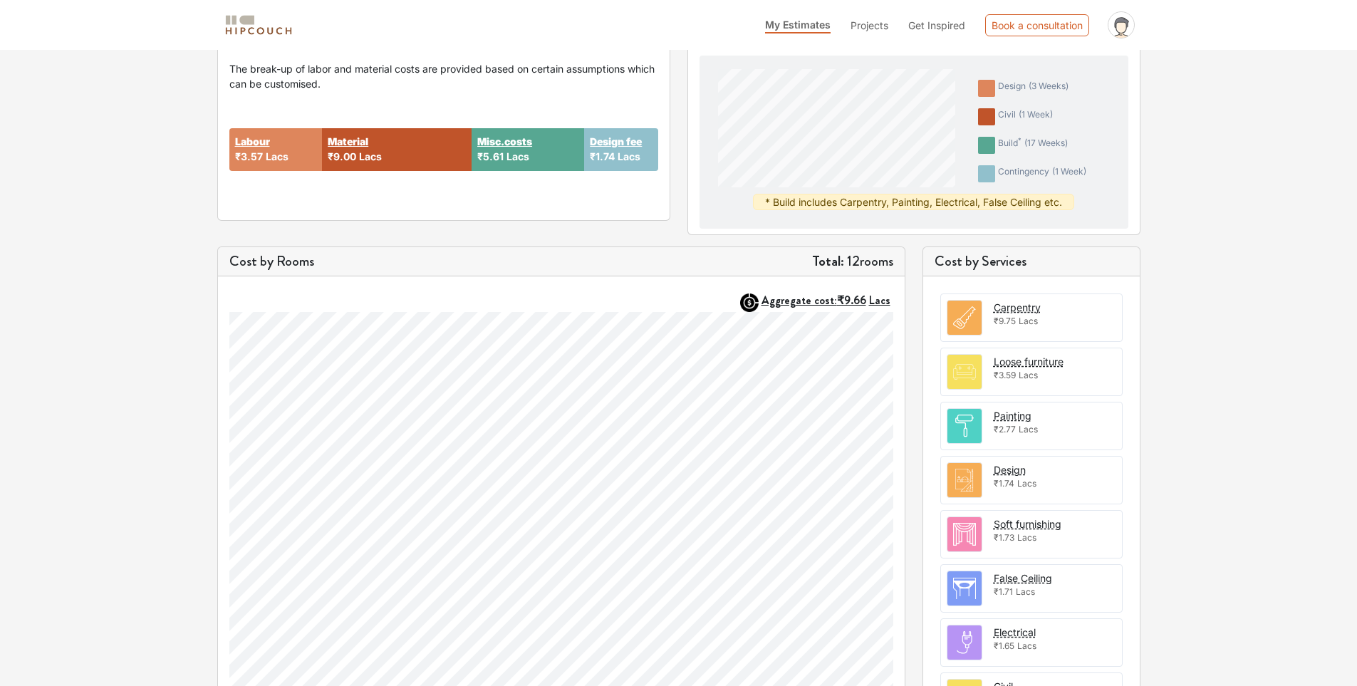
click at [999, 305] on div "Carpentry" at bounding box center [1017, 307] width 47 height 15
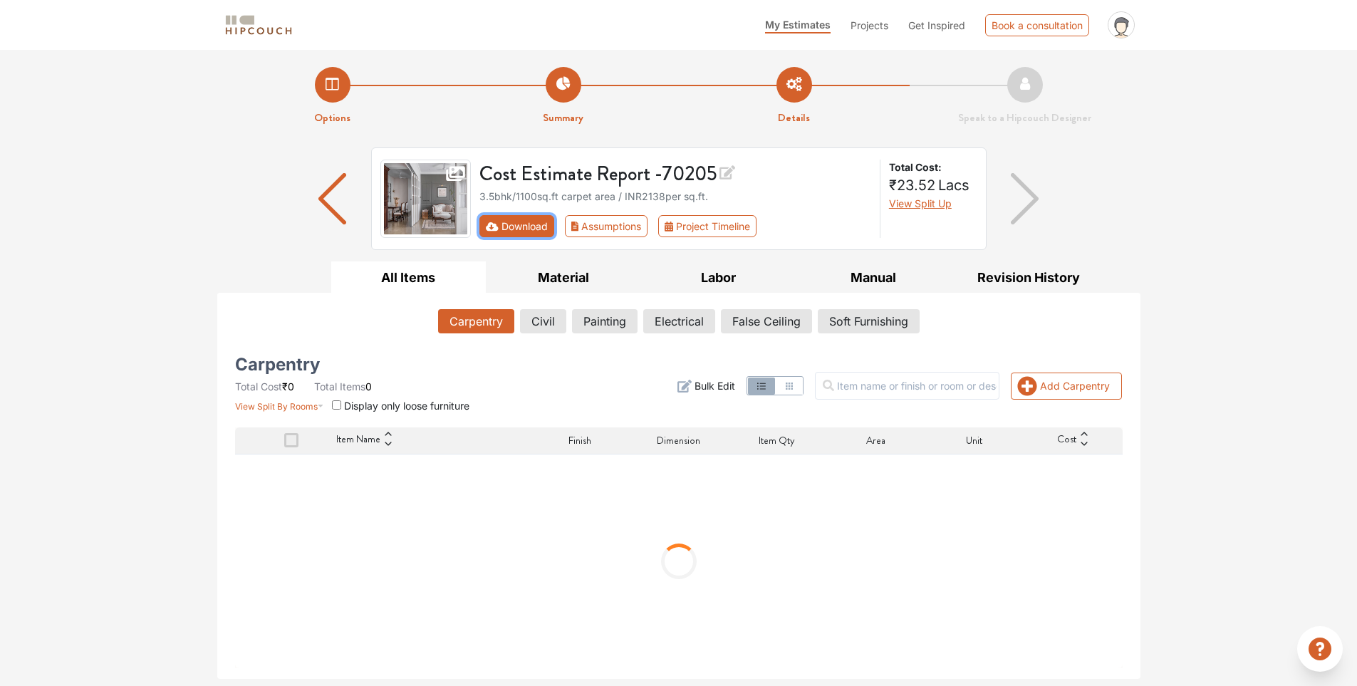
click at [519, 222] on button "Download" at bounding box center [517, 226] width 75 height 22
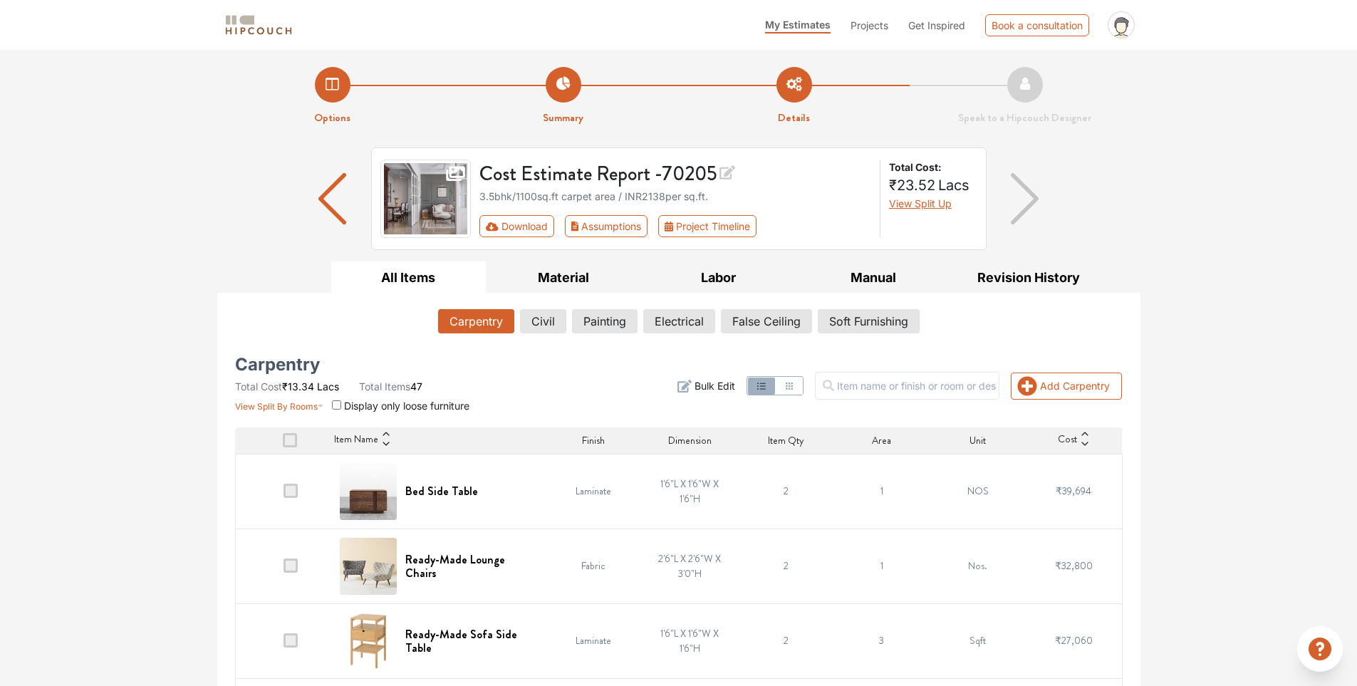
click at [340, 406] on input "checkbox" at bounding box center [336, 404] width 9 height 9
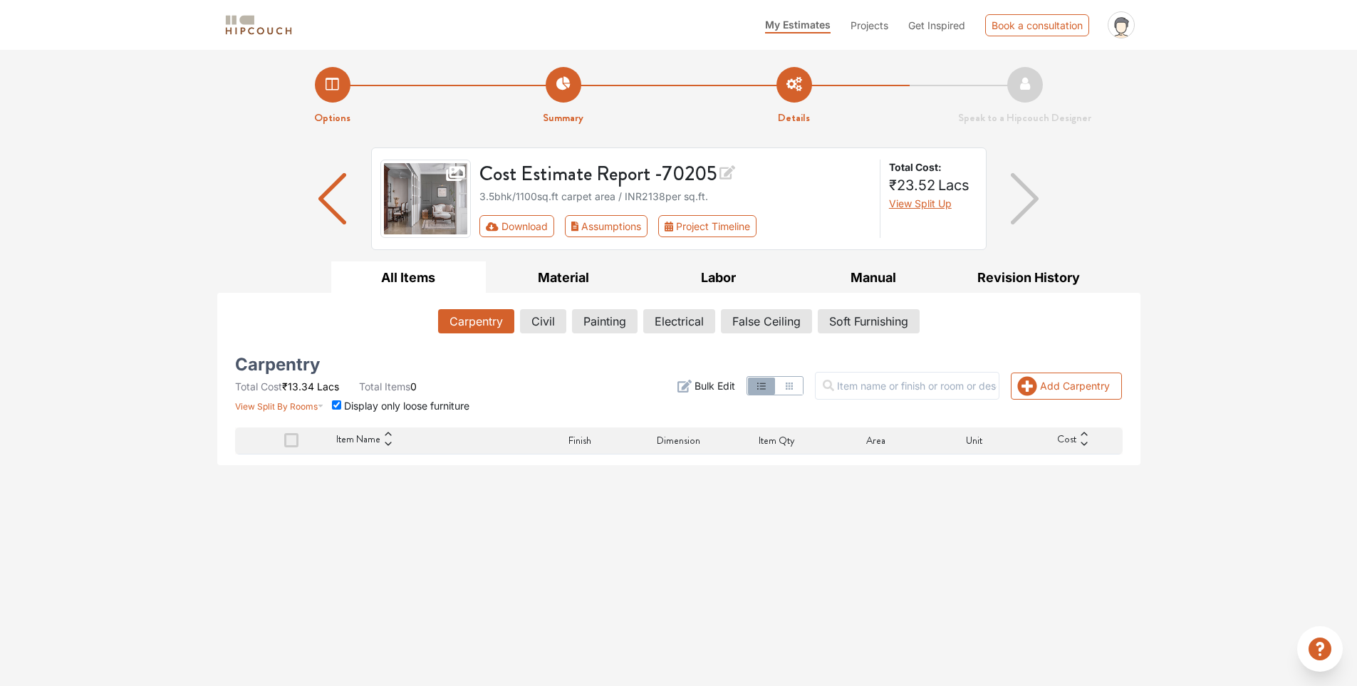
click at [340, 406] on input "checkbox" at bounding box center [336, 404] width 9 height 9
checkbox input "false"
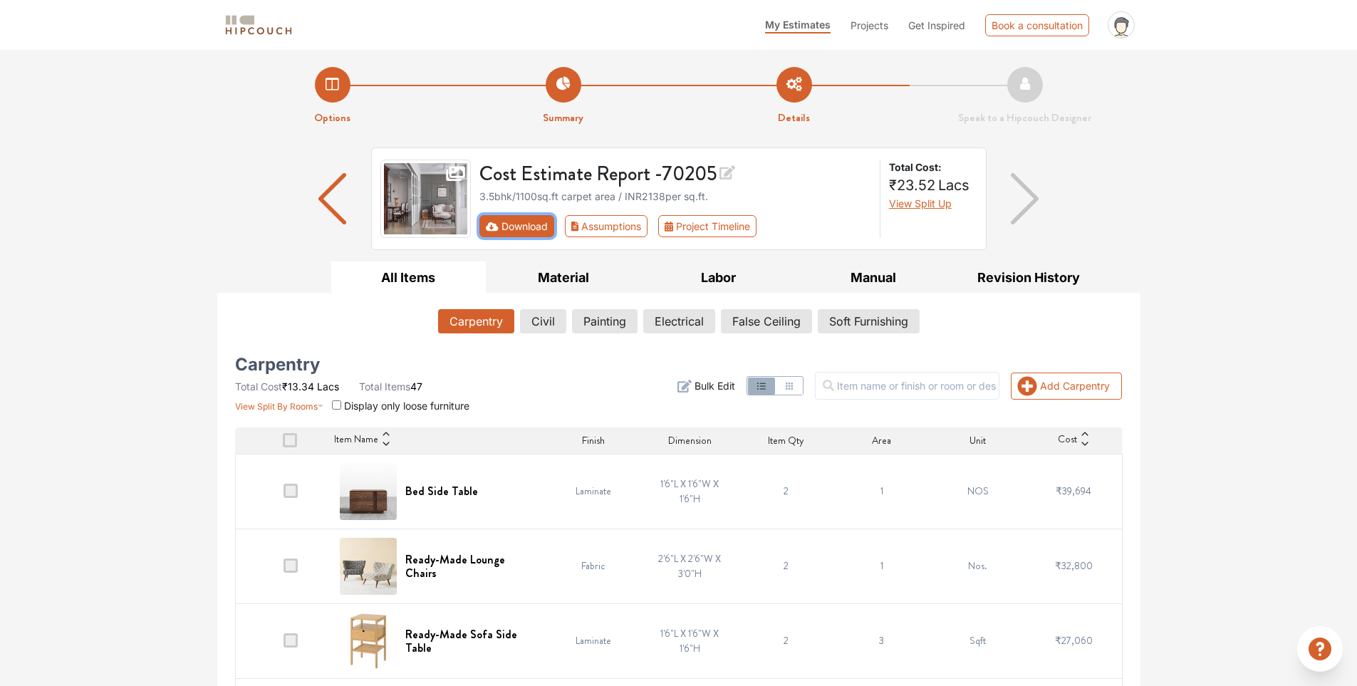
click at [519, 219] on button "Download" at bounding box center [517, 226] width 75 height 22
click at [542, 323] on button "Civil" at bounding box center [543, 321] width 45 height 24
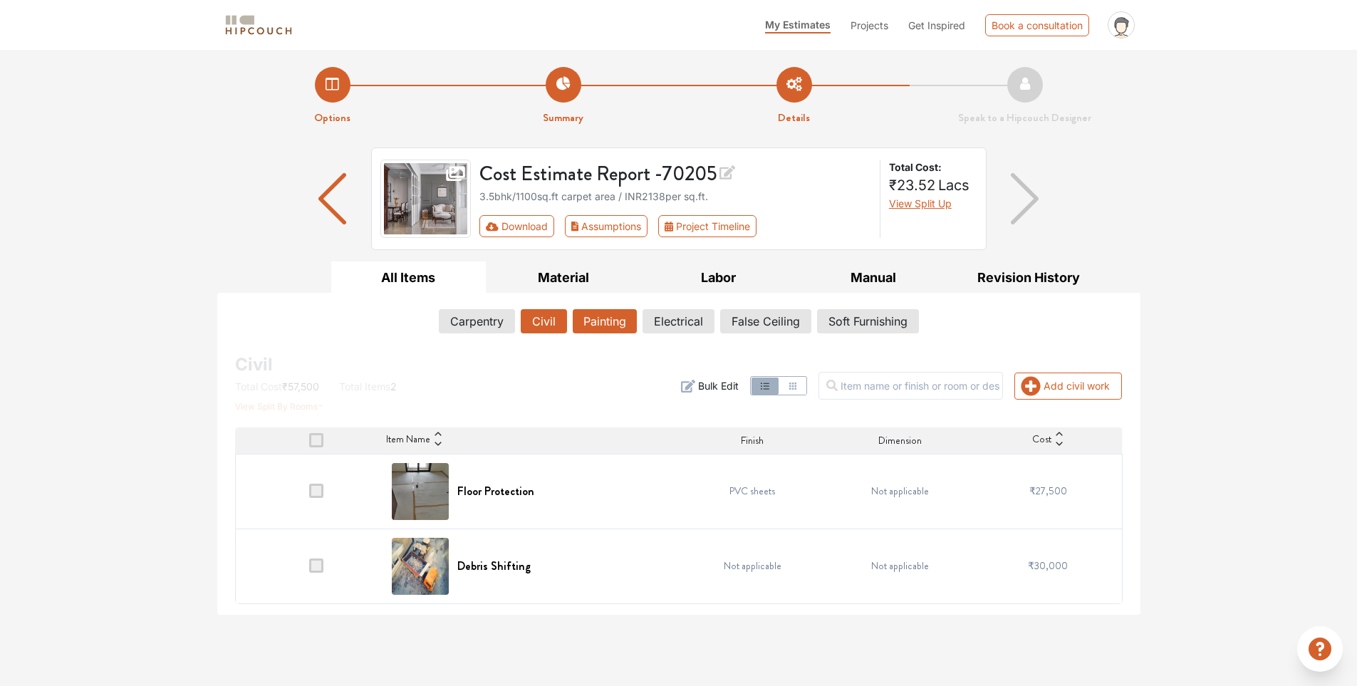
click at [596, 328] on button "Painting" at bounding box center [605, 321] width 64 height 24
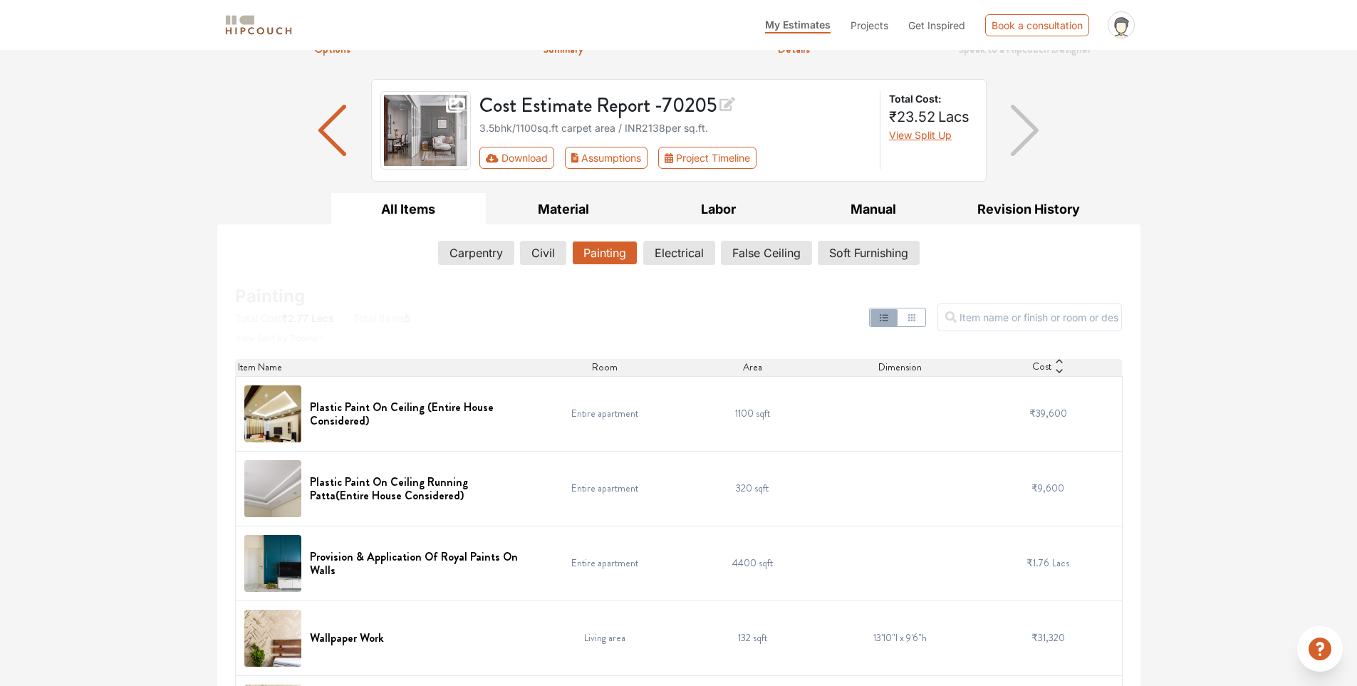
scroll to position [144, 0]
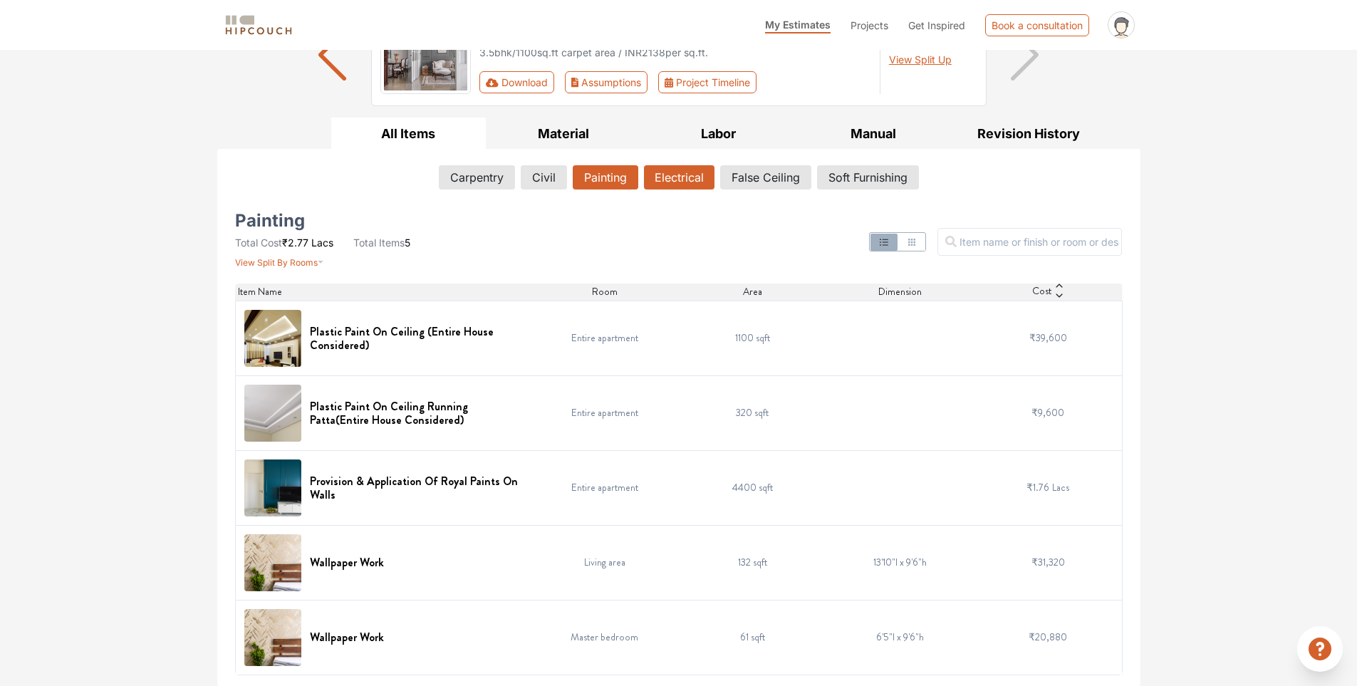
click at [685, 187] on button "Electrical" at bounding box center [679, 177] width 71 height 24
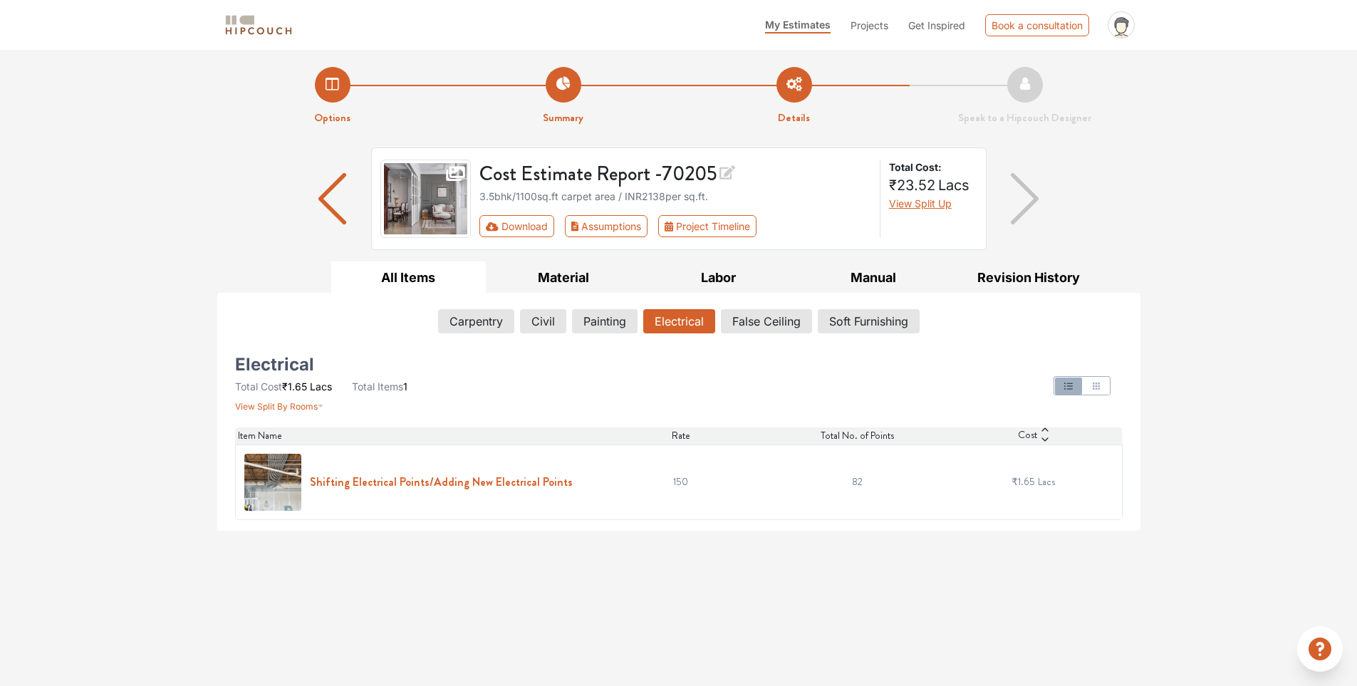
click at [453, 480] on h6 "Shifting Electrical Points/Adding New Electrical Points" at bounding box center [441, 482] width 263 height 14
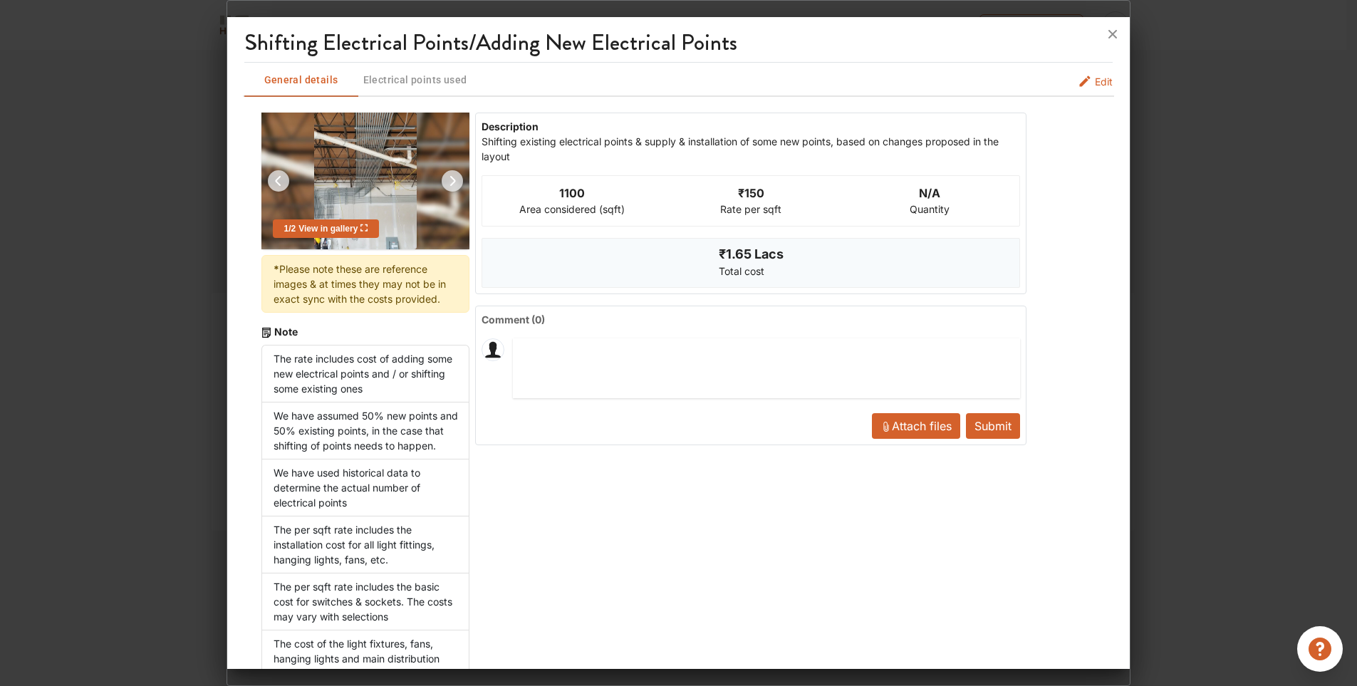
click at [1335, 432] on div at bounding box center [678, 343] width 1357 height 686
